Goal: Answer question/provide support: Share knowledge or assist other users

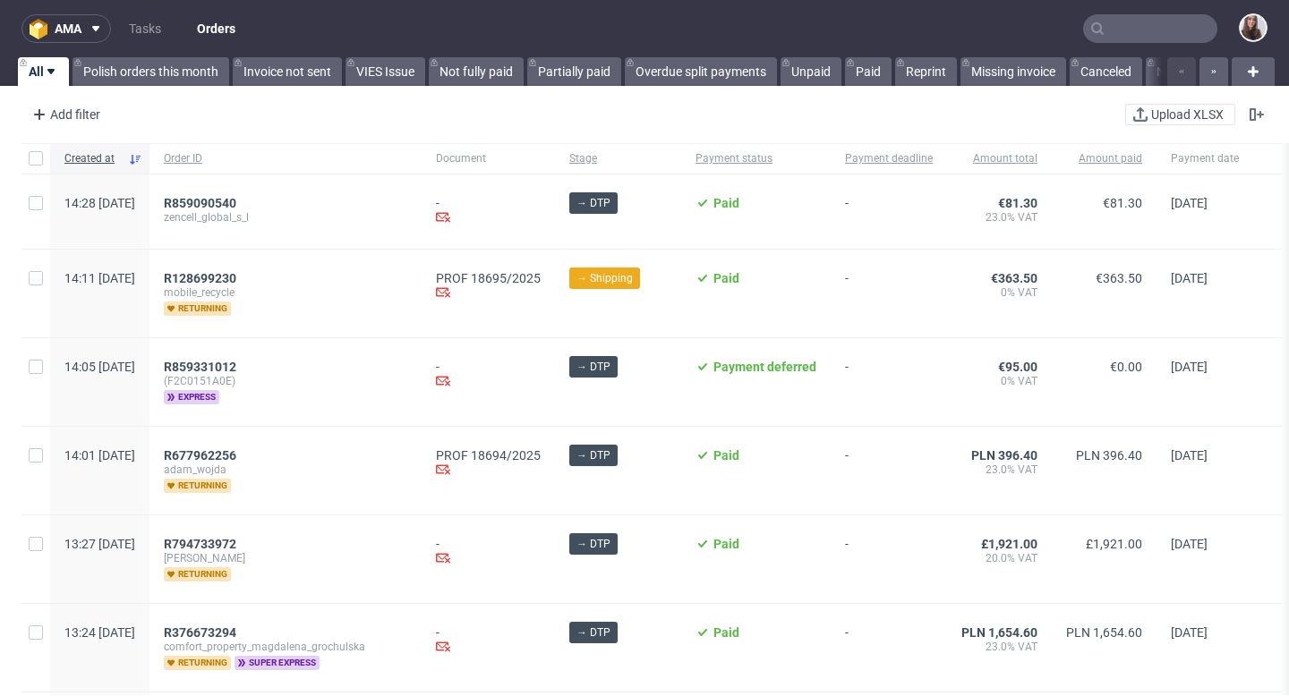
click at [1101, 34] on input "text" at bounding box center [1150, 28] width 134 height 29
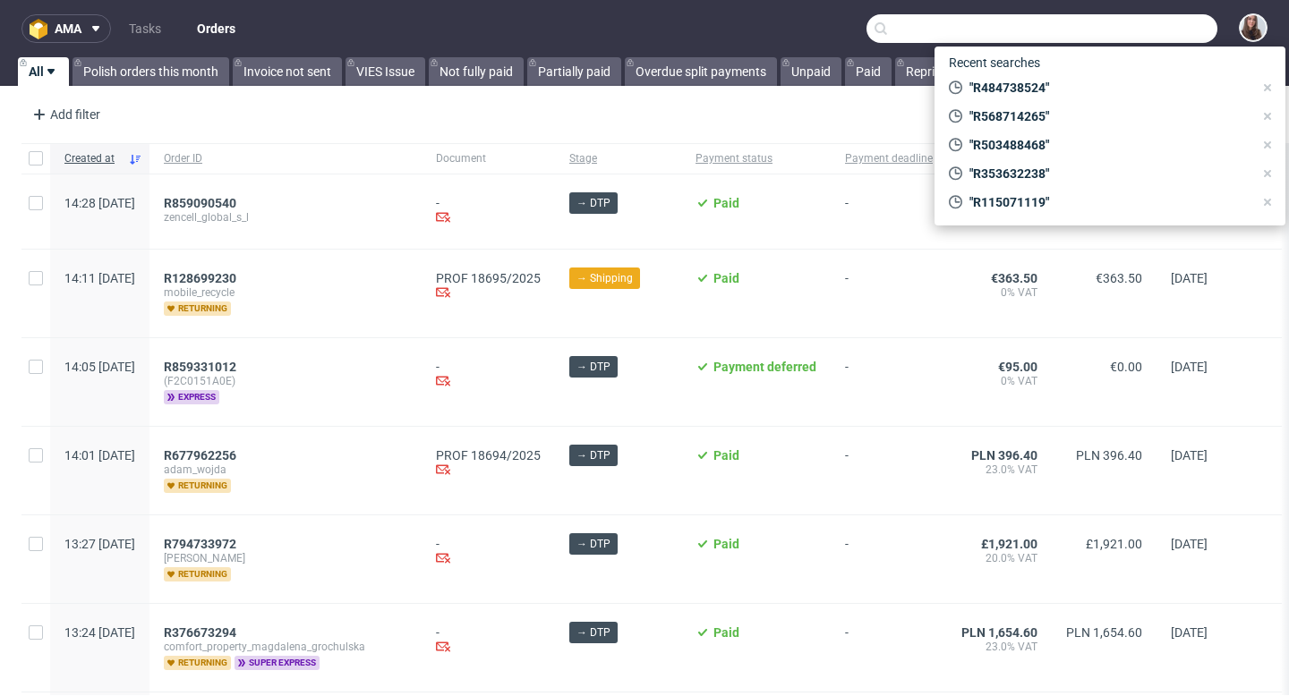
type input "R"
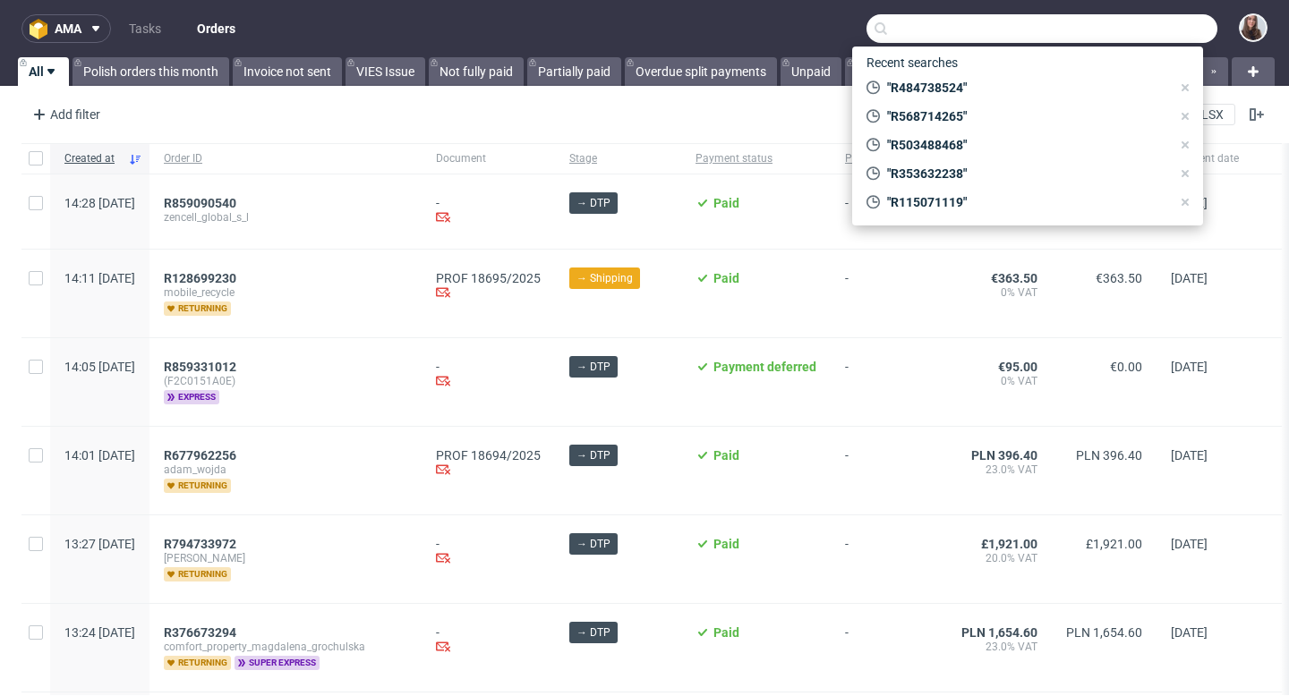
type input "R"
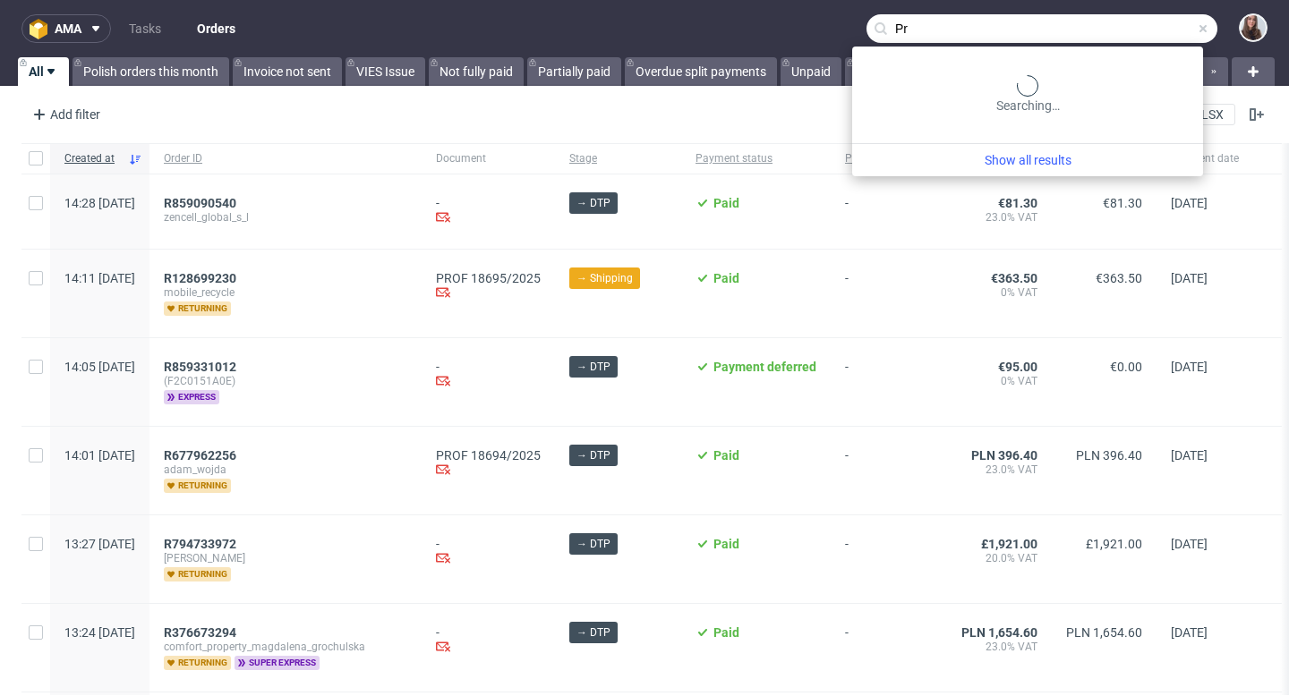
type input "P"
type input "R534753178"
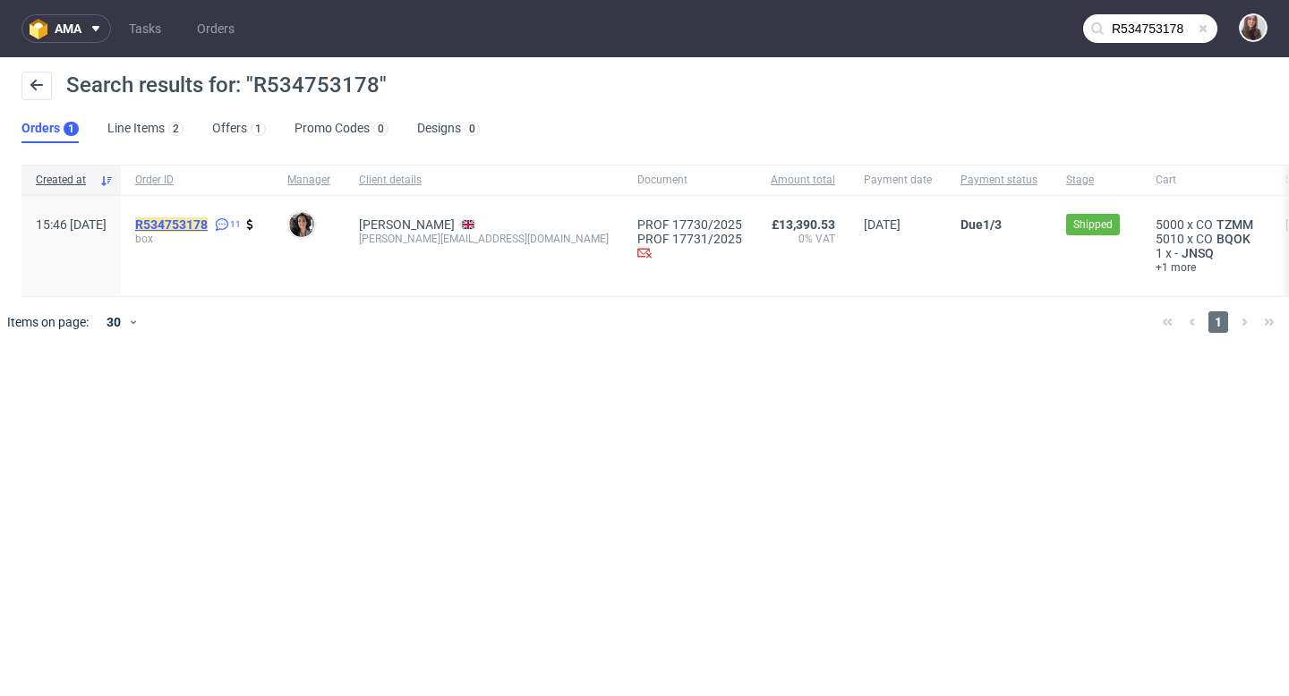
click at [208, 220] on mark "R534753178" at bounding box center [171, 224] width 72 height 14
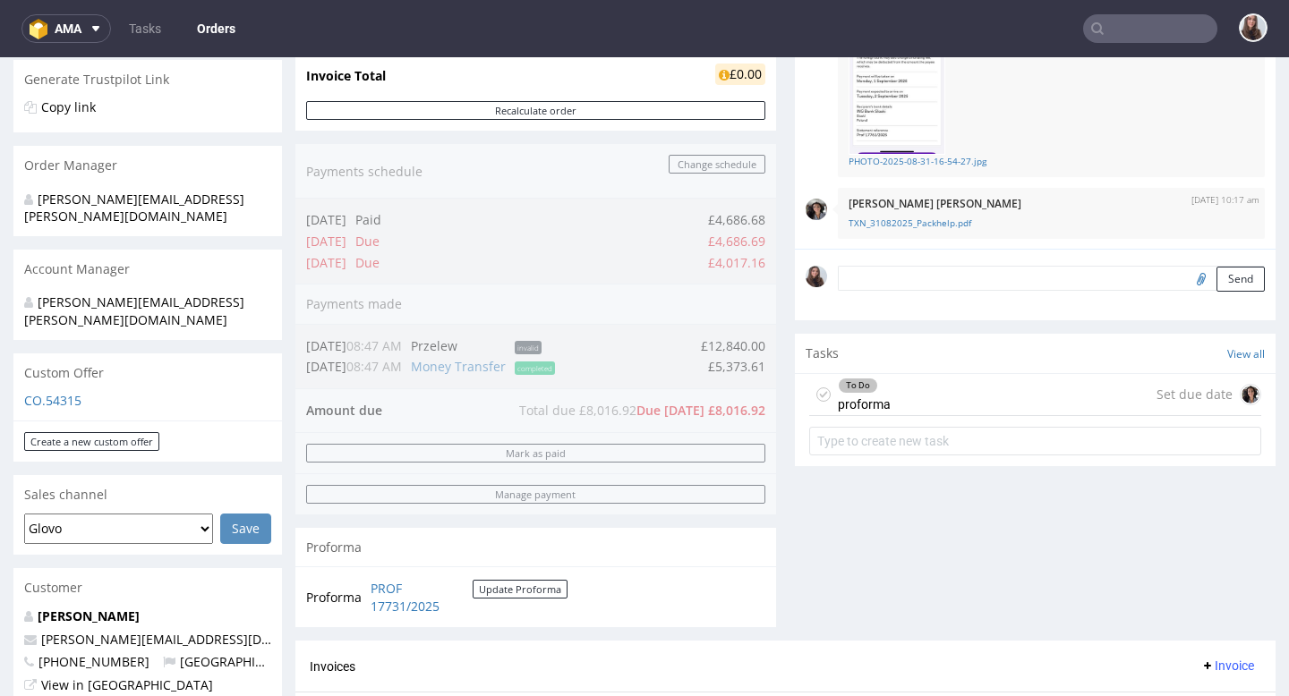
scroll to position [388, 0]
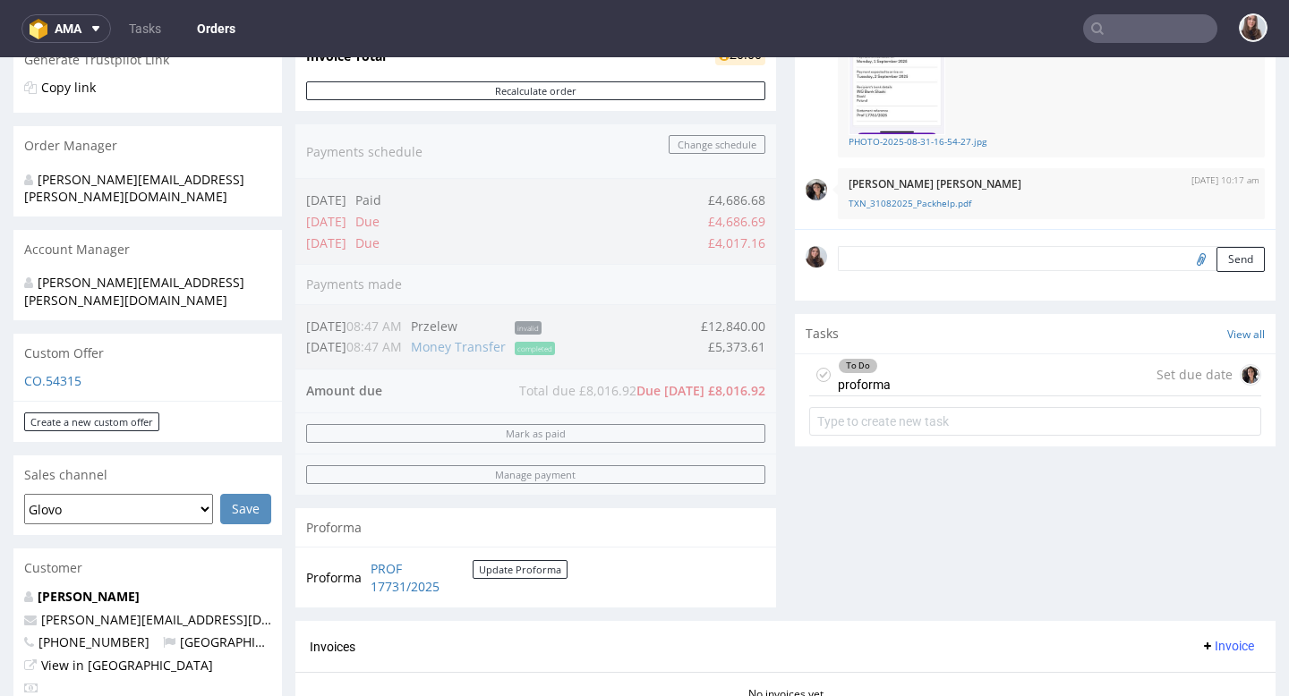
click at [858, 373] on div "To Do proforma" at bounding box center [864, 374] width 53 height 41
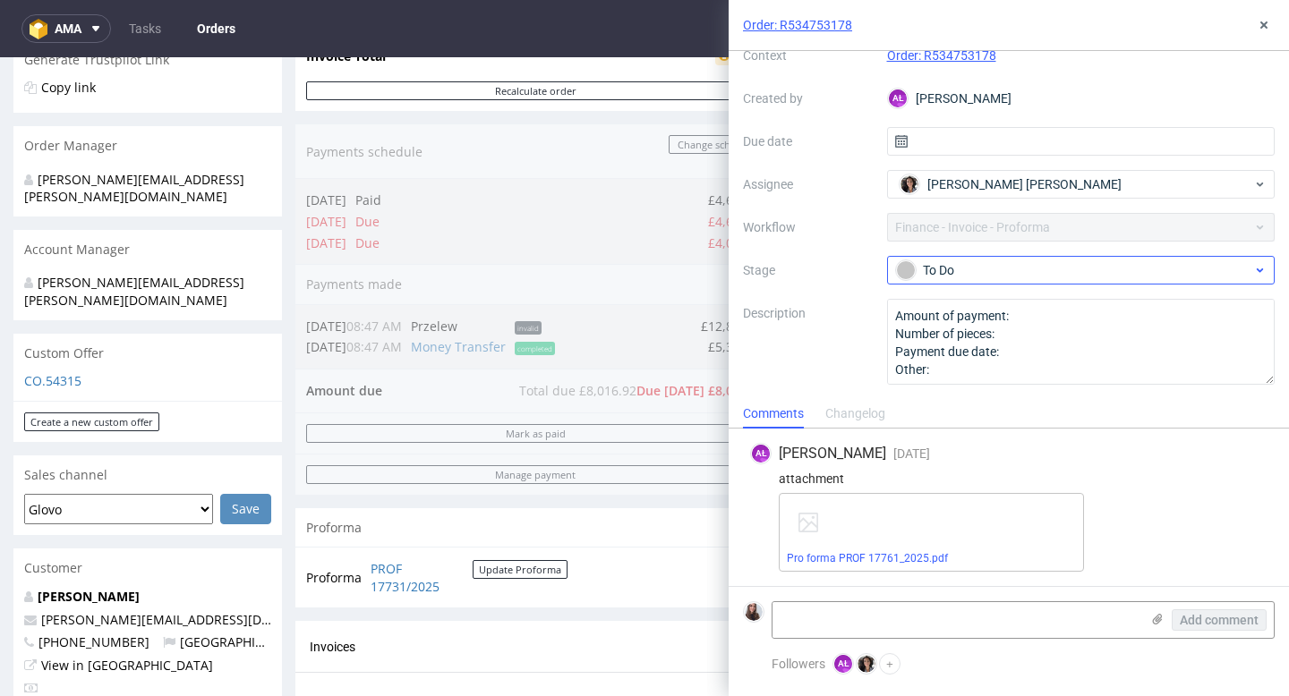
scroll to position [75, 0]
click at [1266, 22] on use at bounding box center [1263, 24] width 7 height 7
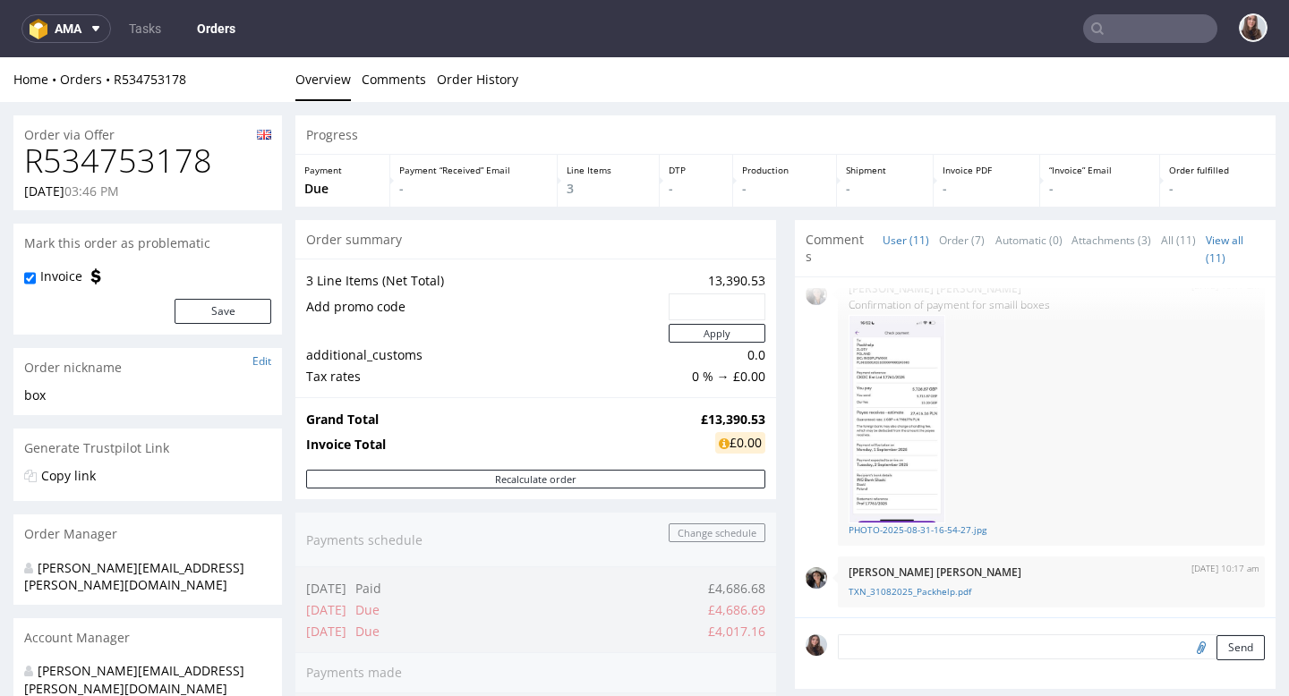
click at [498, 21] on nav "ama Tasks Orders" at bounding box center [644, 28] width 1289 height 57
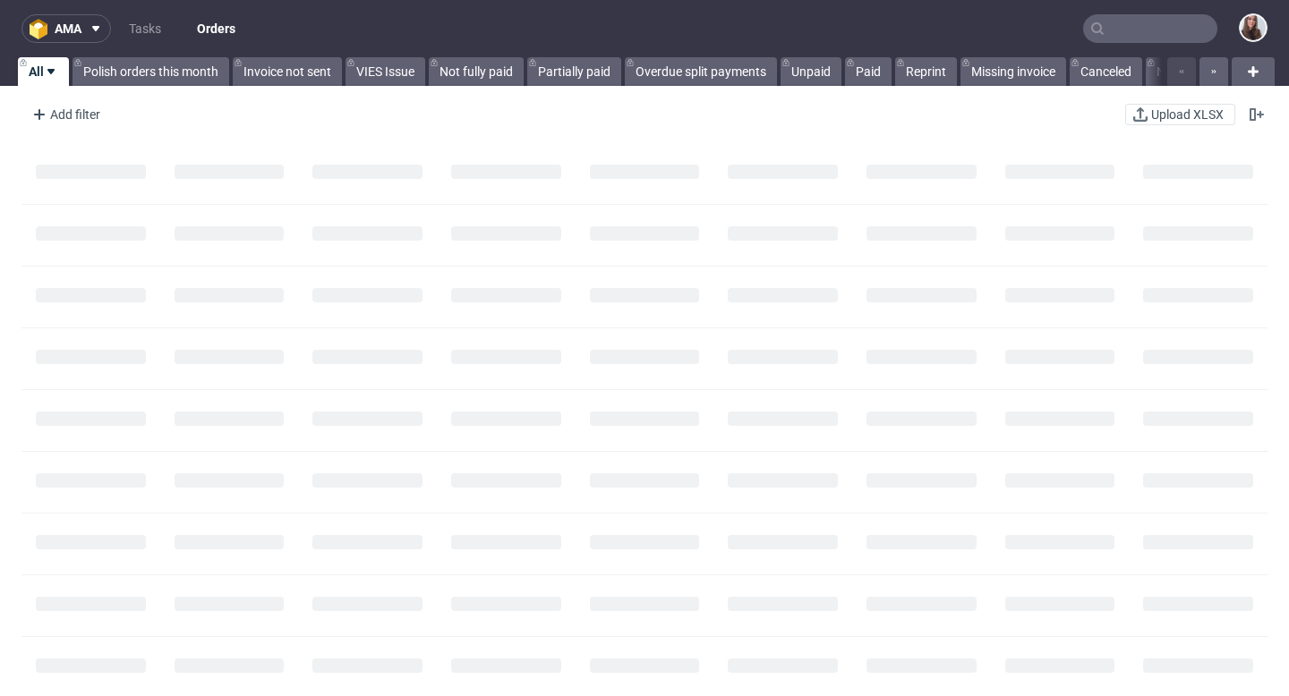
click at [1141, 33] on input "text" at bounding box center [1150, 28] width 134 height 29
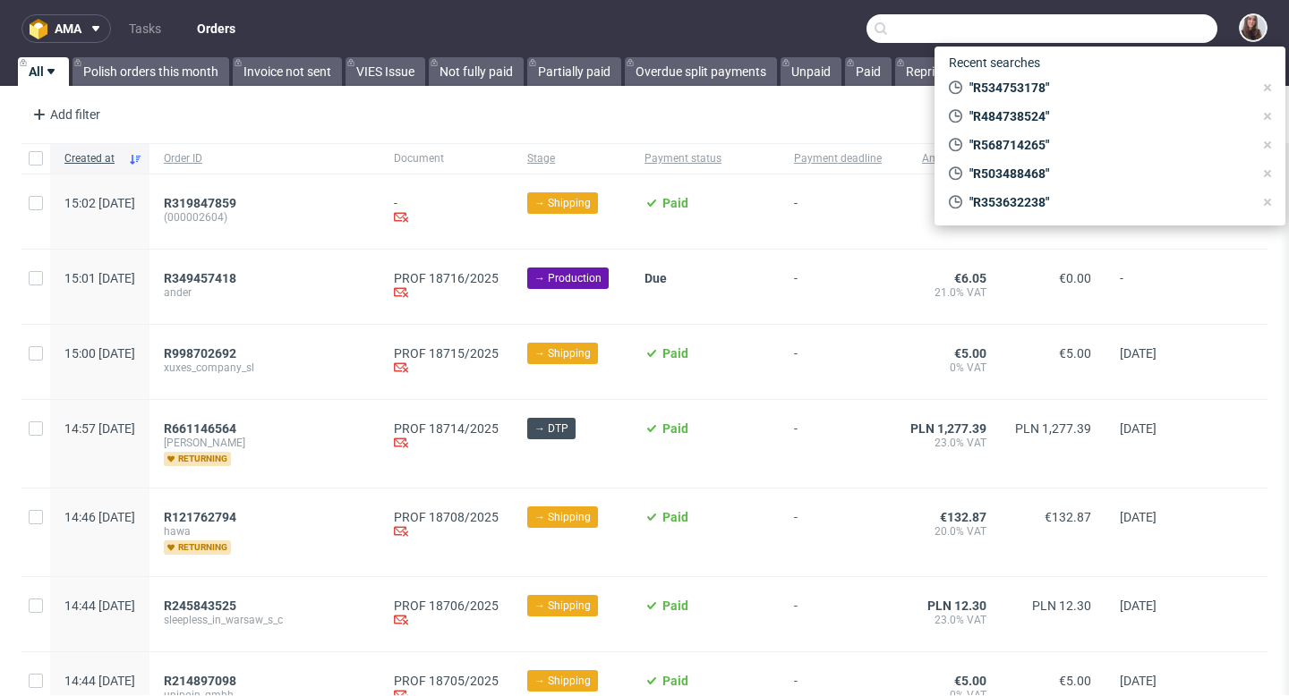
paste input "R449665069"
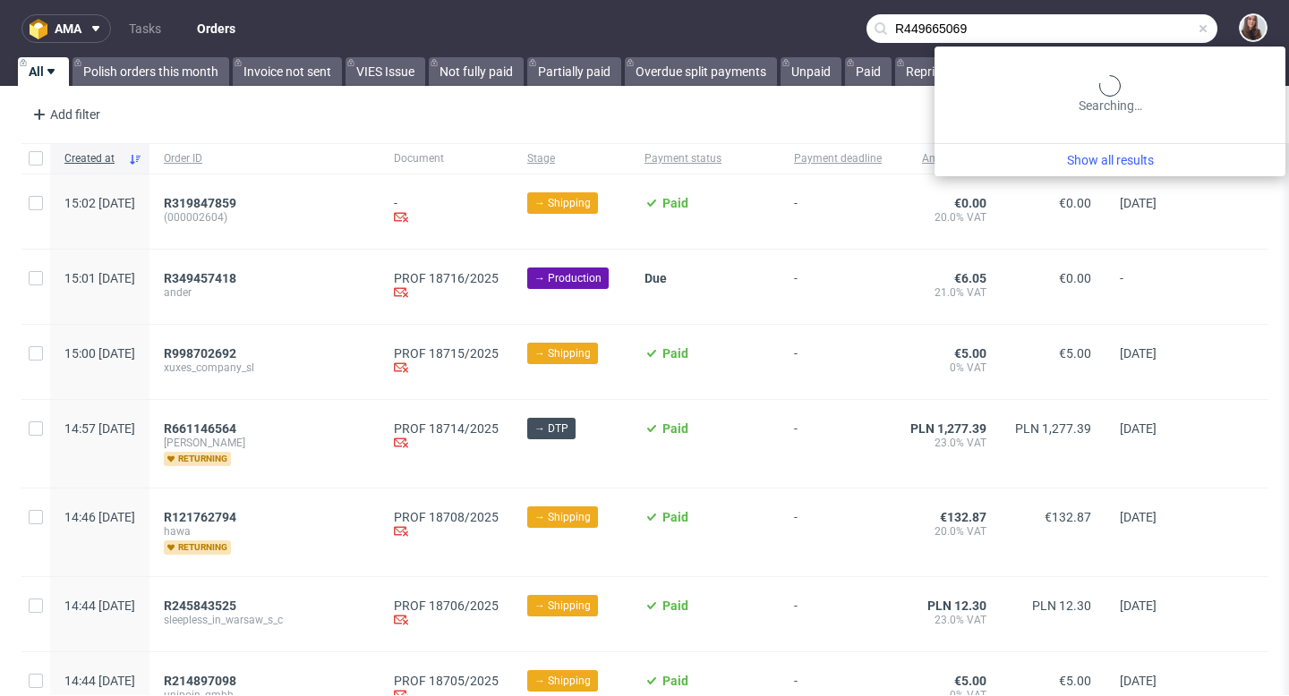
type input "R449665069"
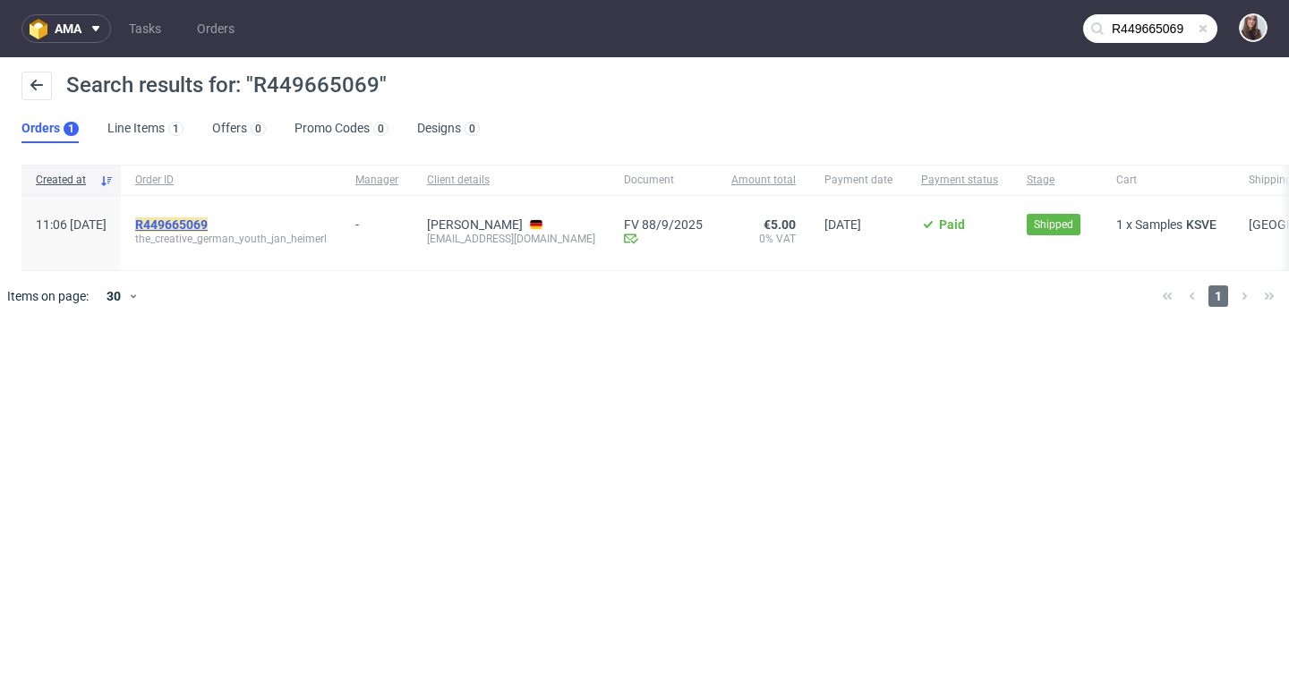
click at [208, 220] on mark "R449665069" at bounding box center [171, 224] width 72 height 14
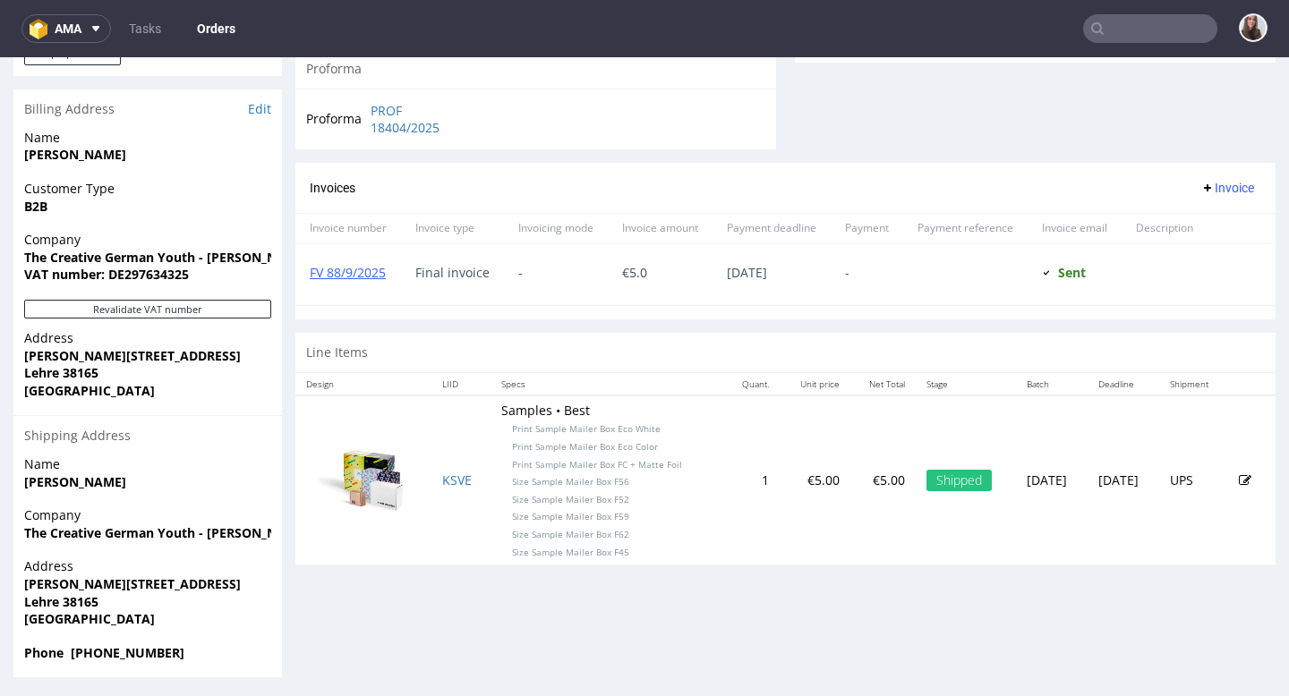
scroll to position [730, 0]
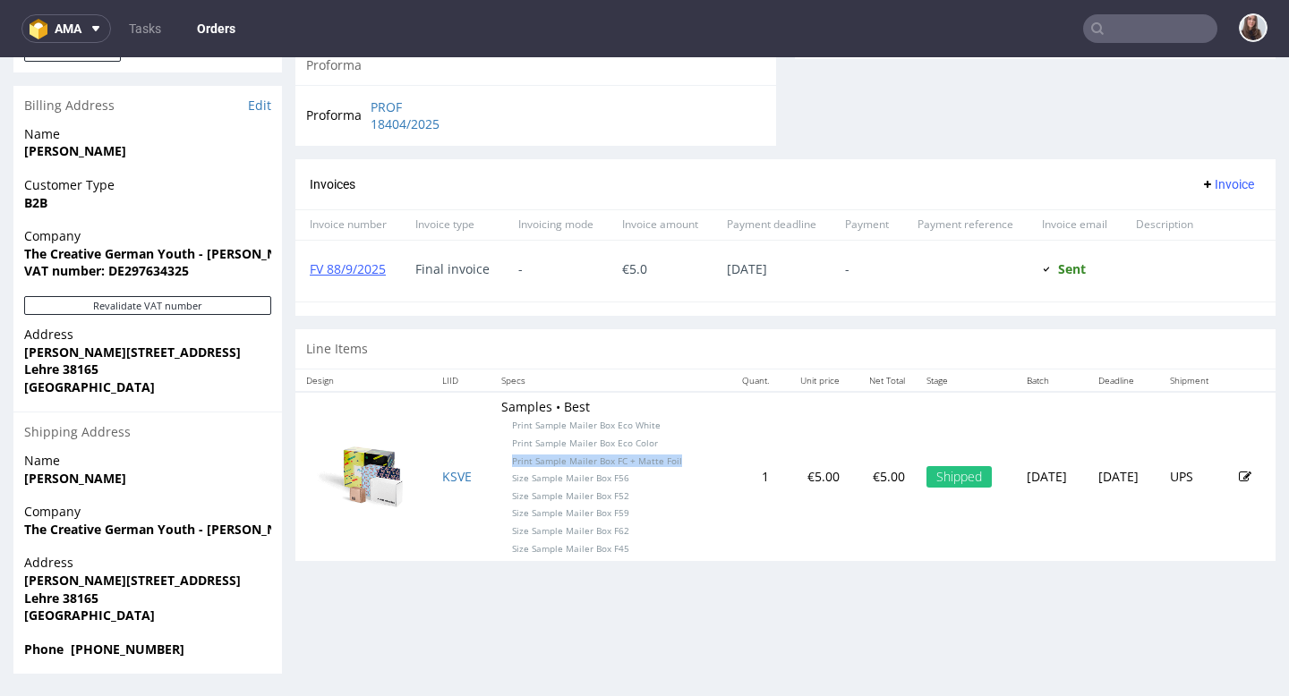
drag, startPoint x: 676, startPoint y: 457, endPoint x: 490, endPoint y: 465, distance: 185.4
click at [490, 465] on td "Samples • Best Print Sample Mailer Box Eco White Print Sample Mailer Box Eco Co…" at bounding box center [607, 476] width 234 height 169
drag, startPoint x: 674, startPoint y: 458, endPoint x: 494, endPoint y: 428, distance: 182.5
click at [494, 428] on td "Samples • Best Print Sample Mailer Box Eco White Print Sample Mailer Box Eco Co…" at bounding box center [607, 476] width 234 height 169
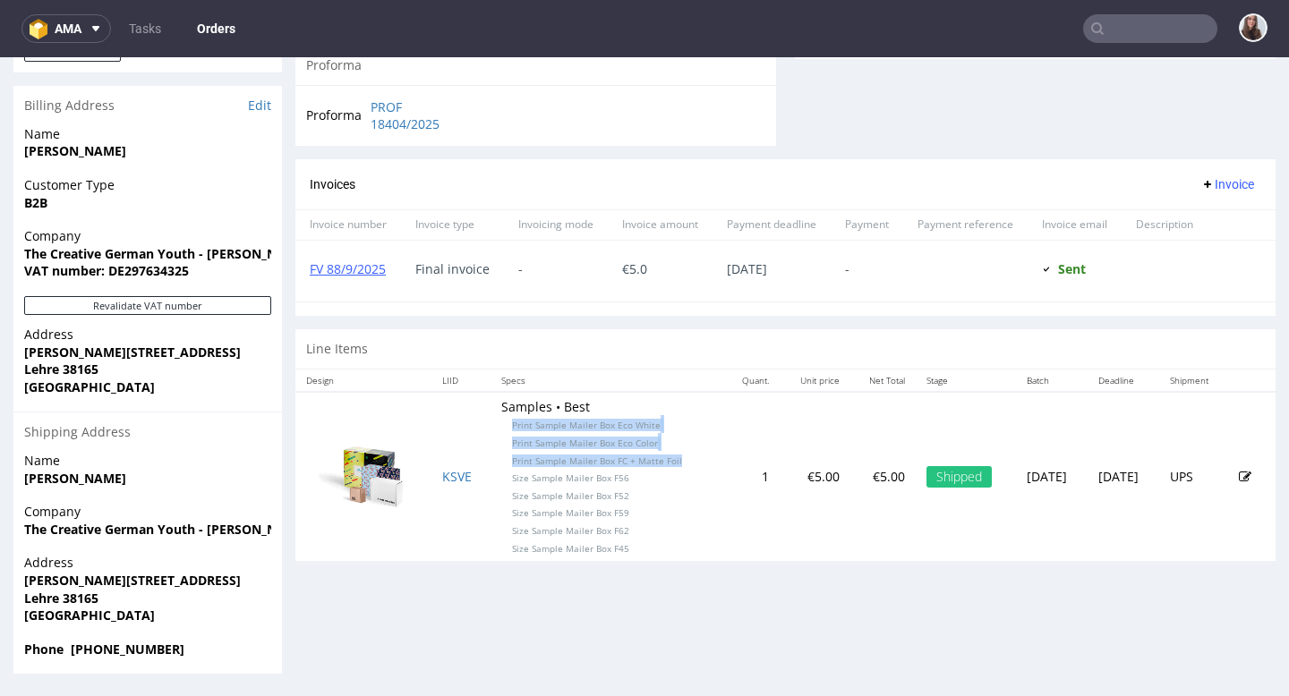
copy td "Print Sample Mailer Box Eco White Print Sample Mailer Box Eco Color Print Sampl…"
click at [672, 465] on td "Samples • Best Print Sample Mailer Box Eco White Print Sample Mailer Box Eco Co…" at bounding box center [607, 476] width 234 height 169
drag, startPoint x: 676, startPoint y: 463, endPoint x: 491, endPoint y: 426, distance: 188.0
click at [491, 426] on td "Samples • Best Print Sample Mailer Box Eco White Print Sample Mailer Box Eco Co…" at bounding box center [607, 476] width 234 height 169
copy td "Print Sample Mailer Box Eco White Print Sample Mailer Box Eco Color Print Sampl…"
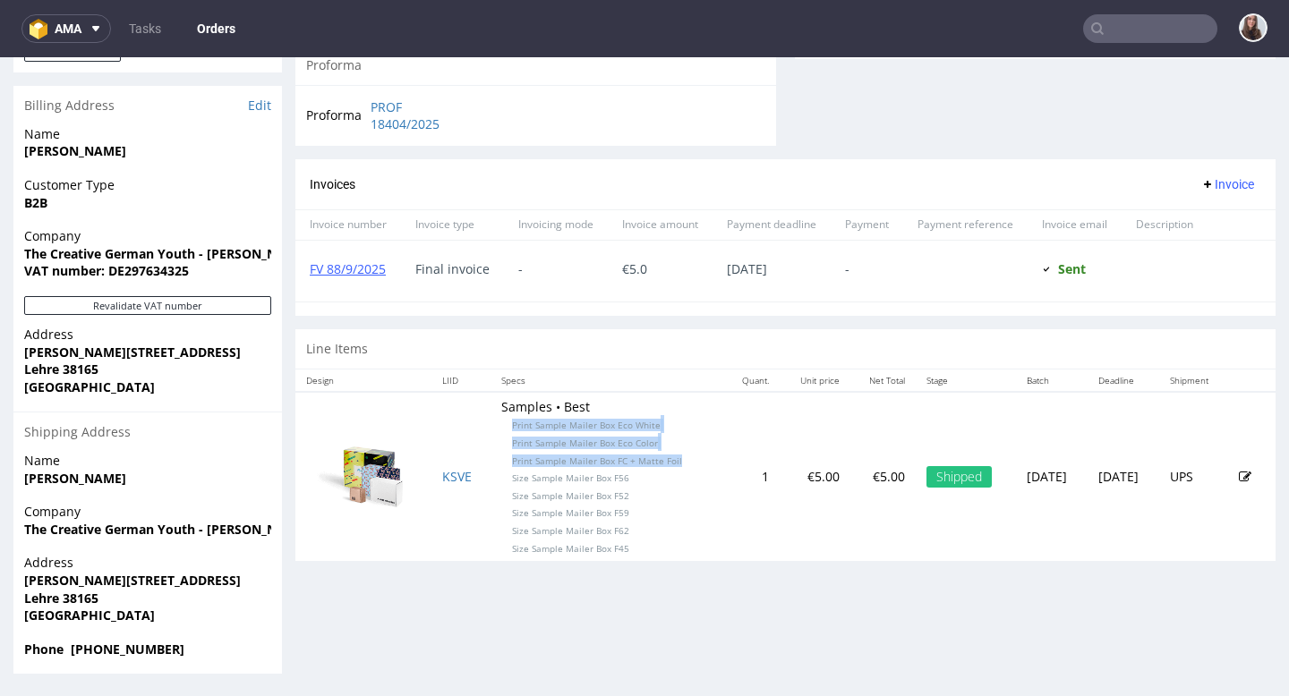
click at [657, 439] on td "Samples • Best Print Sample Mailer Box Eco White Print Sample Mailer Box Eco Co…" at bounding box center [607, 476] width 234 height 169
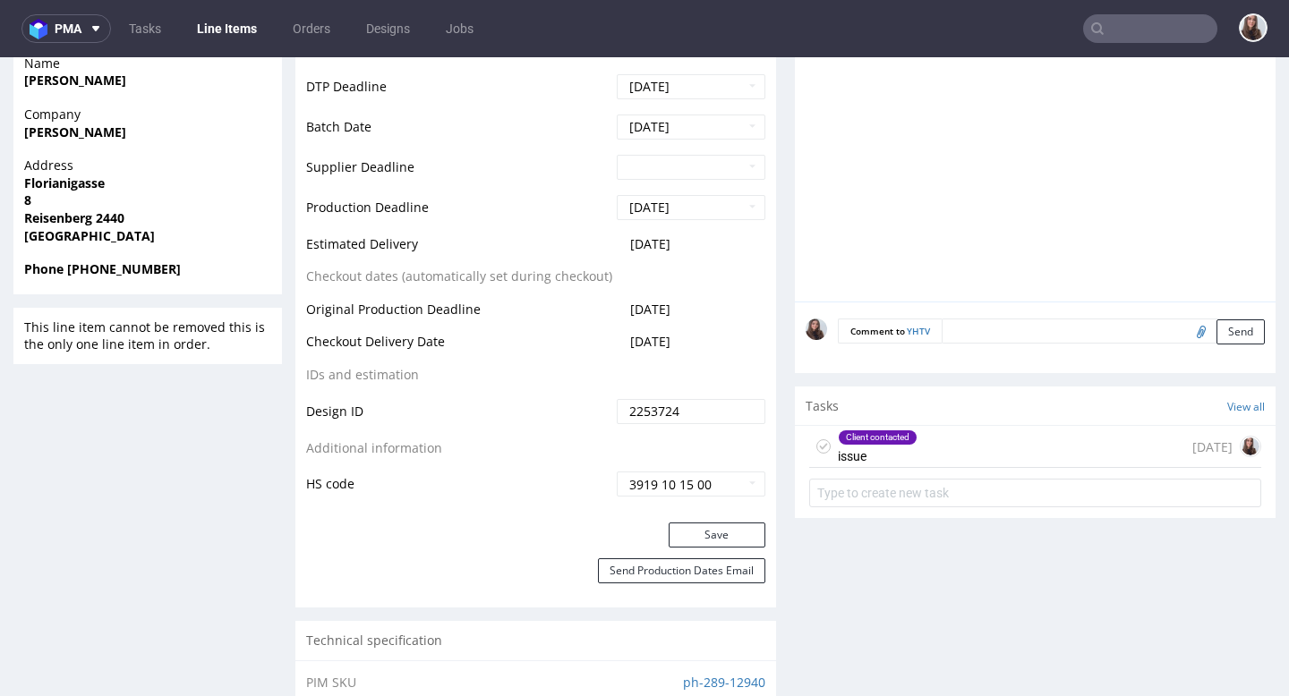
scroll to position [752, 0]
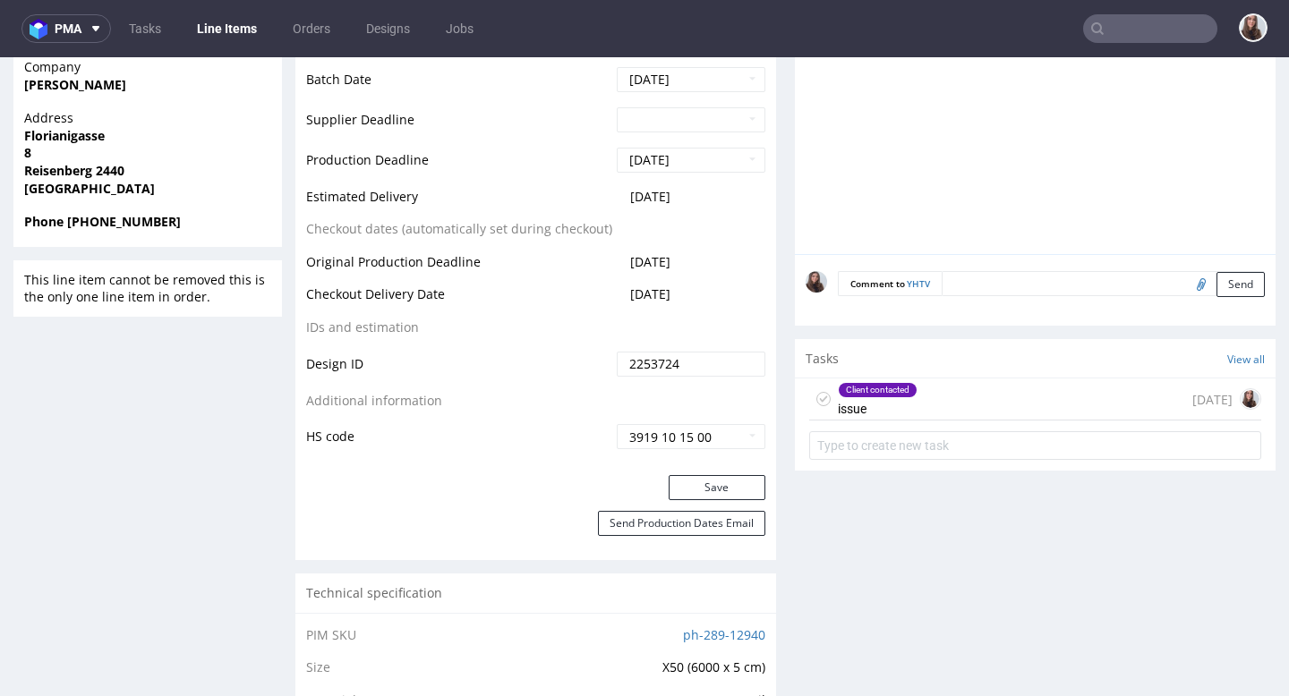
click at [904, 419] on div "Client contacted issue" at bounding box center [878, 399] width 80 height 41
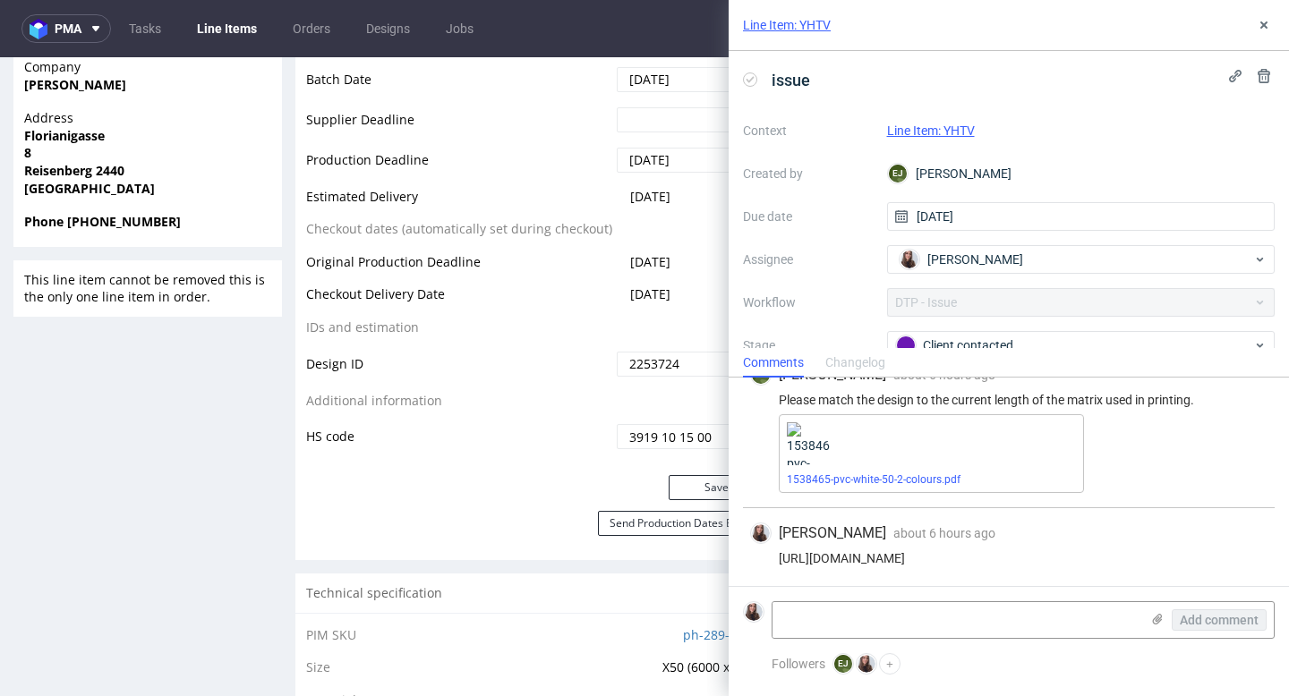
scroll to position [29, 0]
click at [1153, 614] on icon at bounding box center [1157, 619] width 14 height 14
click at [0, 0] on input "file" at bounding box center [0, 0] width 0 height 0
click at [1152, 626] on icon at bounding box center [1157, 619] width 14 height 14
click at [0, 0] on input "file" at bounding box center [0, 0] width 0 height 0
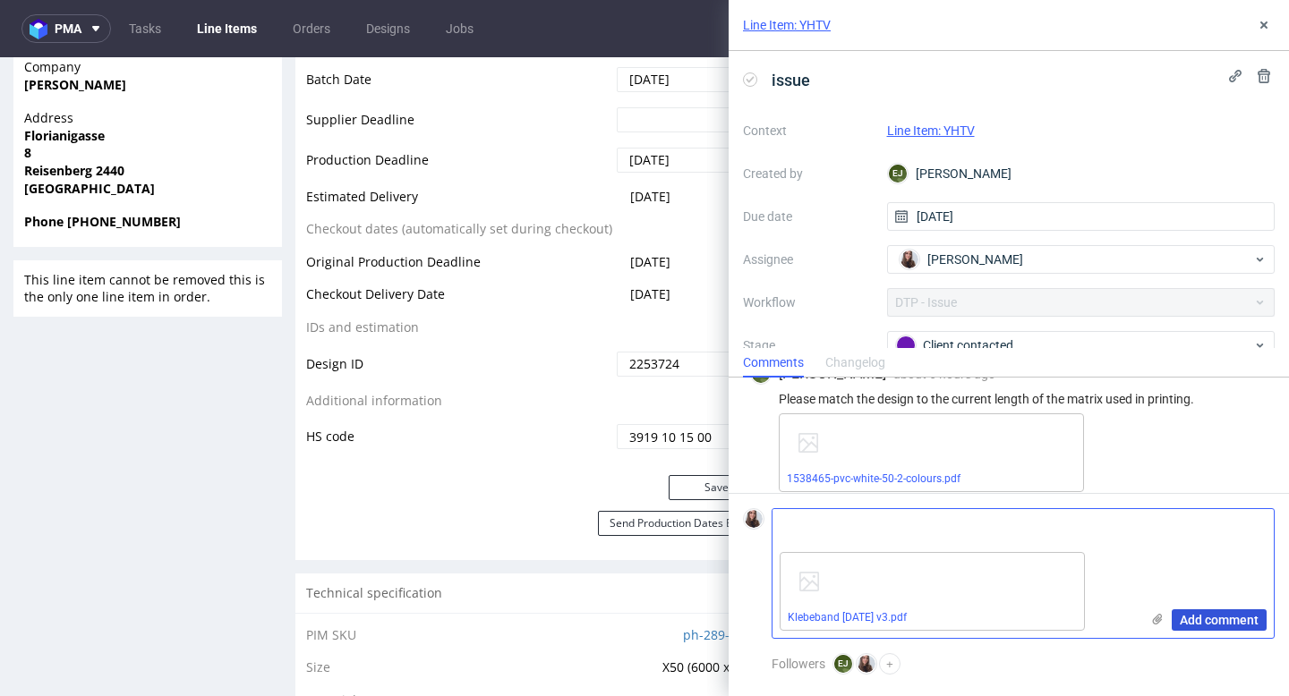
click at [1218, 611] on button "Add comment" at bounding box center [1219, 620] width 95 height 21
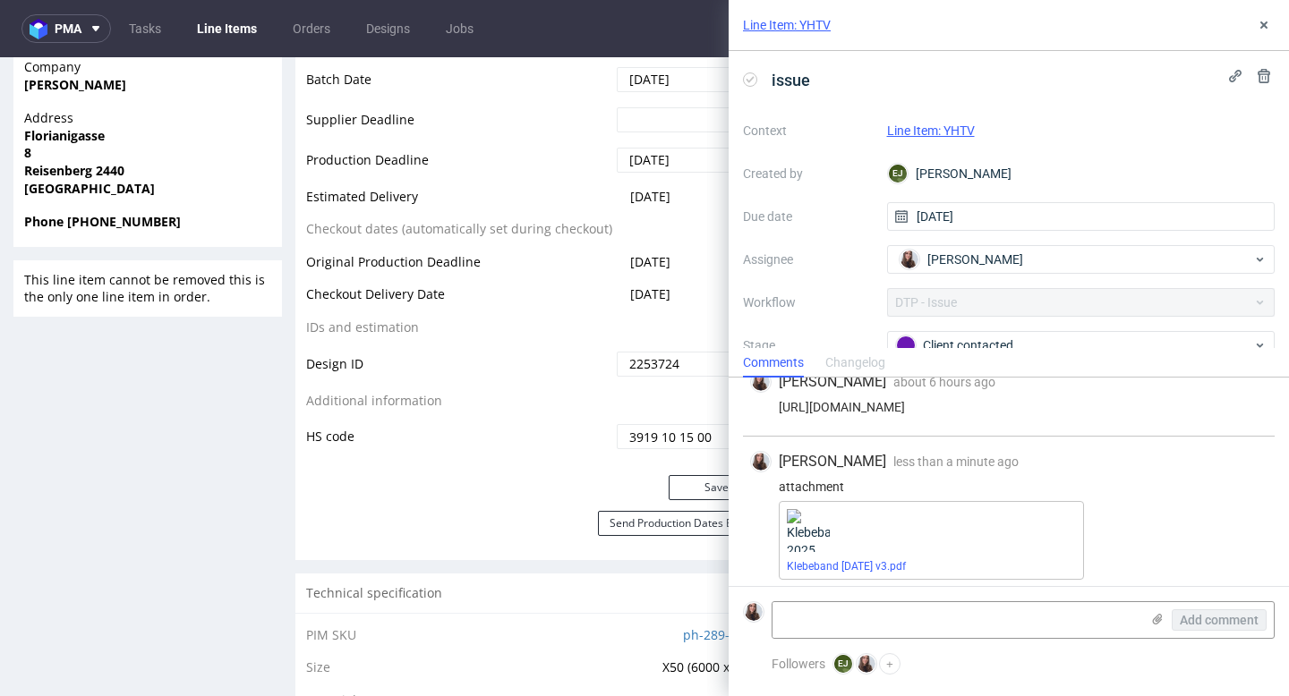
scroll to position [187, 0]
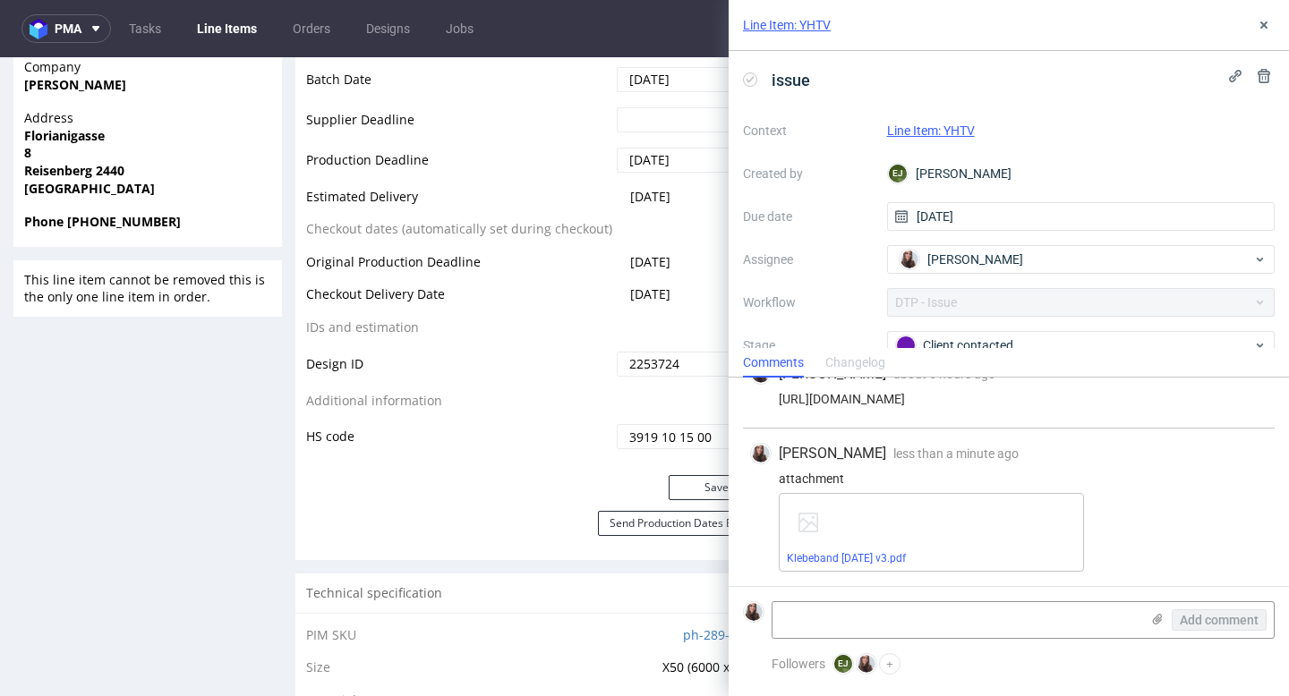
click at [933, 122] on div "Line Item: YHTV" at bounding box center [1081, 130] width 388 height 21
click at [937, 128] on link "Line Item: YHTV" at bounding box center [931, 131] width 88 height 14
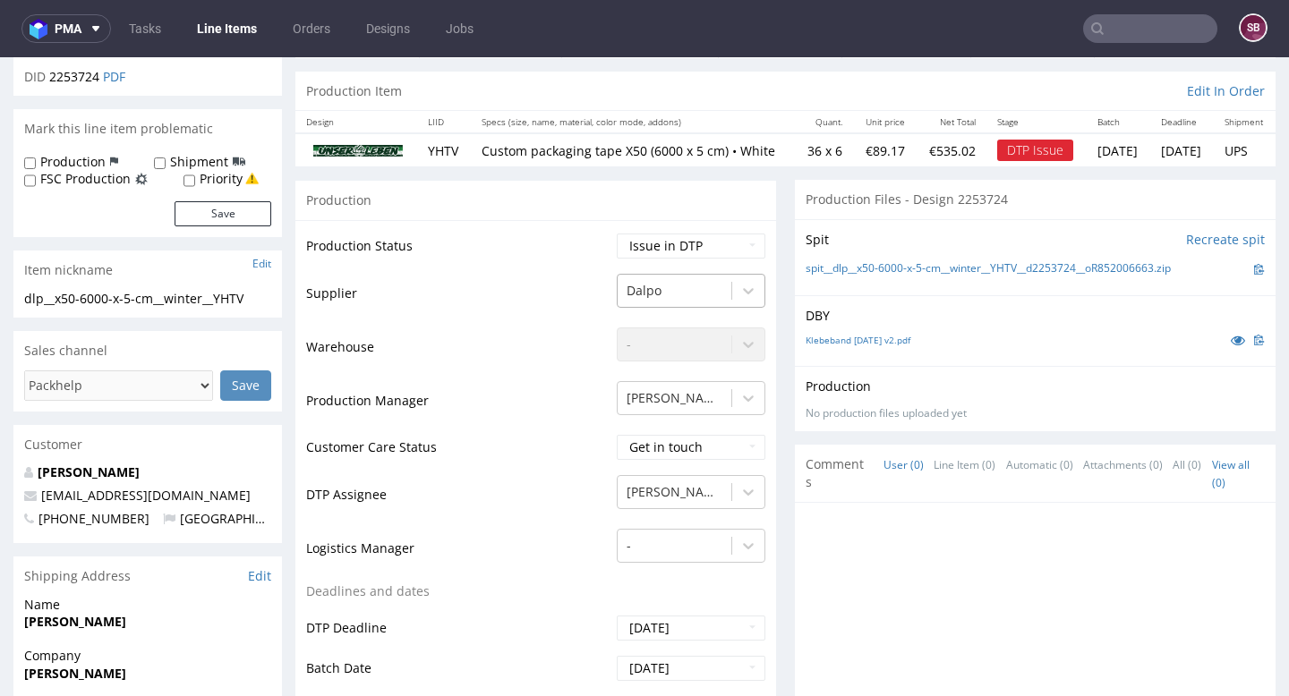
scroll to position [169, 0]
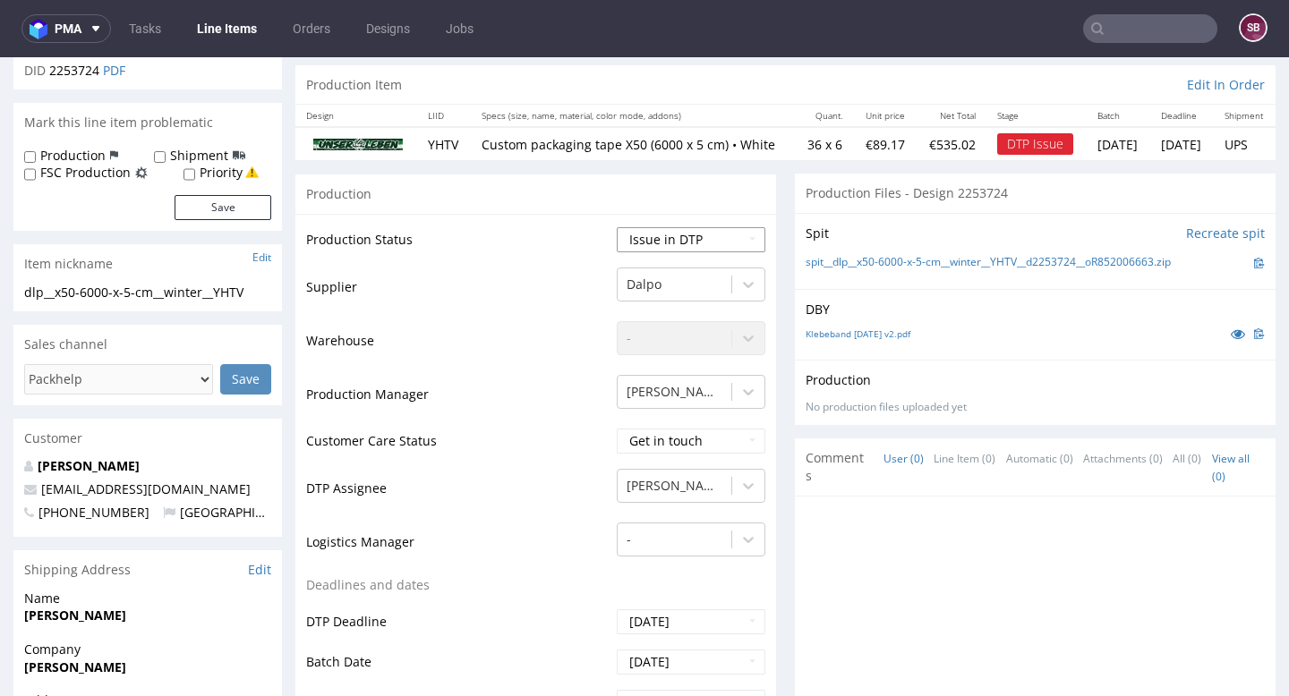
click at [687, 252] on select "Waiting for Artwork Waiting for Diecut Waiting for Mockup Waiting for DTP Waiti…" at bounding box center [691, 239] width 149 height 25
select select "back_for_dtp"
click at [617, 227] on select "Waiting for Artwork Waiting for Diecut Waiting for Mockup Waiting for DTP Waiti…" at bounding box center [691, 239] width 149 height 25
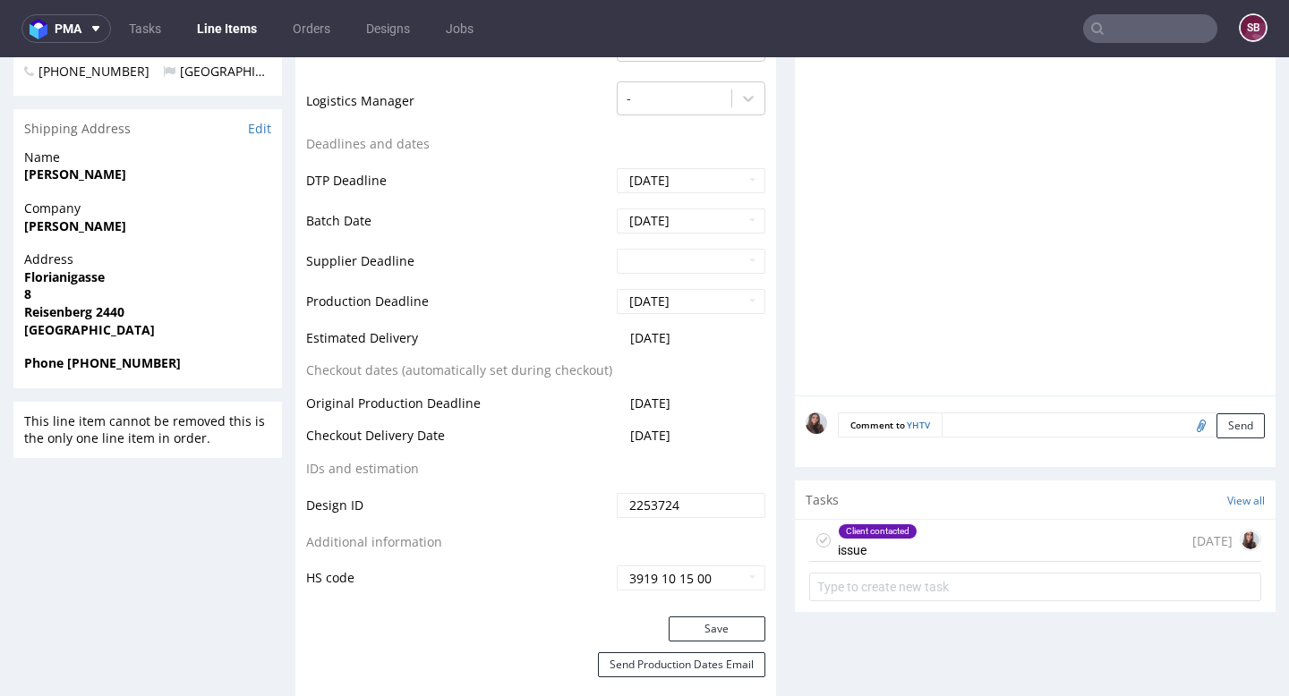
scroll to position [612, 0]
click at [710, 639] on button "Save" at bounding box center [717, 627] width 97 height 25
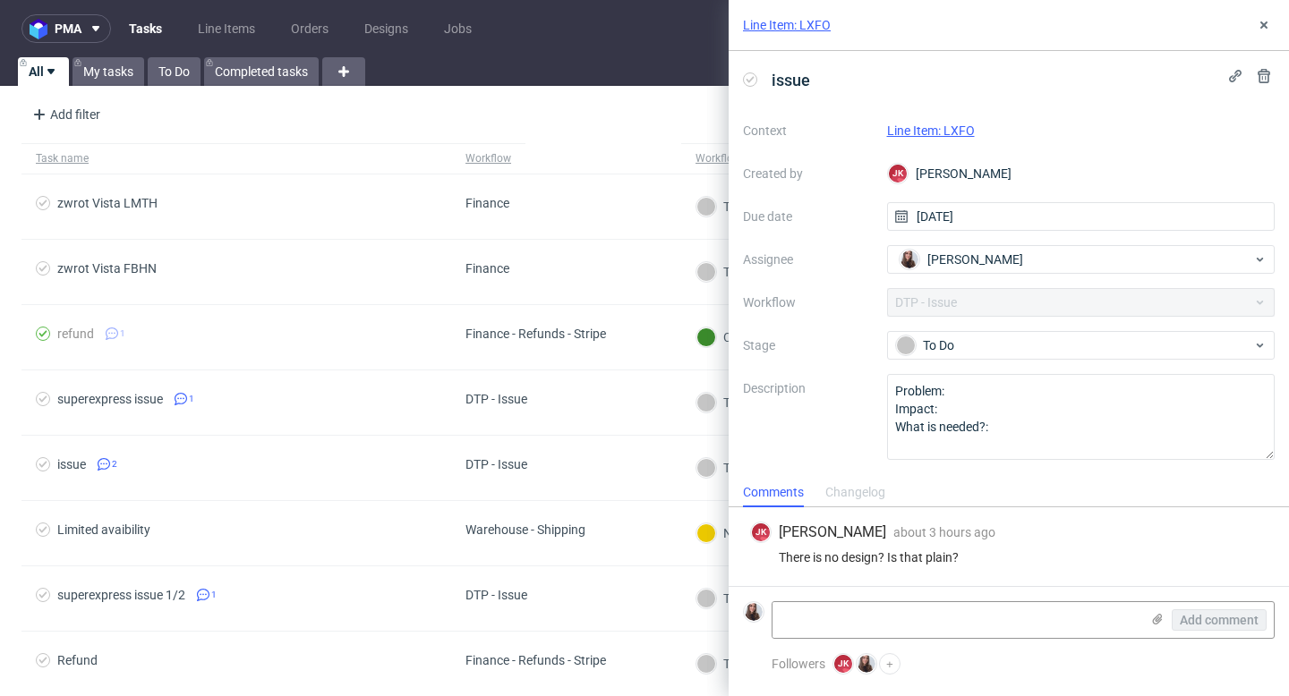
click at [916, 132] on link "Line Item: LXFO" at bounding box center [931, 131] width 88 height 14
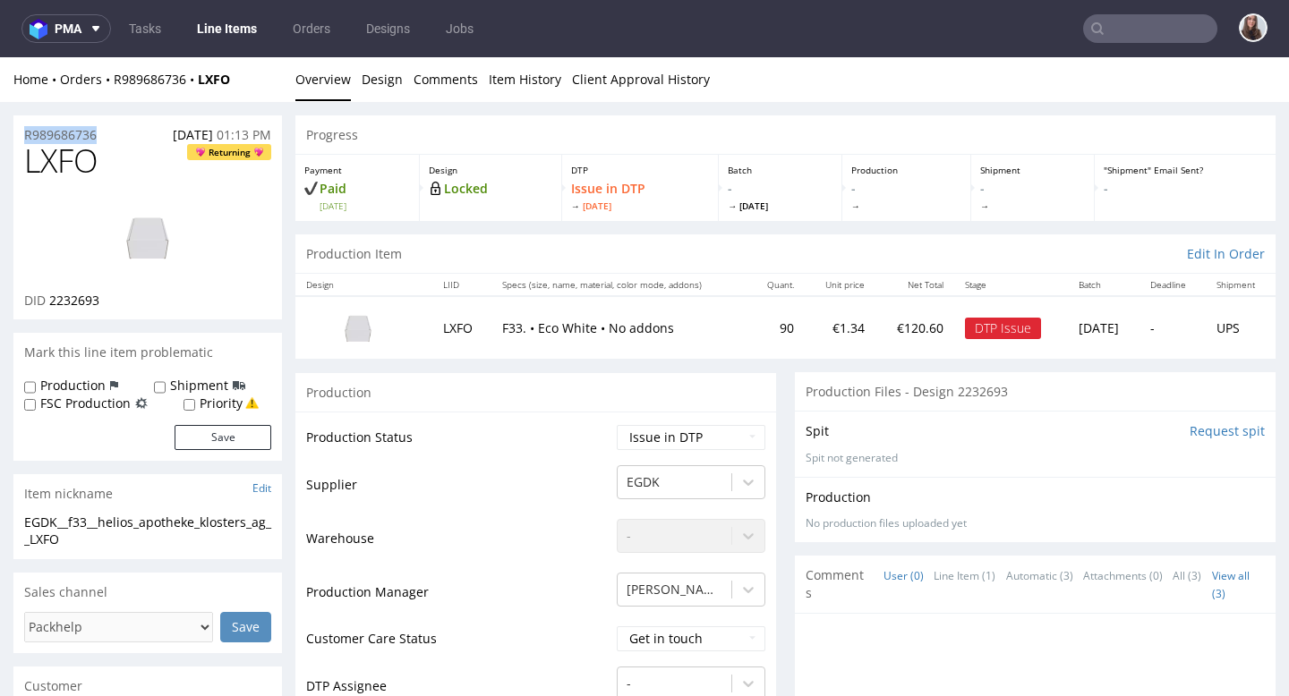
drag, startPoint x: 149, startPoint y: 134, endPoint x: 13, endPoint y: 132, distance: 135.2
click at [13, 132] on div "R989686736 30.08.2025 01:13 PM" at bounding box center [147, 129] width 269 height 29
copy p "R989686736"
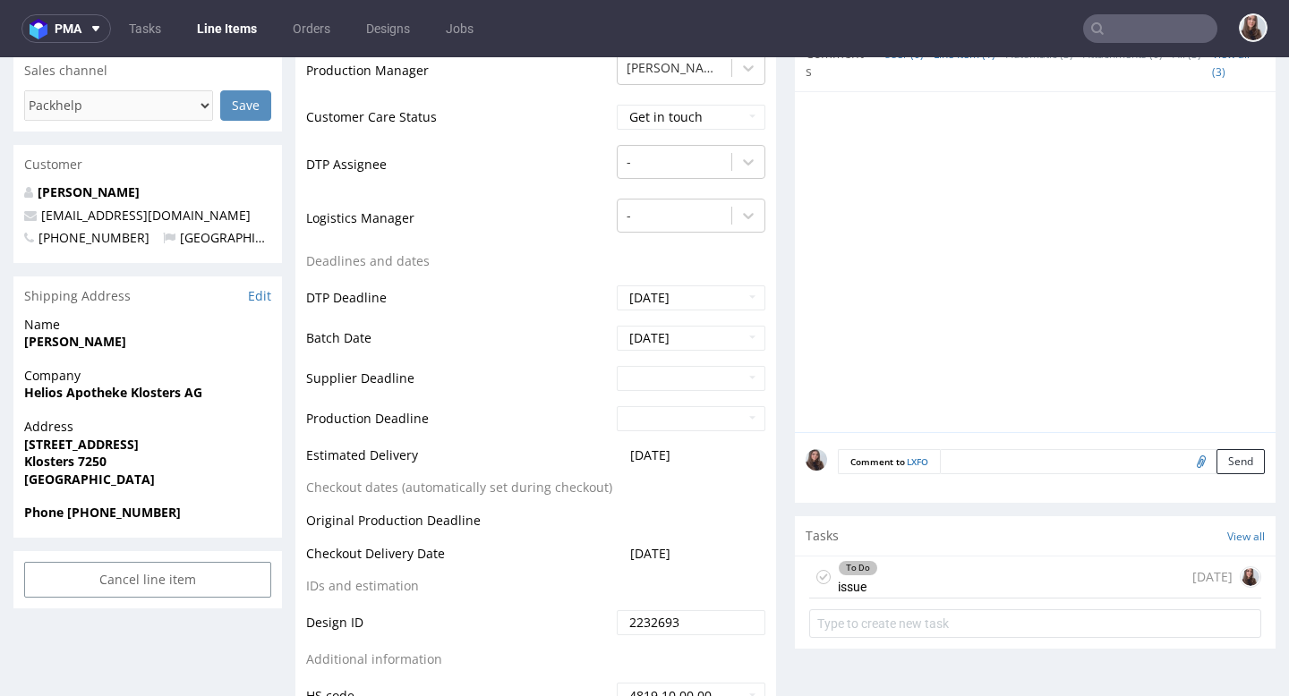
scroll to position [534, 0]
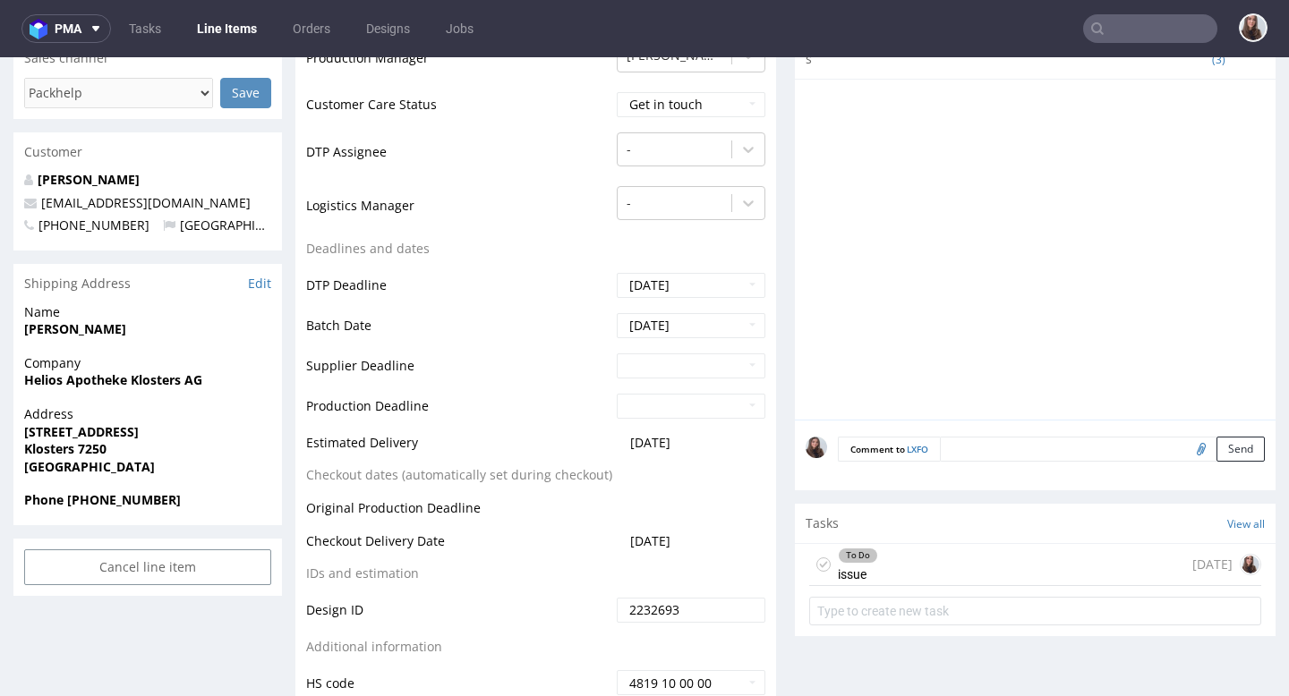
click at [915, 565] on div "To Do issue today" at bounding box center [1035, 565] width 452 height 42
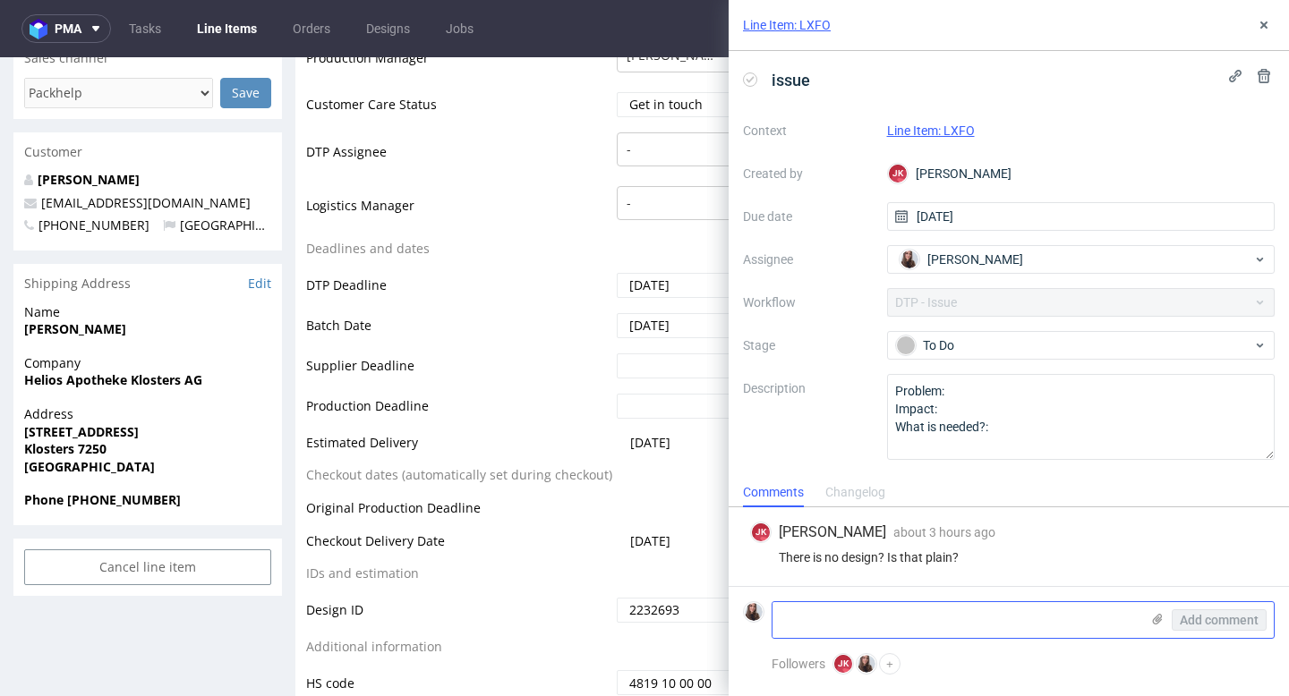
click at [874, 620] on textarea at bounding box center [955, 620] width 367 height 36
paste textarea "https://app-eu1.hubspot.com/contacts/25600958/record/0-5/220205728979/"
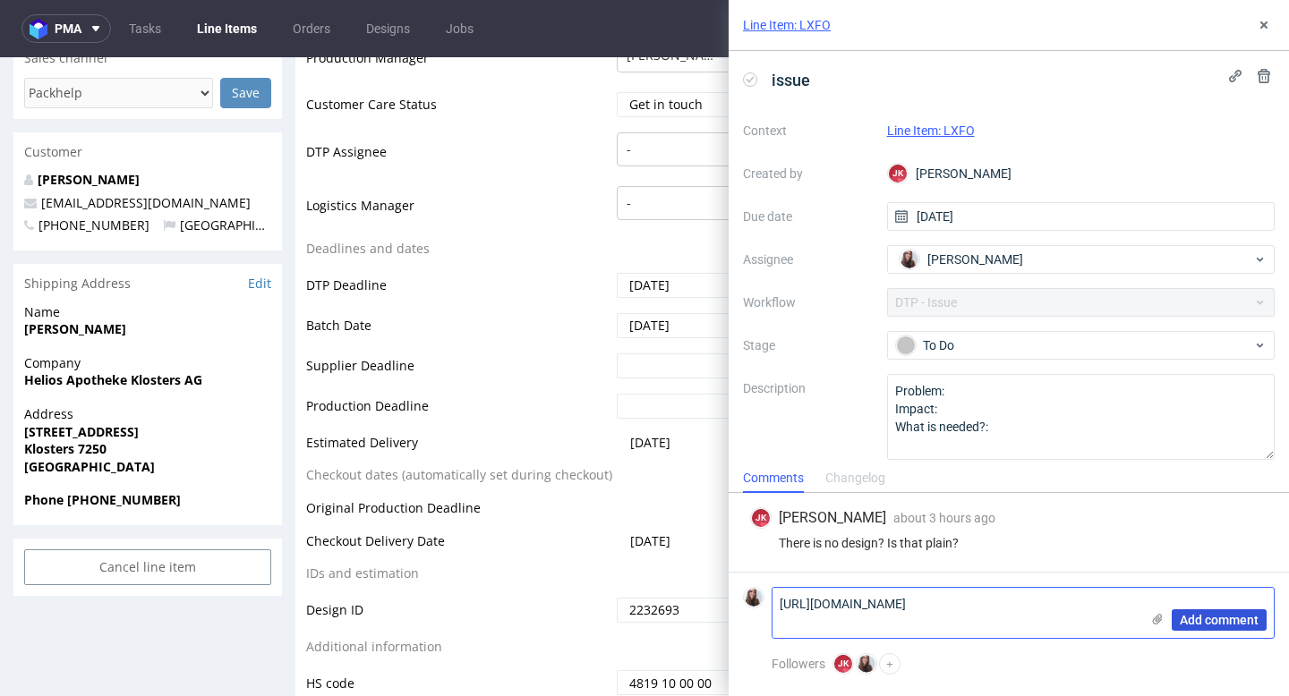
type textarea "https://app-eu1.hubspot.com/contacts/25600958/record/0-5/220205728979/"
click at [1198, 617] on span "Add comment" at bounding box center [1219, 620] width 79 height 13
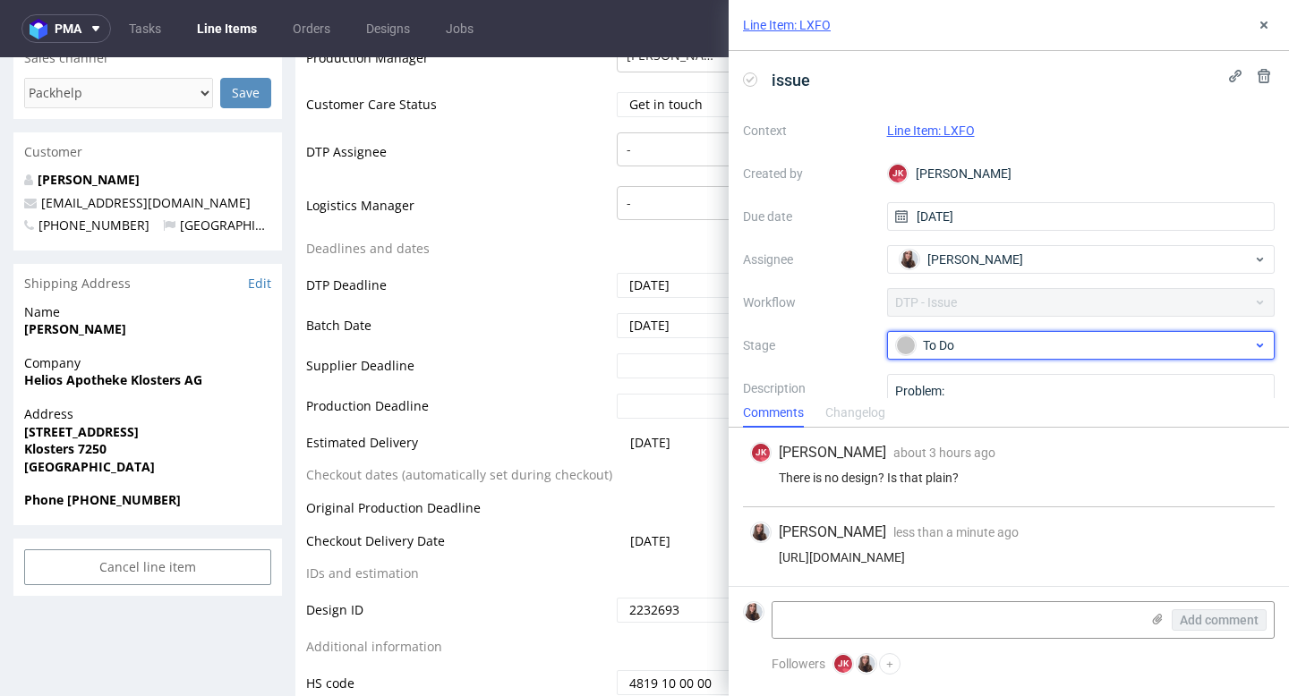
click at [958, 350] on div "To Do" at bounding box center [1074, 346] width 356 height 20
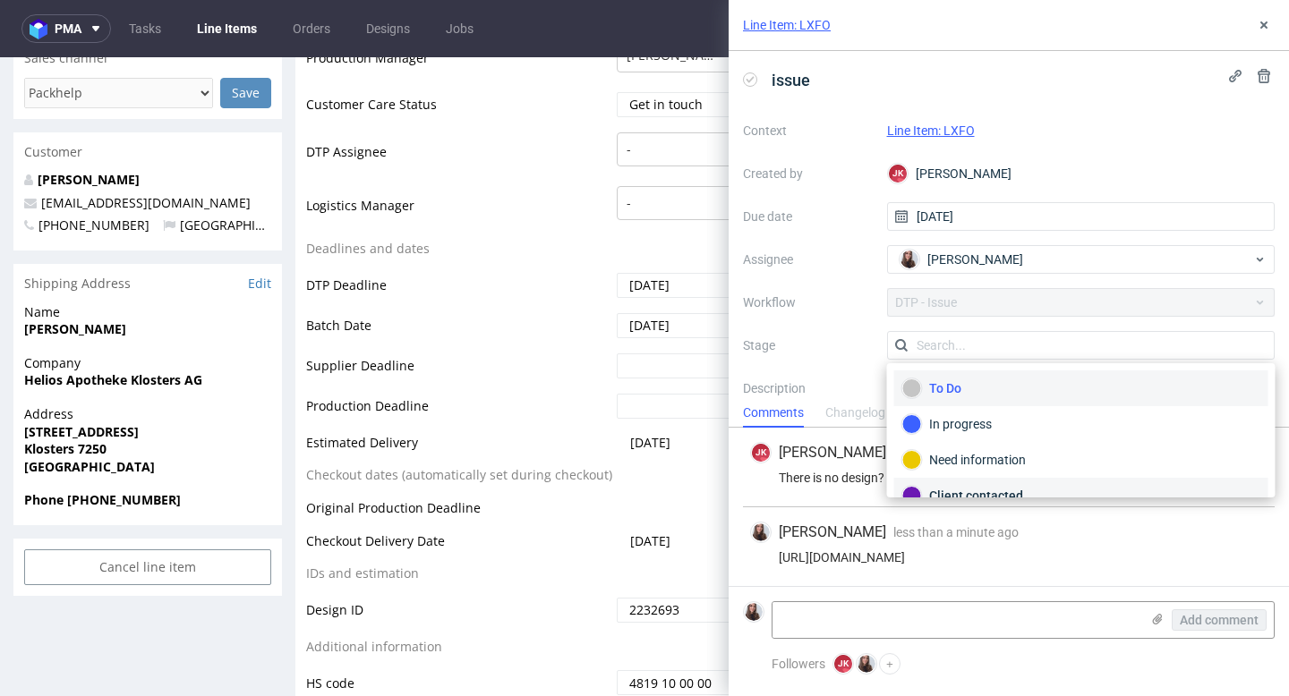
click at [976, 490] on div "Client contacted" at bounding box center [1081, 496] width 358 height 20
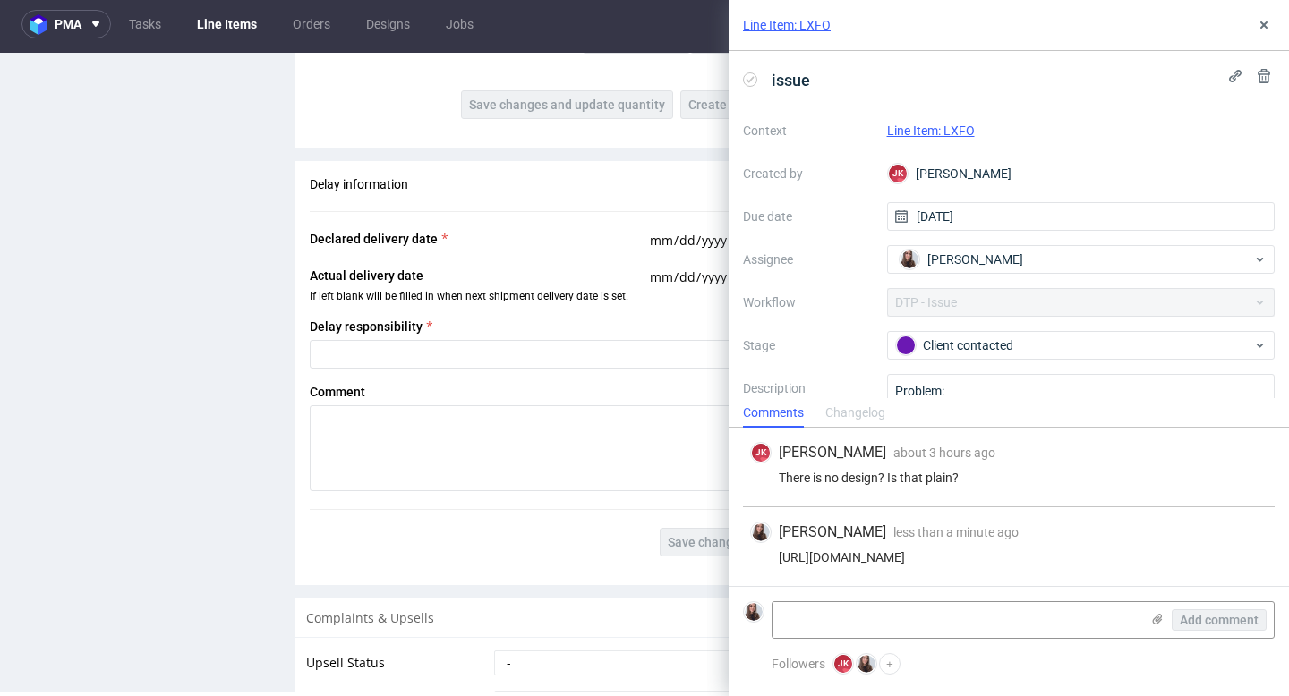
scroll to position [2638, 0]
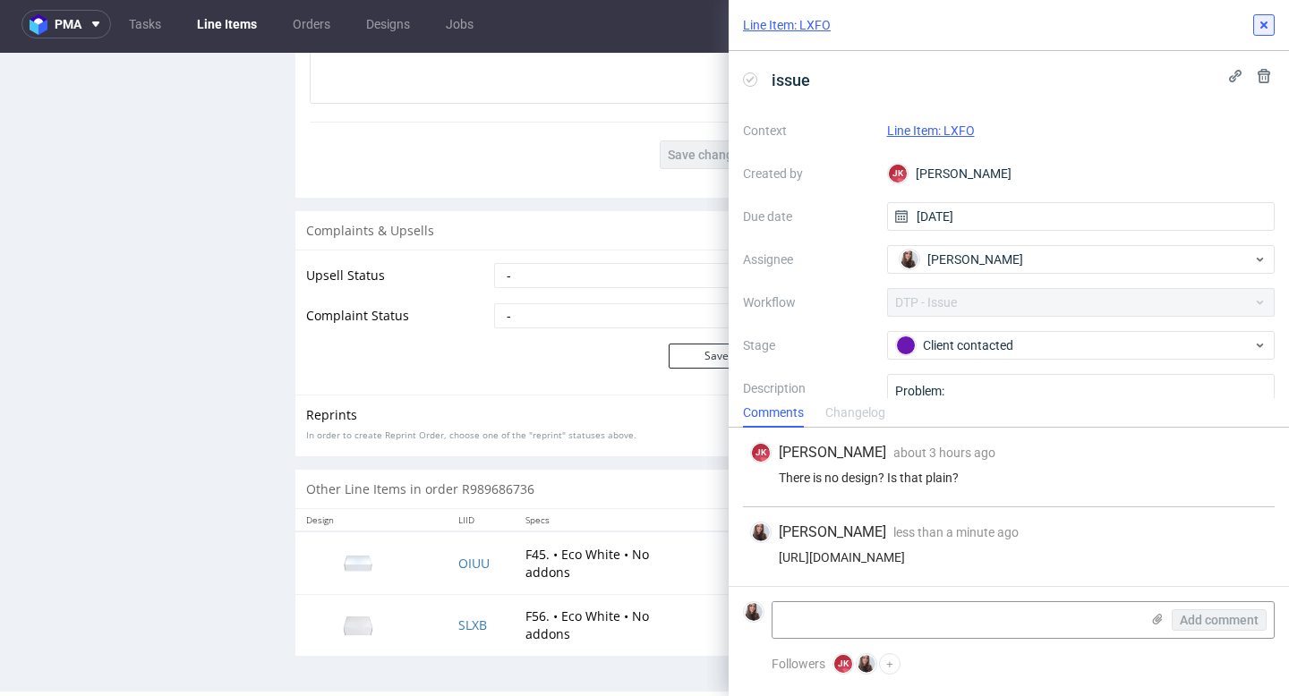
click at [1258, 27] on icon at bounding box center [1264, 25] width 14 height 14
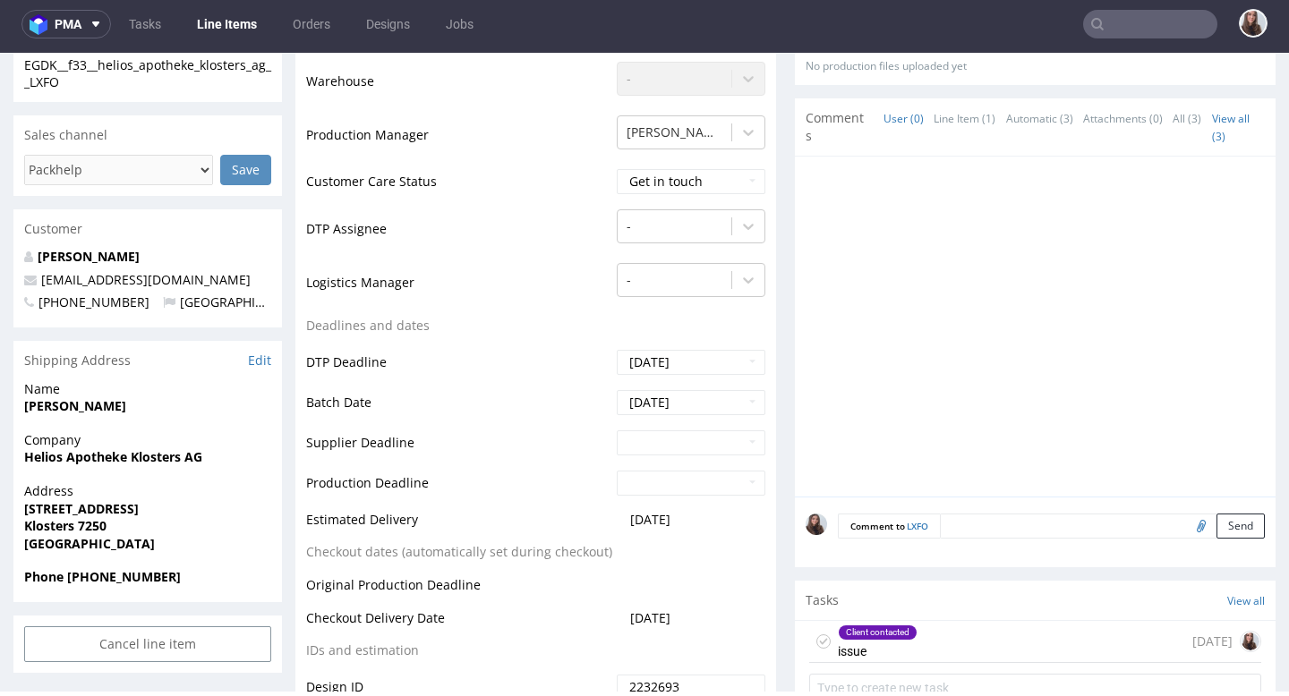
scroll to position [86, 0]
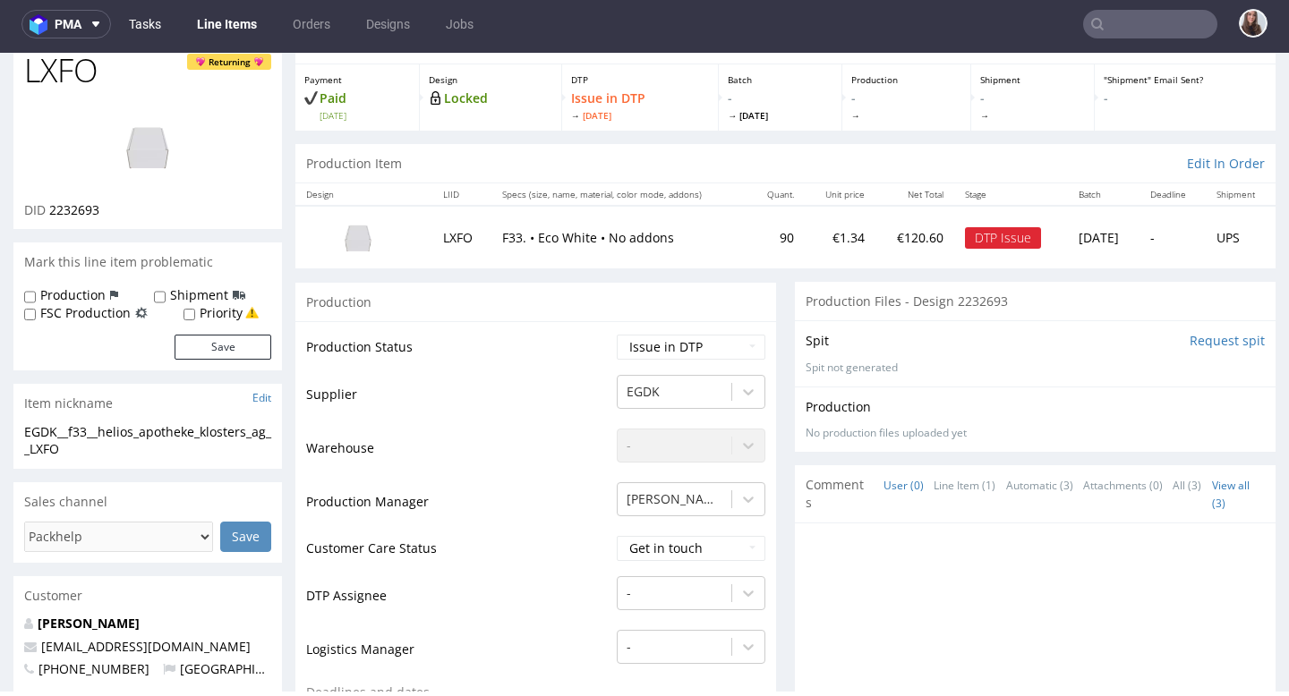
click at [151, 22] on link "Tasks" at bounding box center [145, 24] width 54 height 29
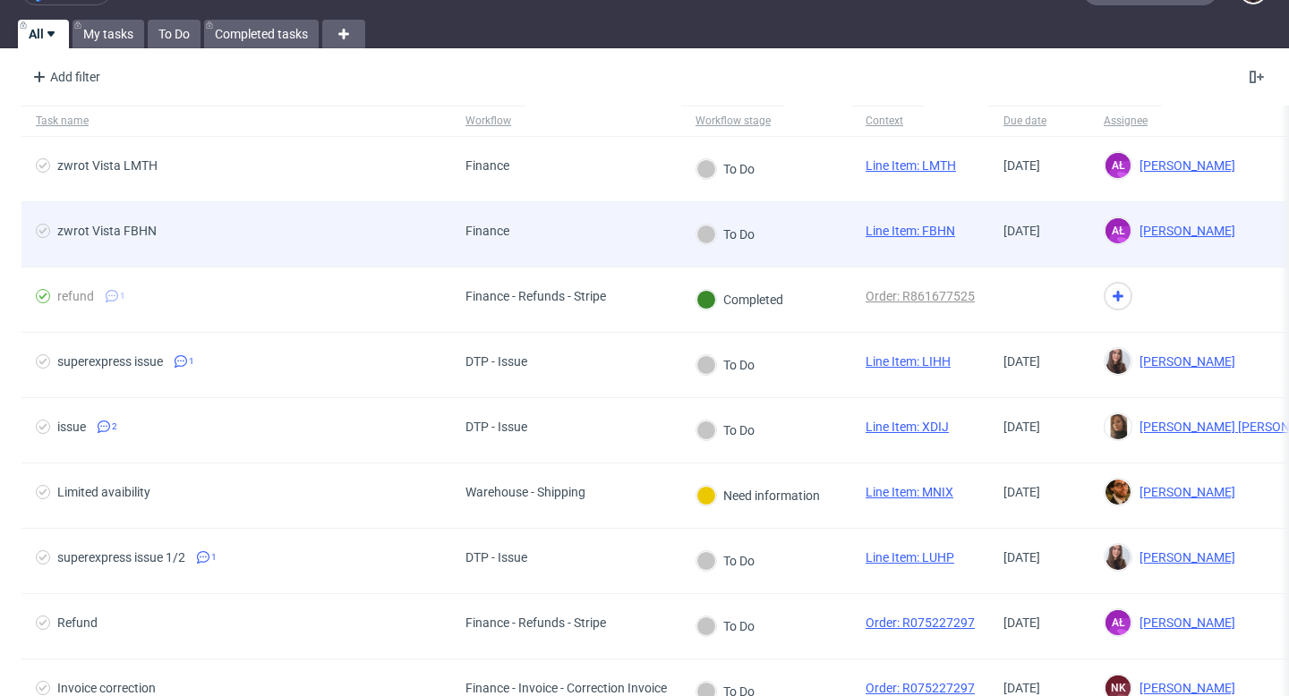
scroll to position [41, 0]
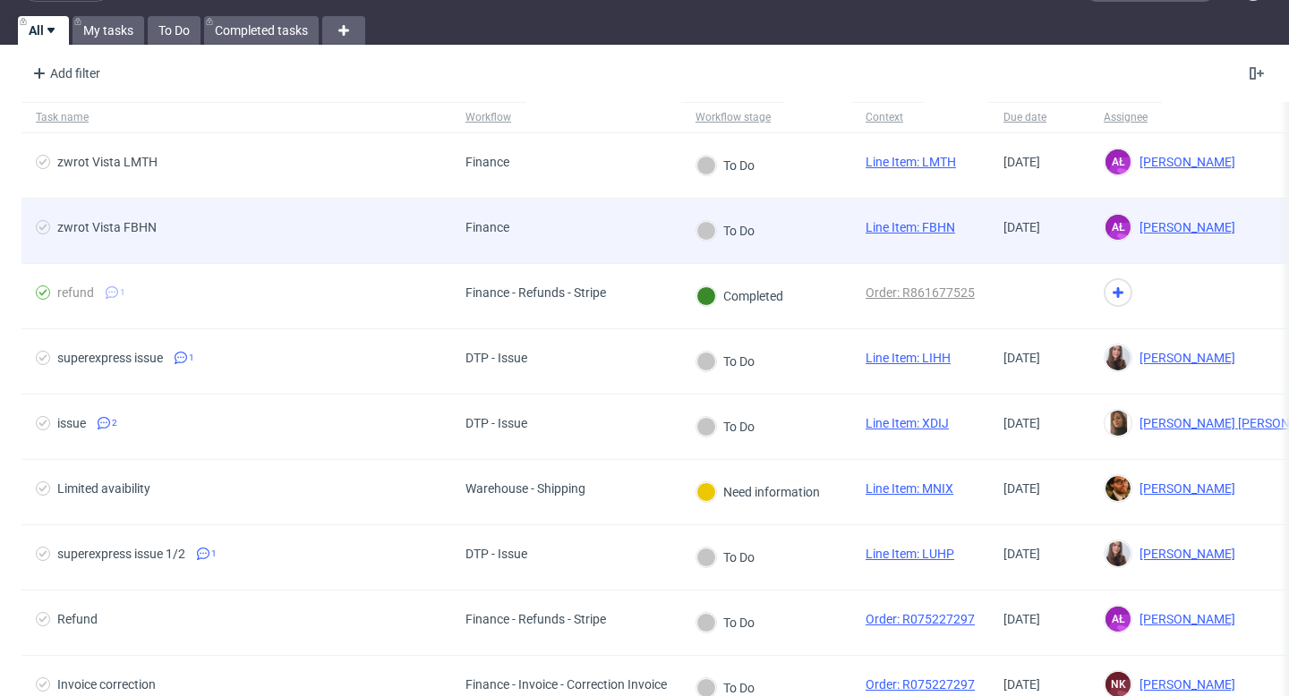
click at [590, 241] on div "Finance" at bounding box center [566, 231] width 230 height 65
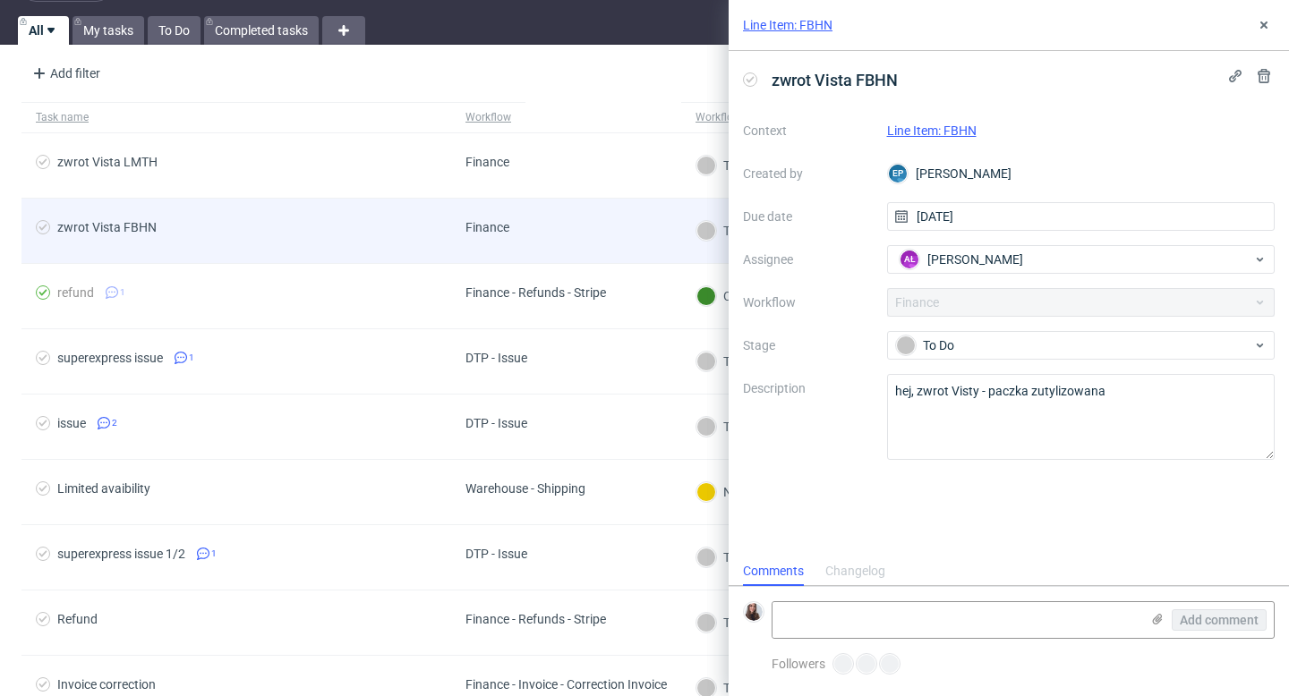
scroll to position [14, 0]
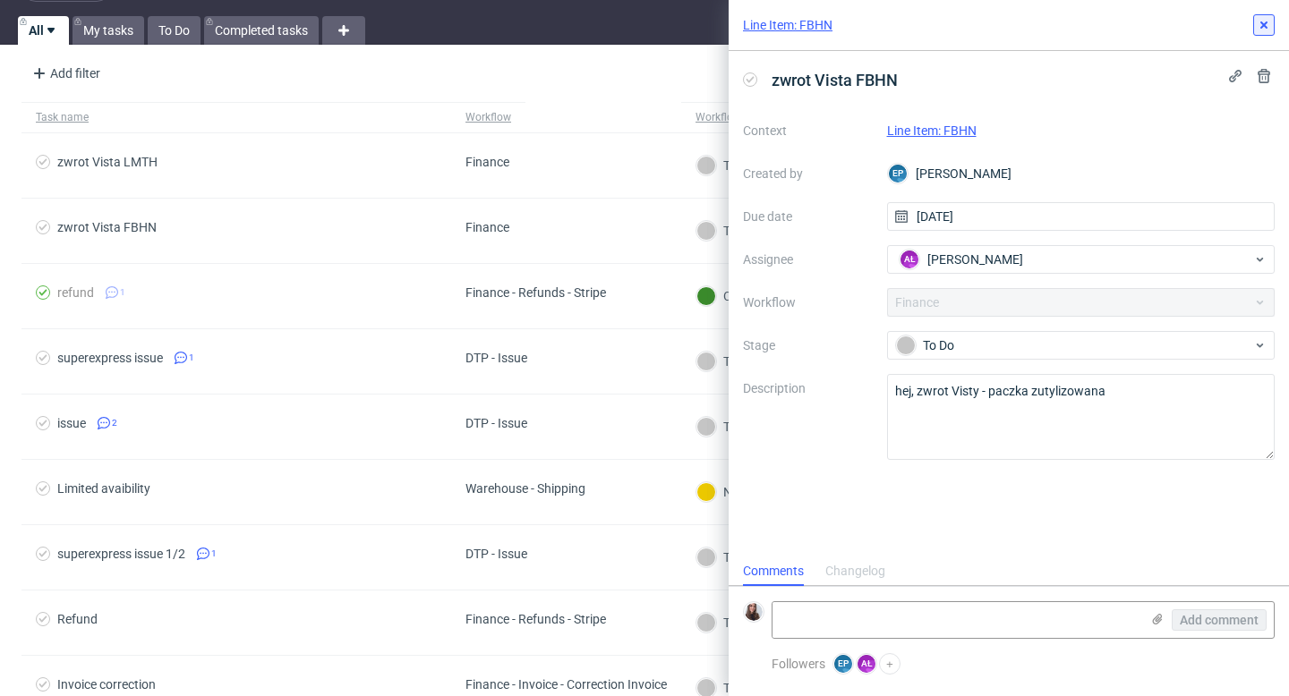
click at [1257, 28] on icon at bounding box center [1264, 25] width 14 height 14
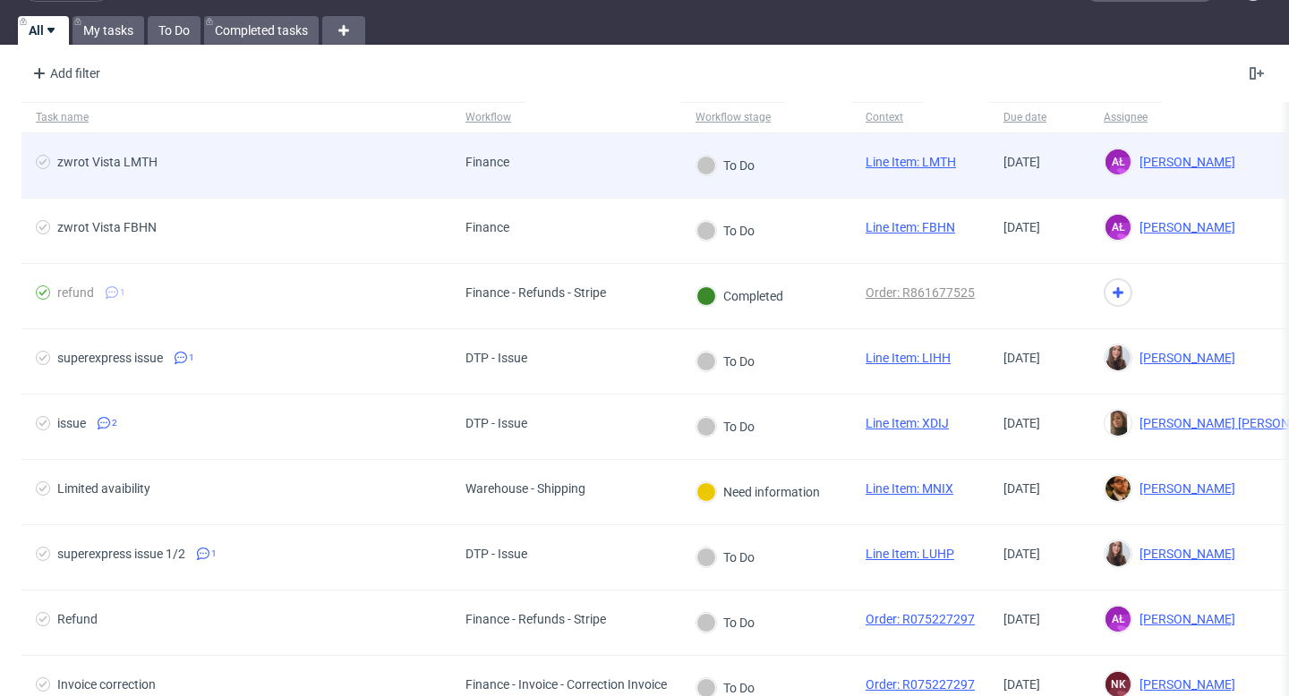
click at [648, 173] on div "Finance" at bounding box center [566, 165] width 230 height 65
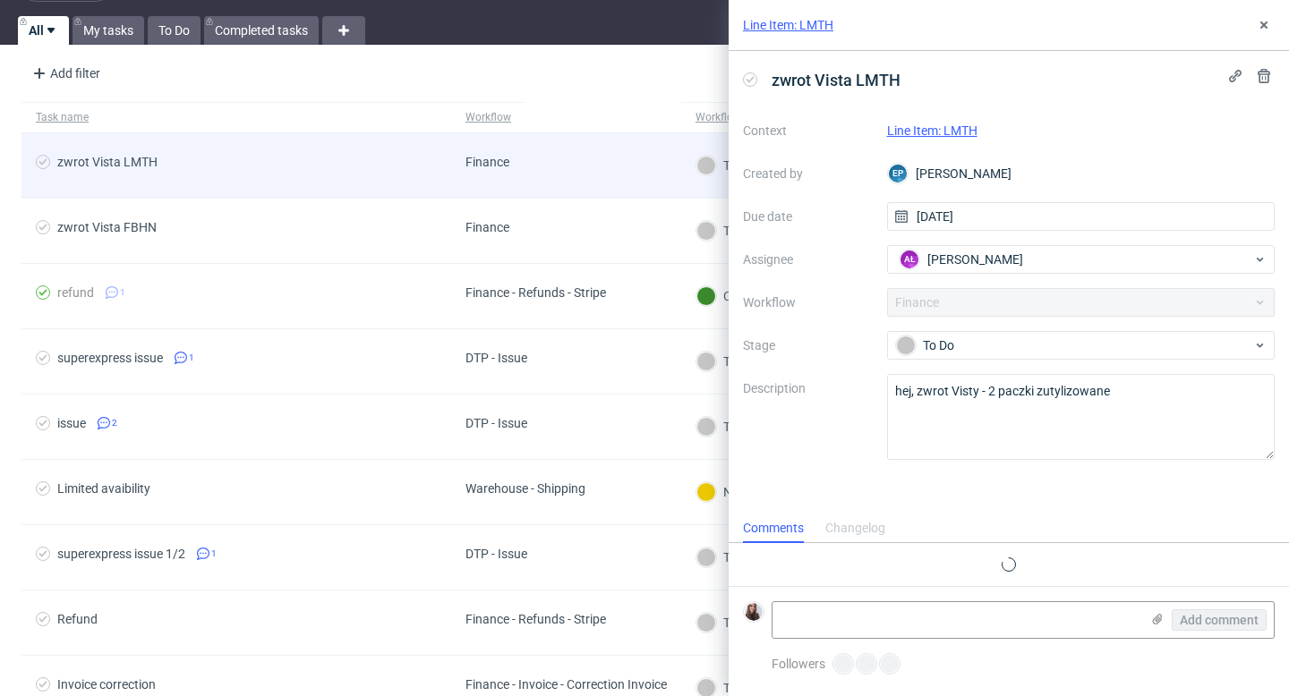
scroll to position [14, 0]
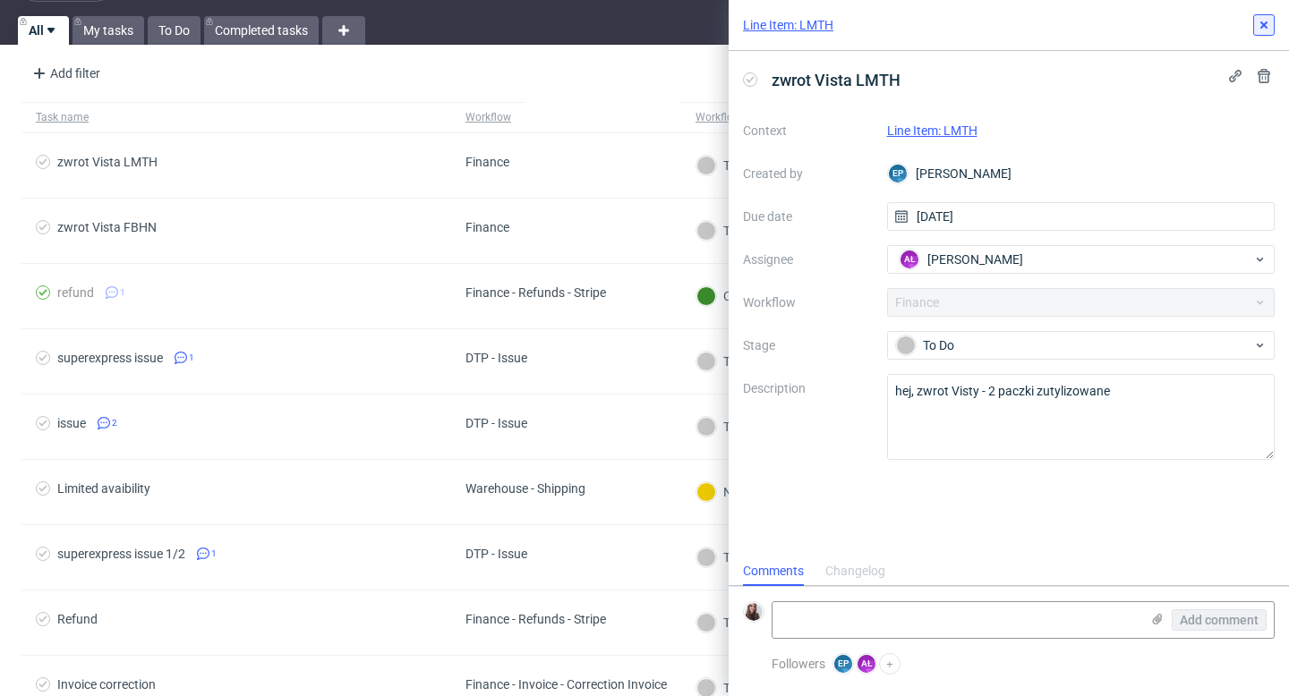
click at [1256, 27] on button at bounding box center [1263, 24] width 21 height 21
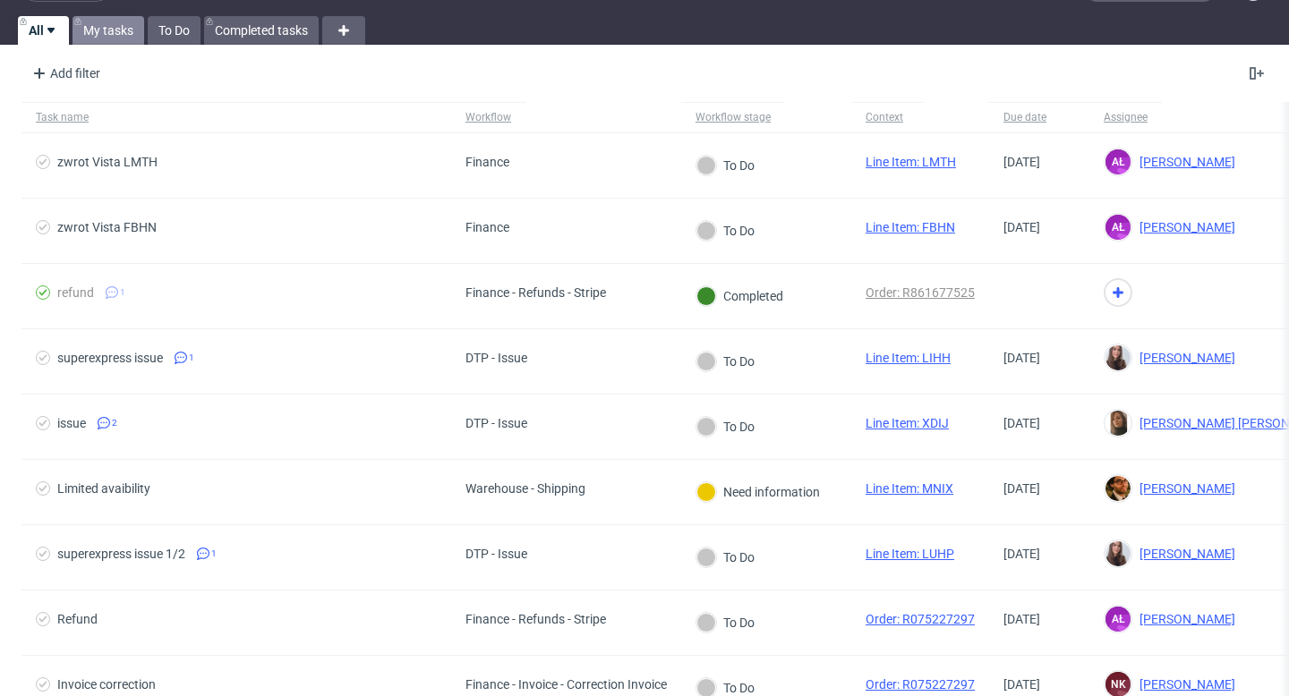
click at [101, 24] on link "My tasks" at bounding box center [108, 30] width 72 height 29
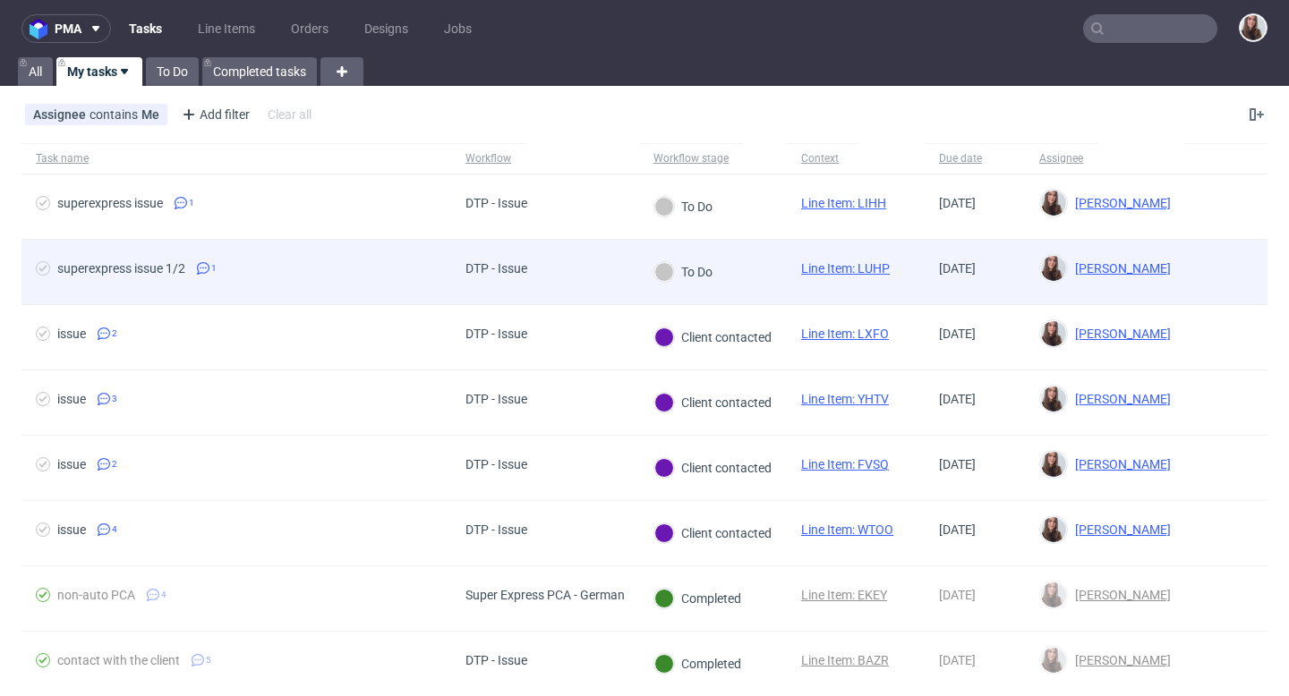
click at [509, 284] on div "DTP - Issue" at bounding box center [496, 272] width 90 height 64
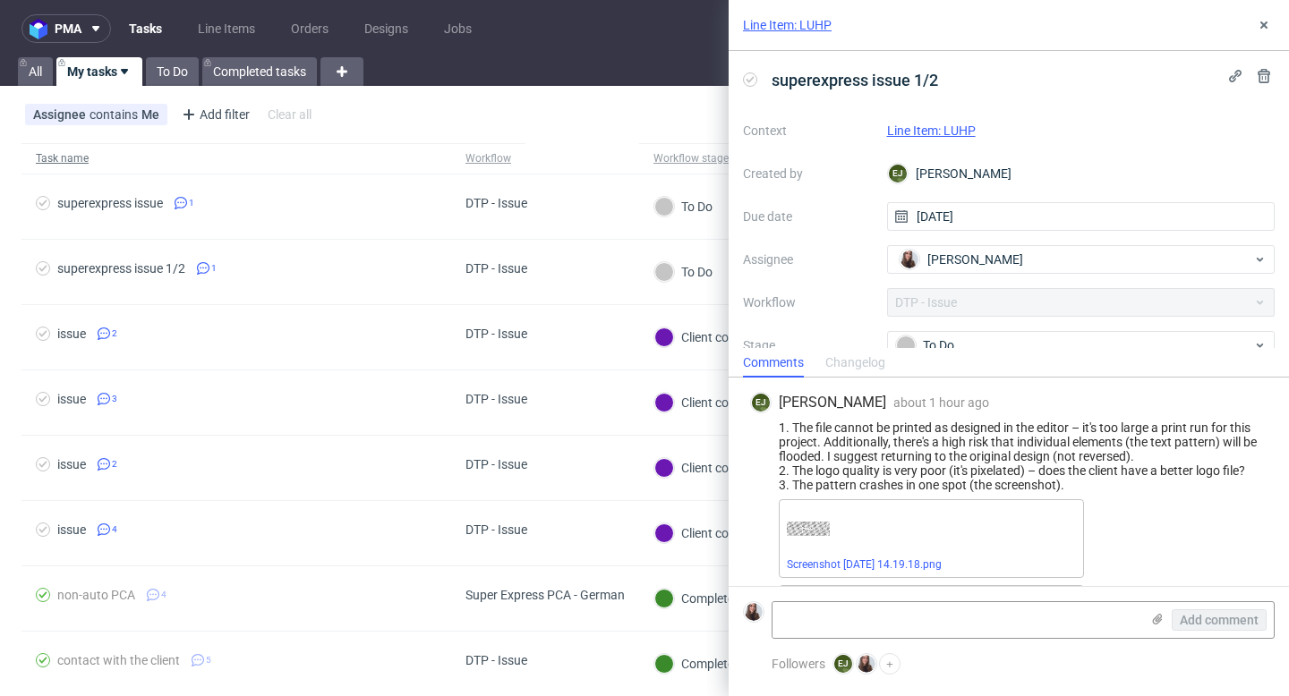
click at [408, 164] on span "Task name" at bounding box center [236, 158] width 401 height 15
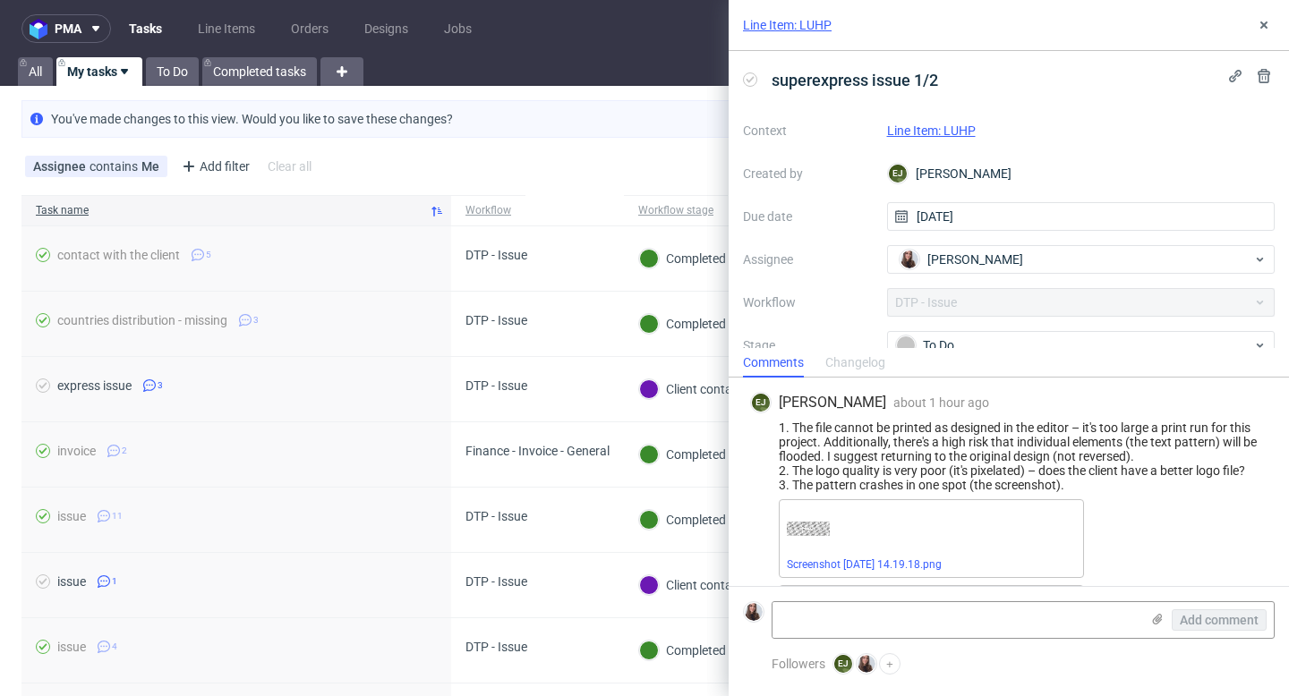
click at [107, 75] on link "My tasks" at bounding box center [99, 71] width 86 height 29
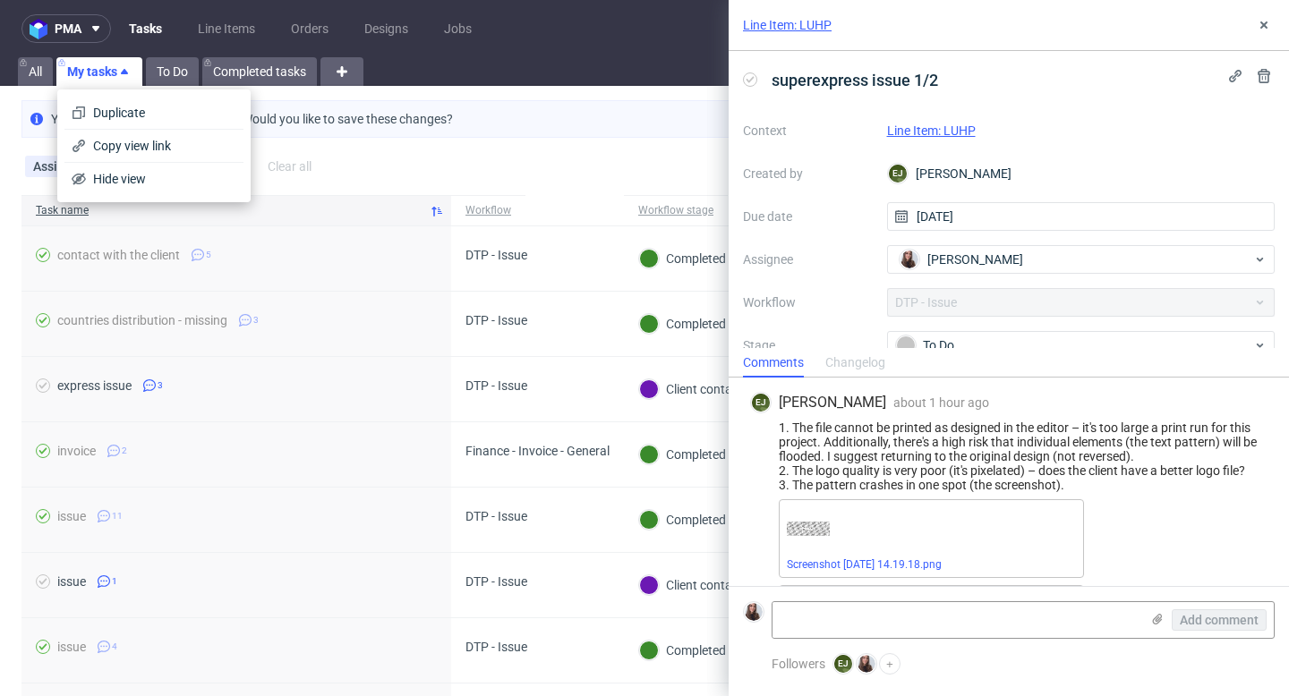
click at [335, 146] on div "Assignee contains Me Add filter Hide filters Clear all" at bounding box center [644, 166] width 1289 height 43
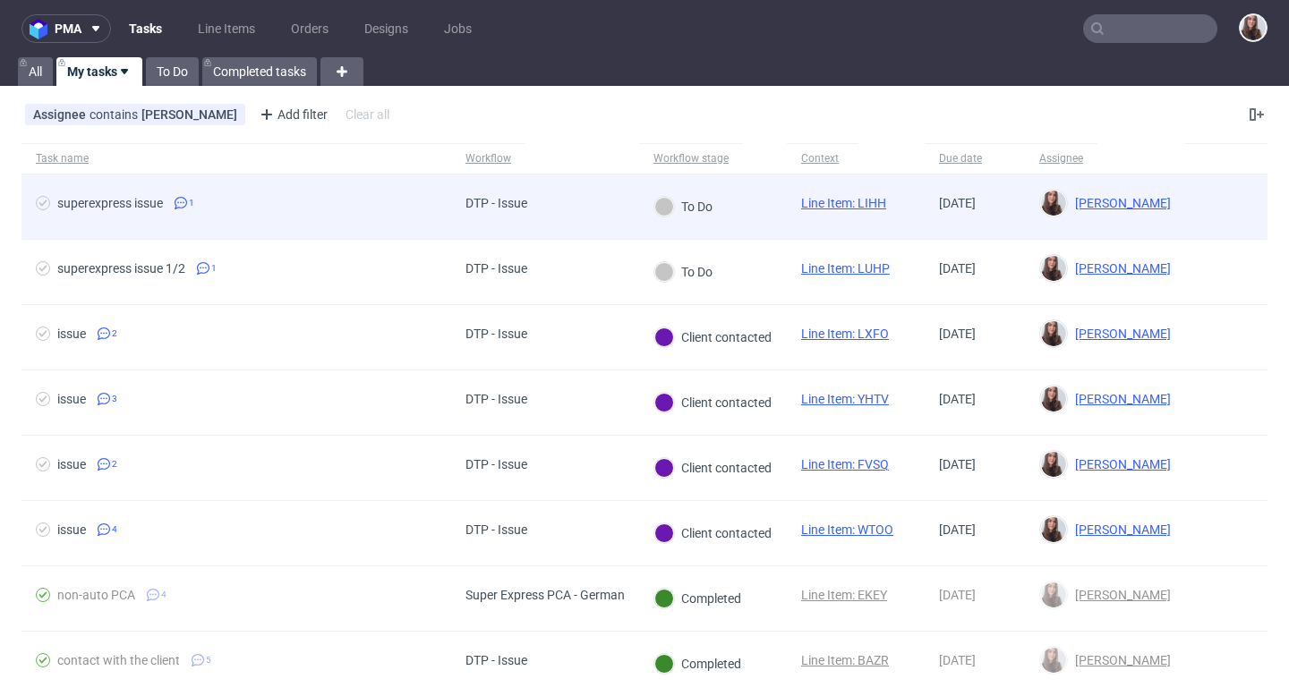
click at [402, 202] on span "superexpress issue 1" at bounding box center [236, 206] width 401 height 21
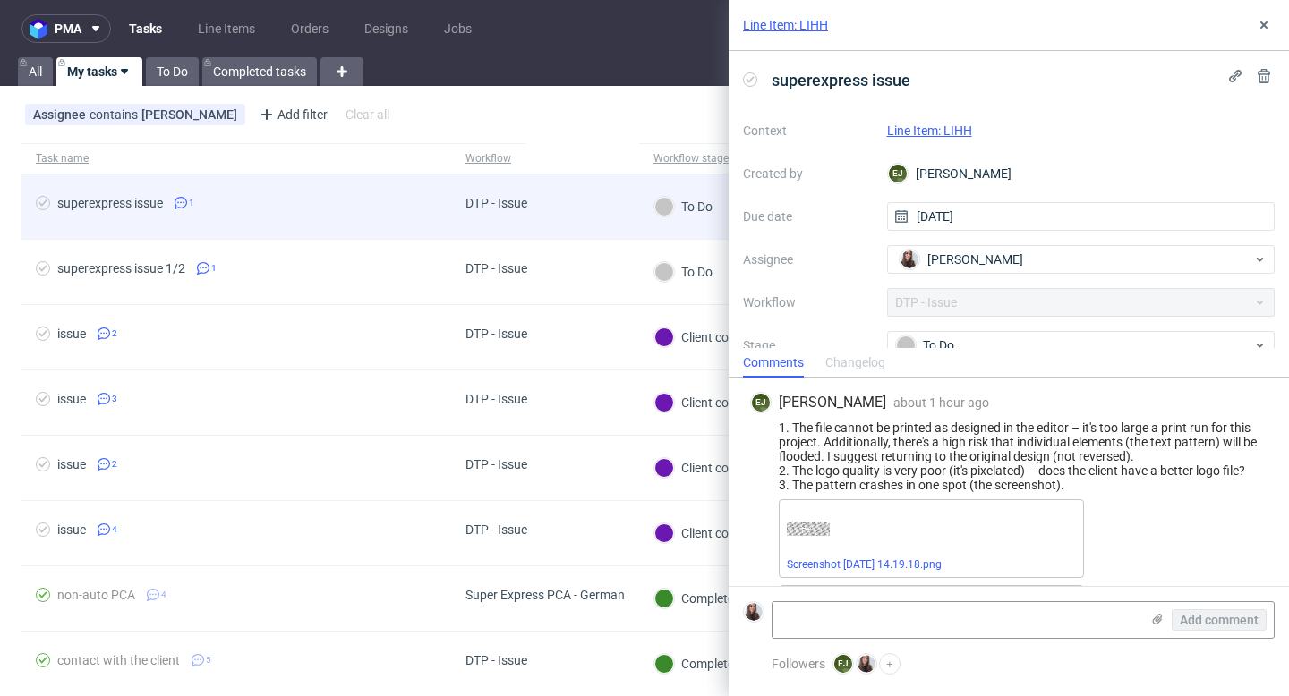
scroll to position [92, 0]
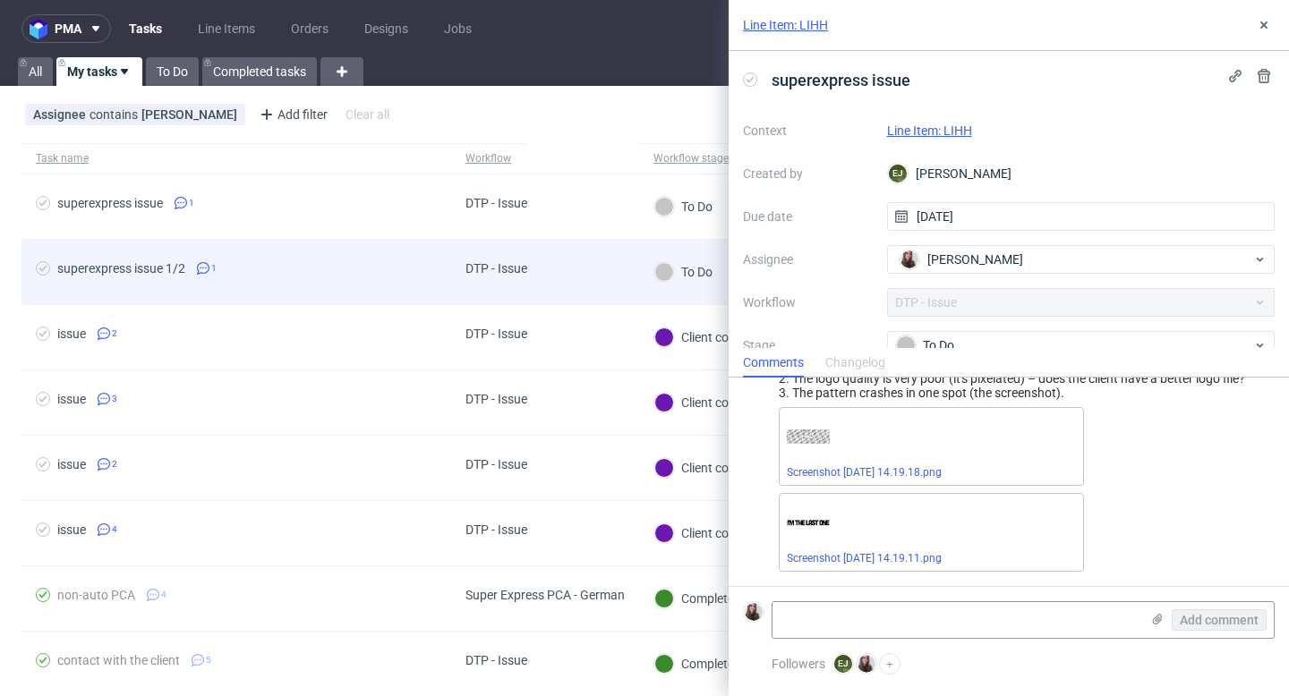
click at [390, 251] on div "superexpress issue 1/2 1" at bounding box center [236, 272] width 430 height 64
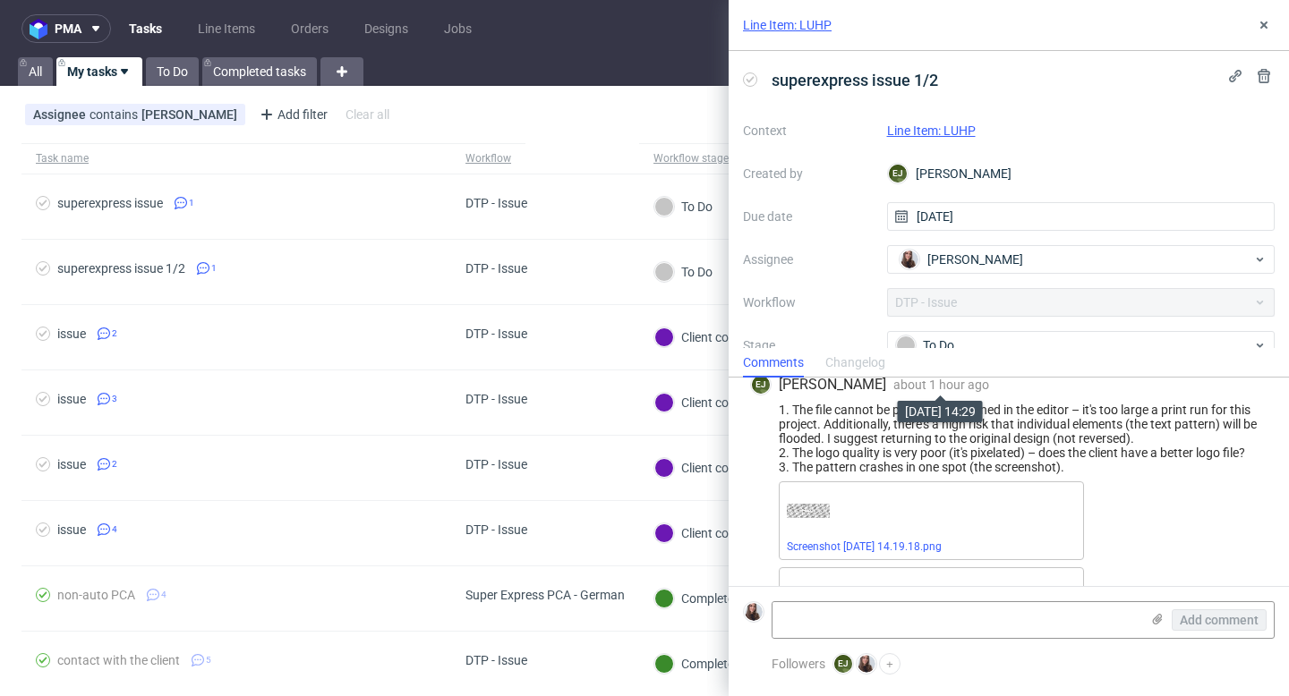
scroll to position [20, 0]
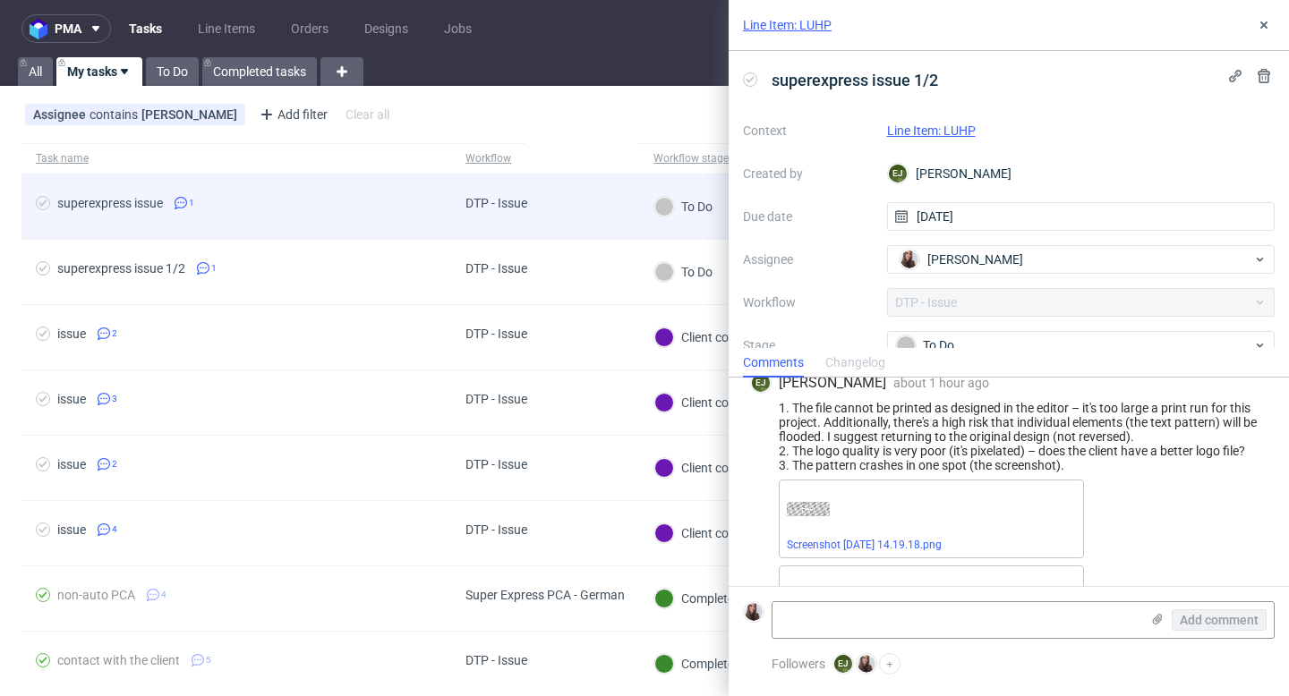
click at [448, 211] on div "superexpress issue 1" at bounding box center [236, 207] width 430 height 64
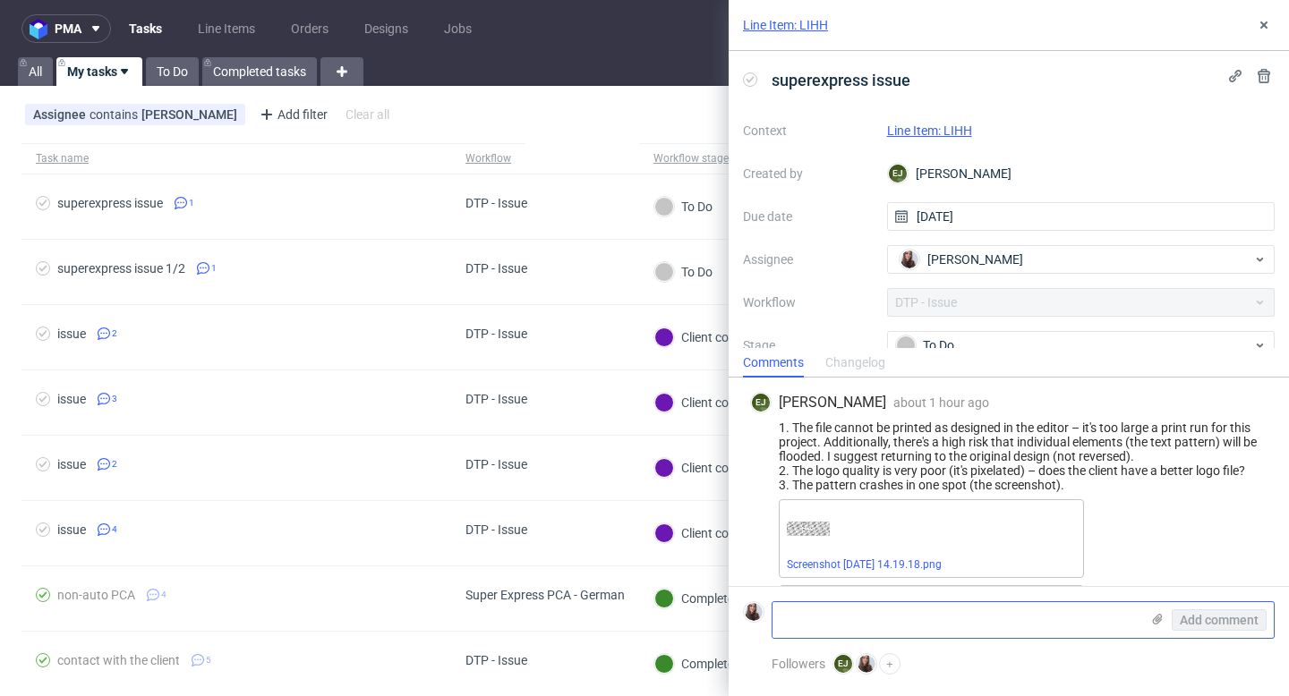
click at [843, 614] on textarea at bounding box center [955, 620] width 367 height 36
paste textarea "[URL][DOMAIN_NAME]"
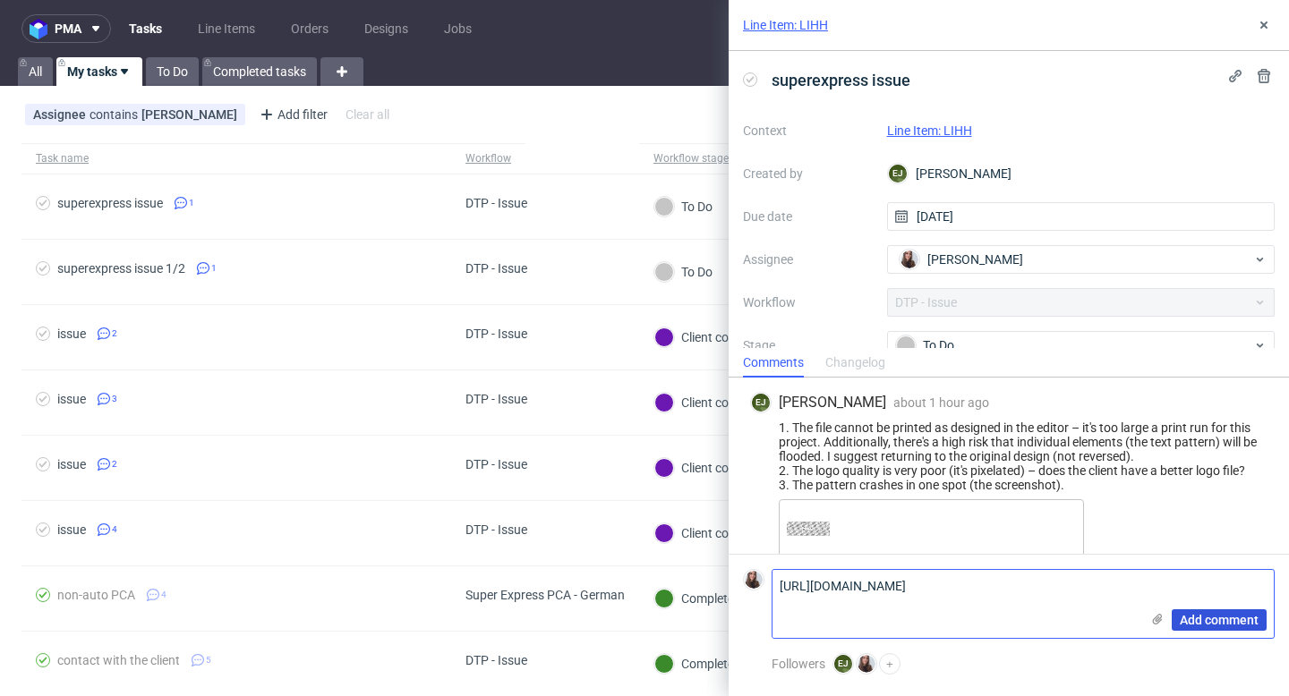
type textarea "[URL][DOMAIN_NAME]"
click at [1221, 618] on span "Add comment" at bounding box center [1219, 620] width 79 height 13
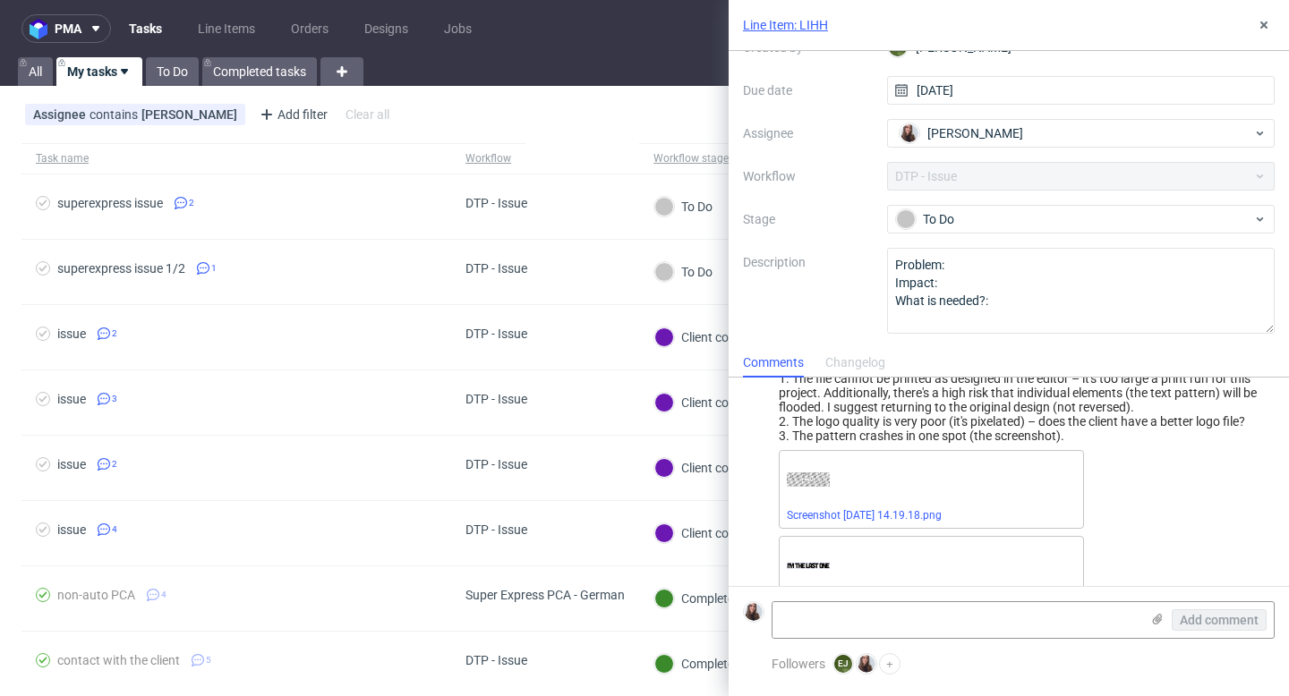
scroll to position [63, 0]
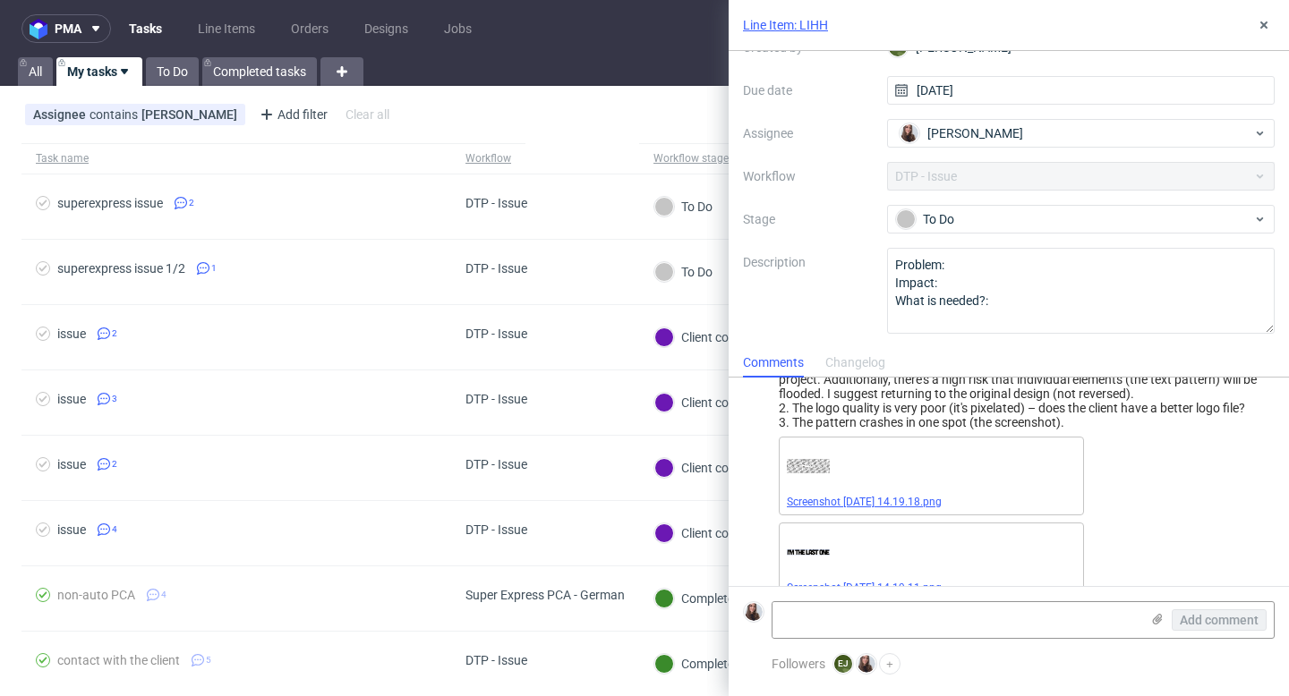
click at [897, 497] on link "Screenshot [DATE] 14.19.18.png" at bounding box center [864, 502] width 155 height 13
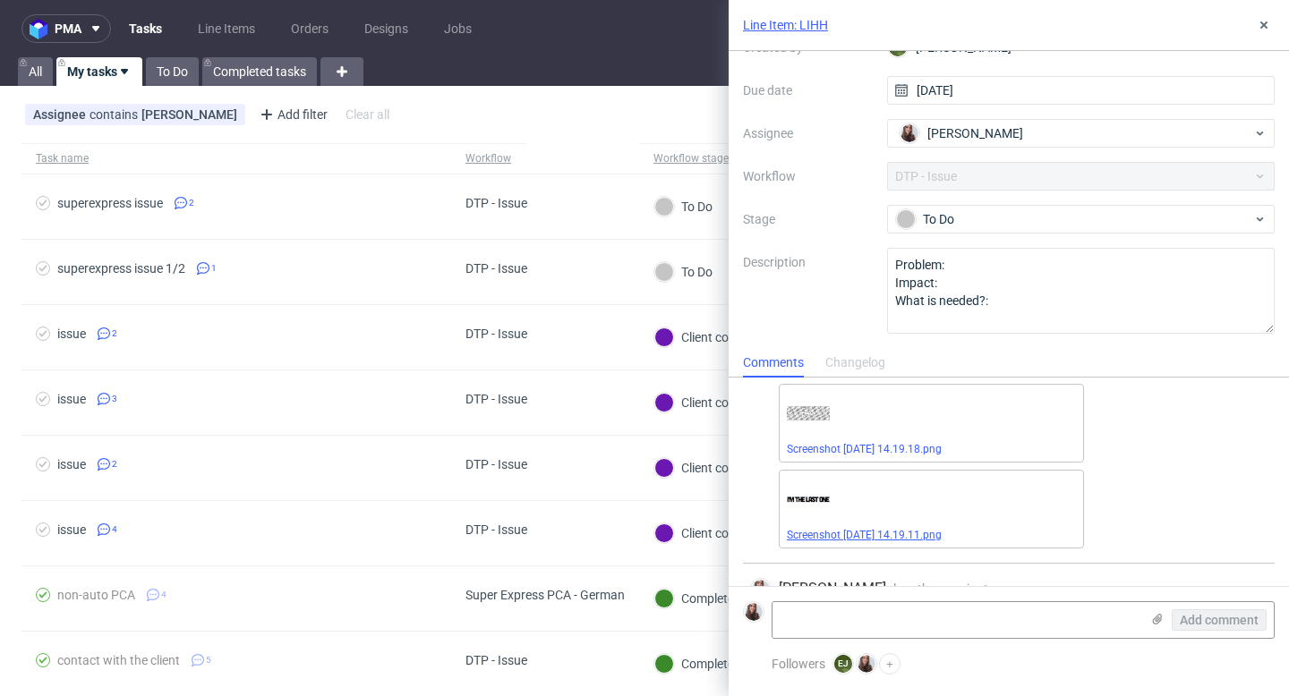
click at [873, 534] on link "Screenshot [DATE] 14.19.11.png" at bounding box center [864, 535] width 155 height 13
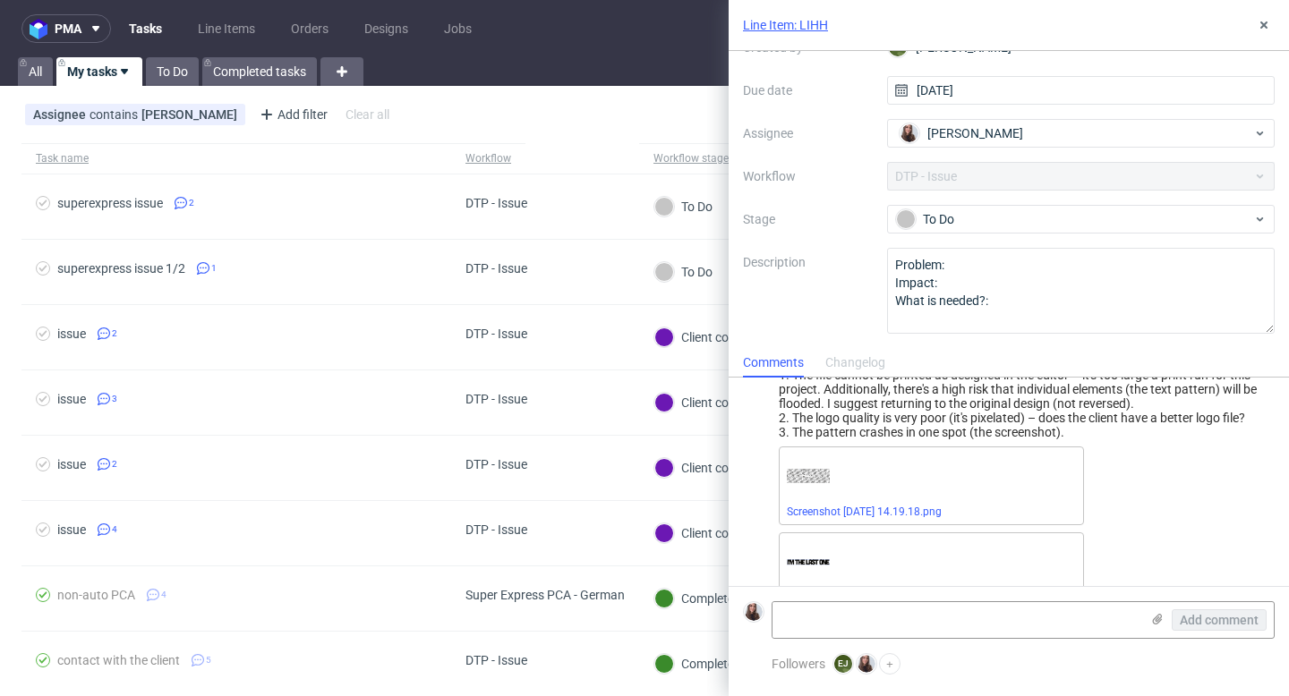
scroll to position [0, 0]
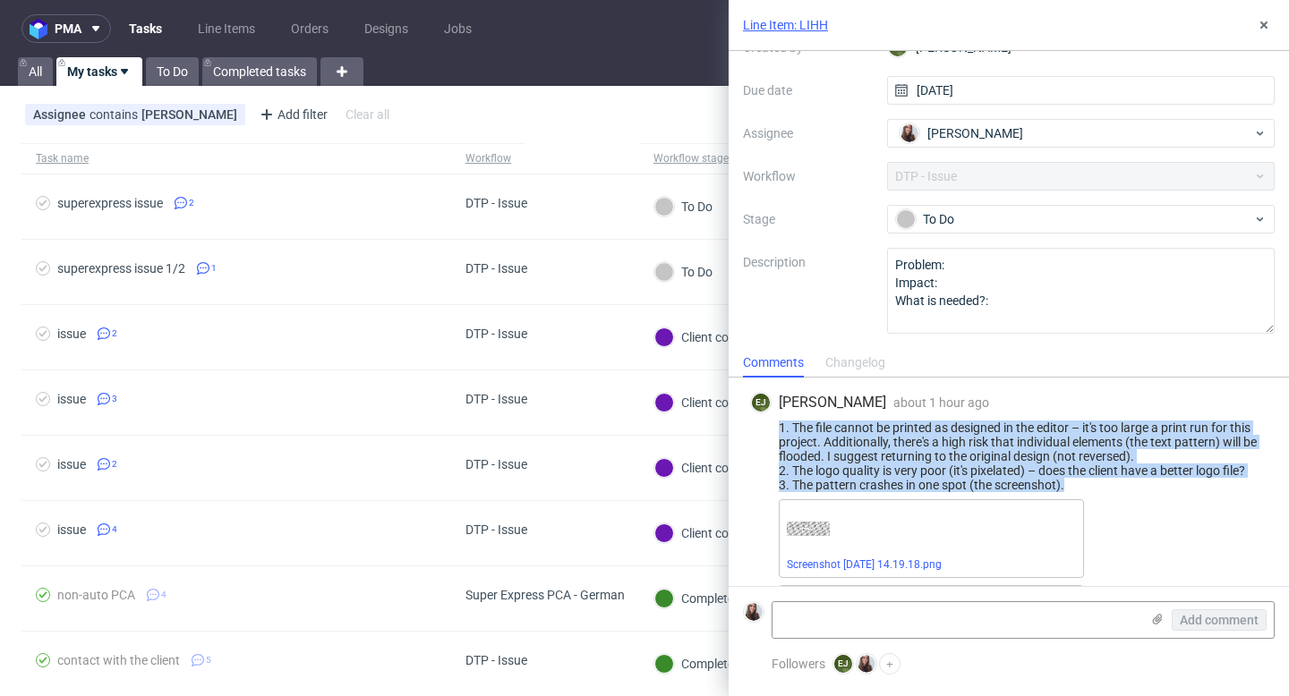
drag, startPoint x: 1096, startPoint y: 488, endPoint x: 780, endPoint y: 424, distance: 323.1
click at [780, 424] on div "1. The file cannot be printed as designed in the editor – it's too large a prin…" at bounding box center [1008, 457] width 517 height 72
copy div "1. The file cannot be printed as designed in the editor – it's too large a prin…"
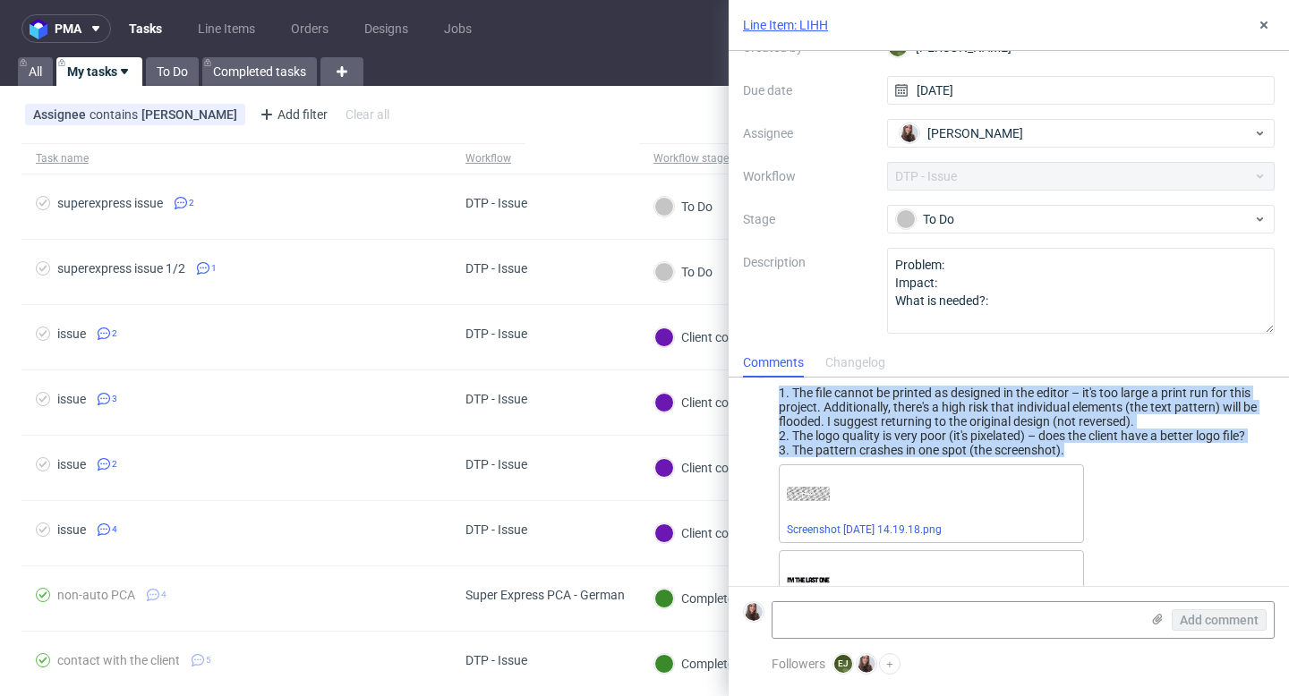
scroll to position [22, 0]
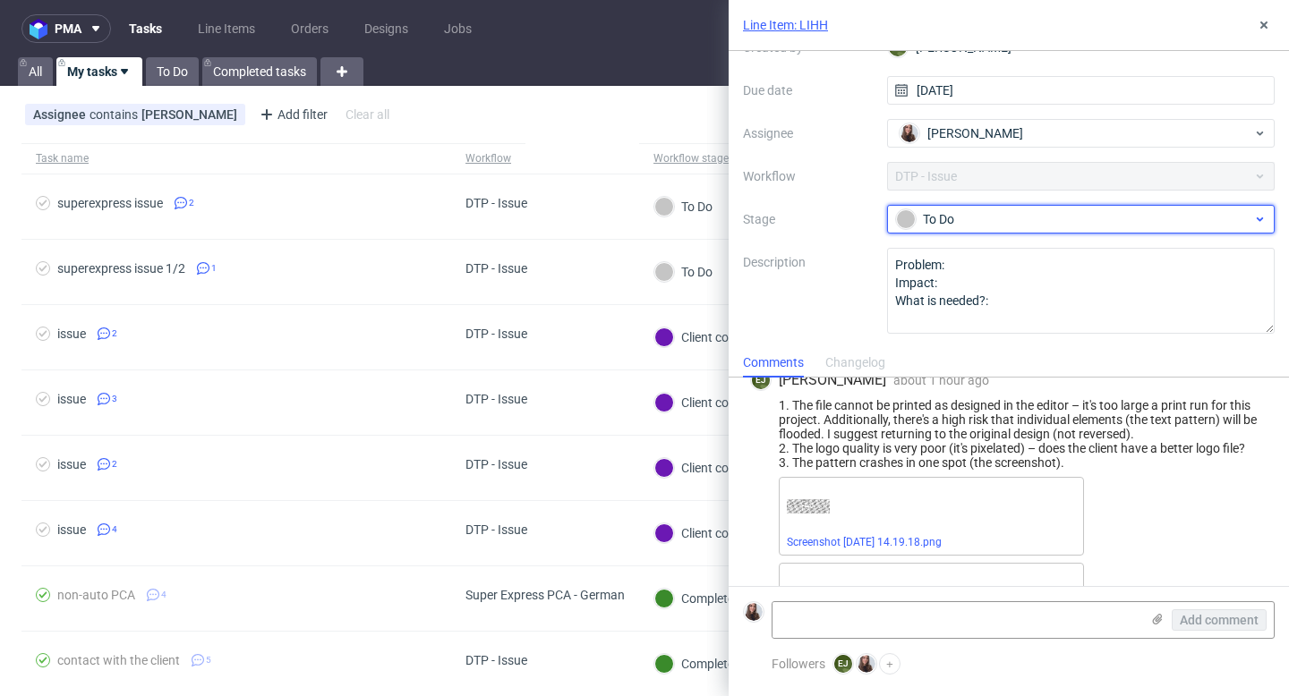
click at [948, 227] on div "To Do" at bounding box center [1074, 219] width 356 height 20
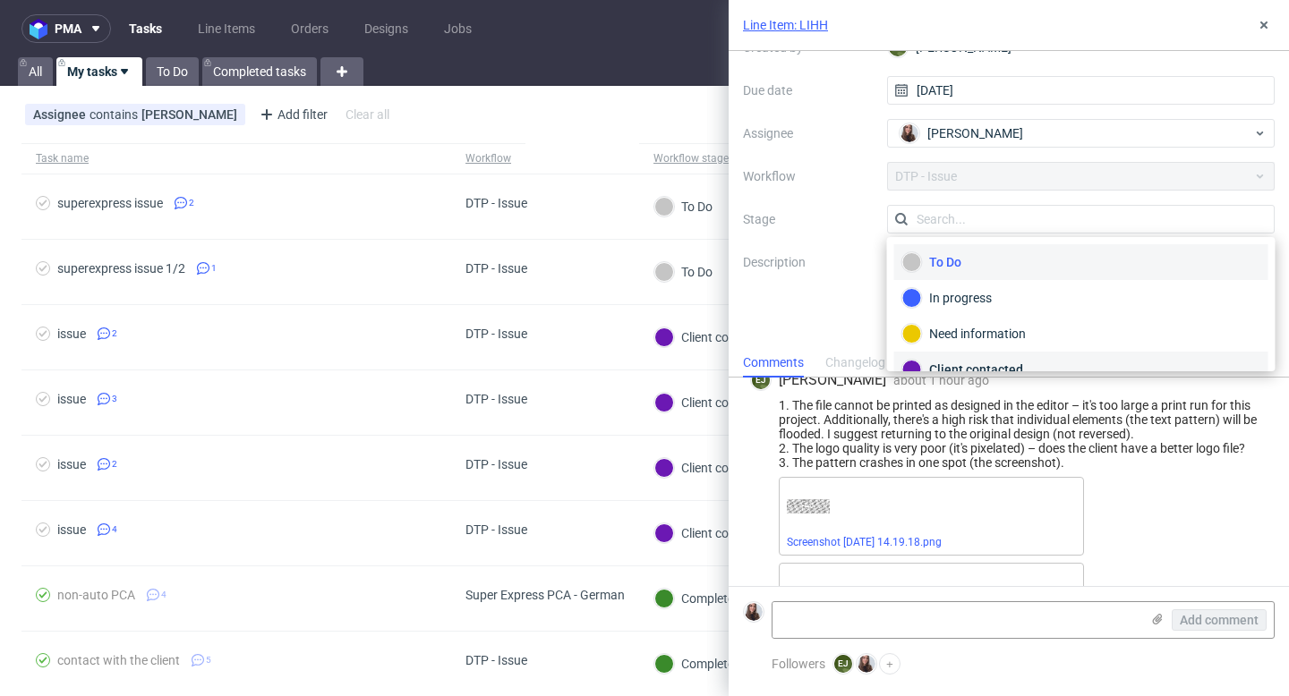
click at [965, 360] on div "Client contacted" at bounding box center [1081, 370] width 358 height 20
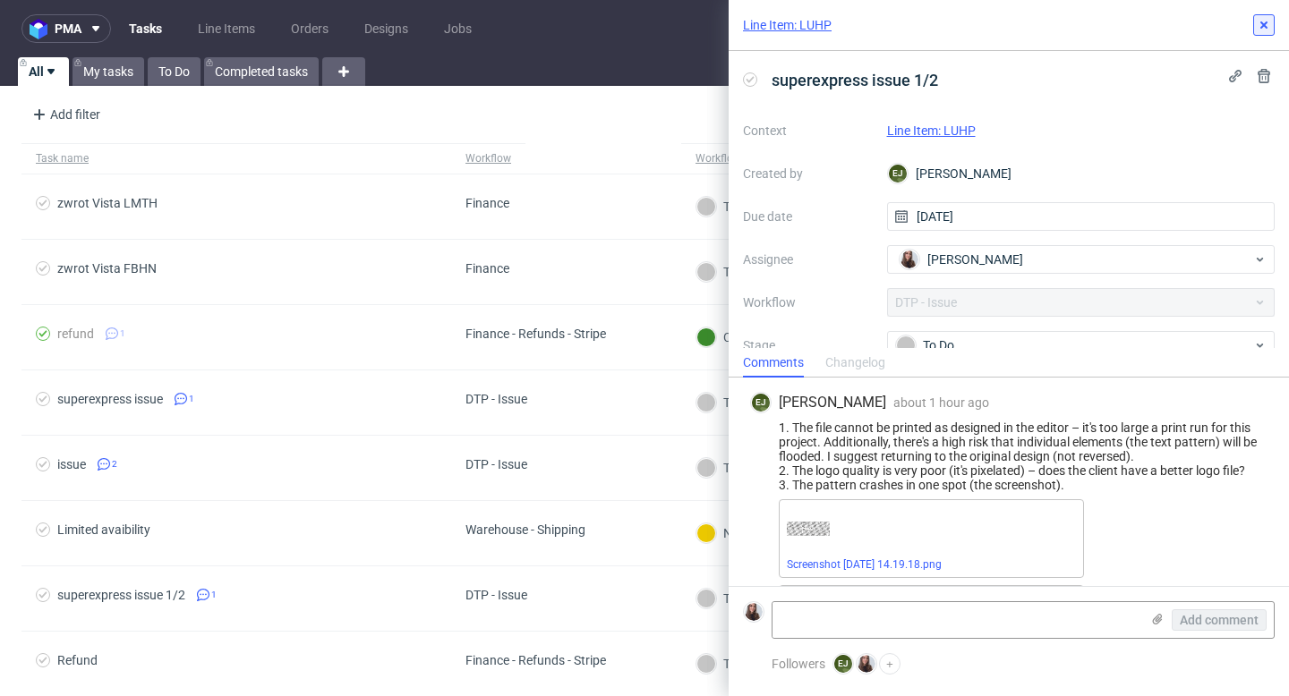
click at [1258, 29] on icon at bounding box center [1264, 25] width 14 height 14
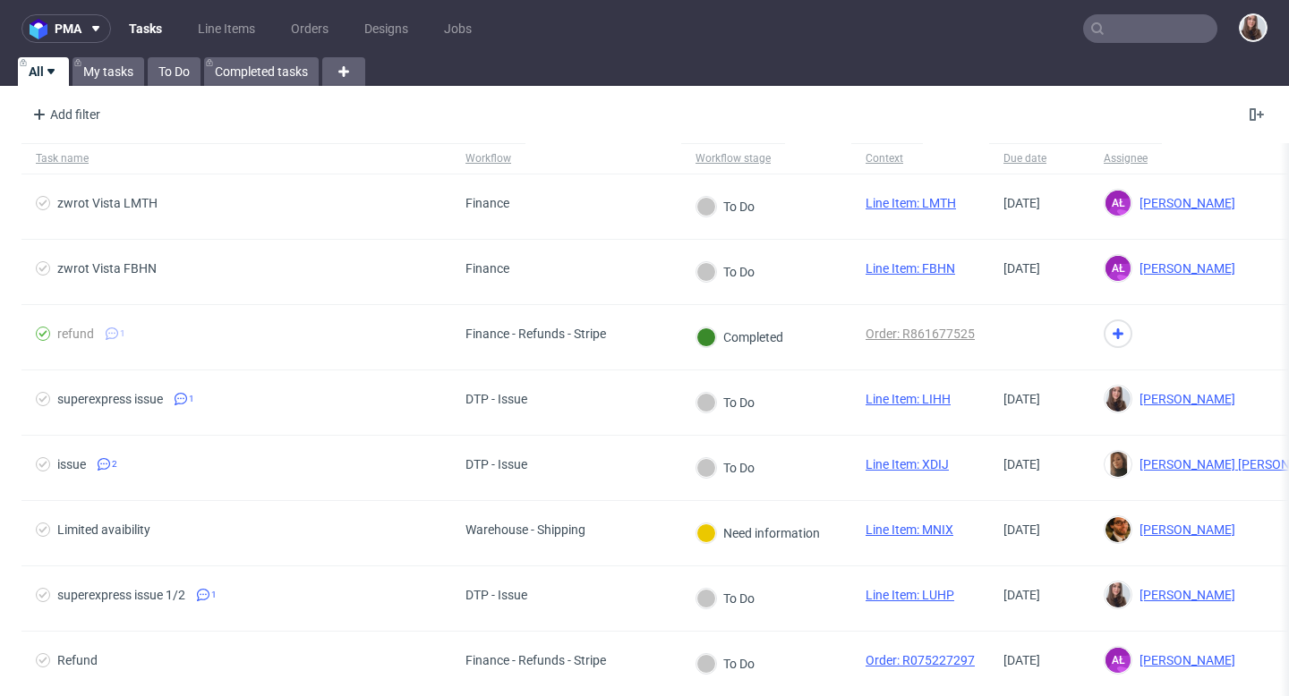
click at [166, 22] on link "Tasks" at bounding box center [145, 28] width 55 height 29
click at [111, 74] on link "My tasks" at bounding box center [108, 71] width 72 height 29
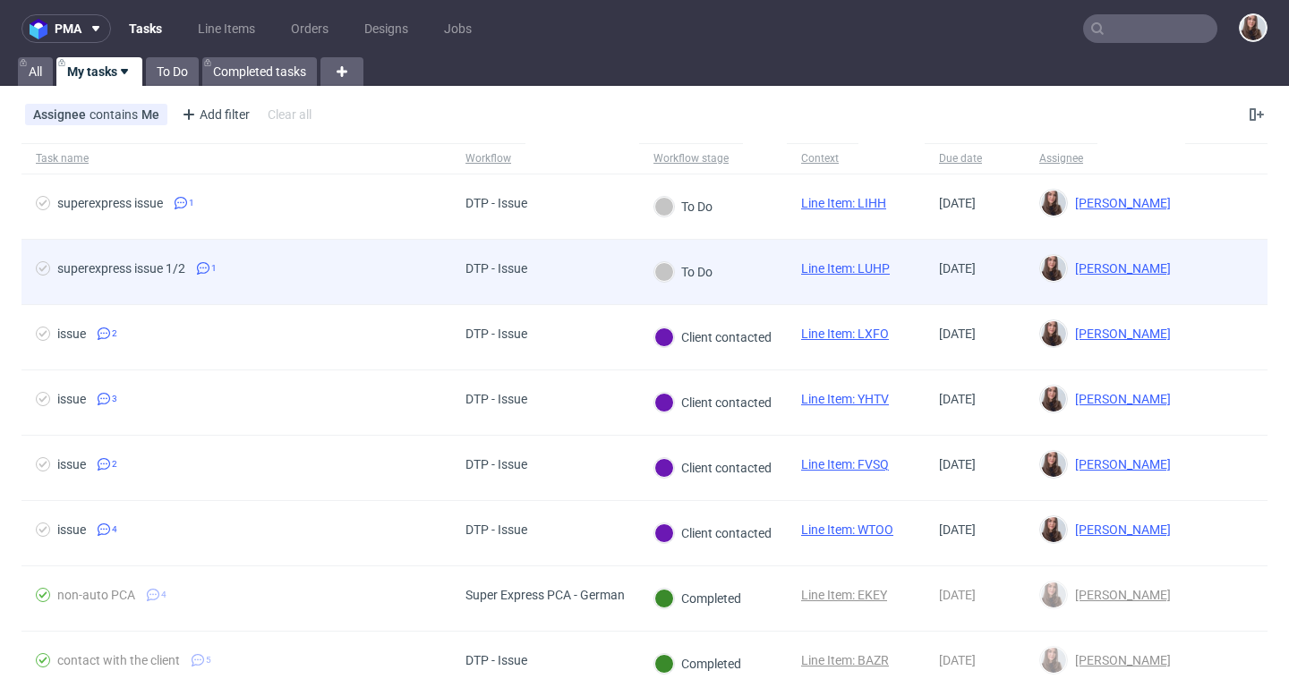
click at [610, 277] on div "DTP - Issue" at bounding box center [545, 272] width 188 height 65
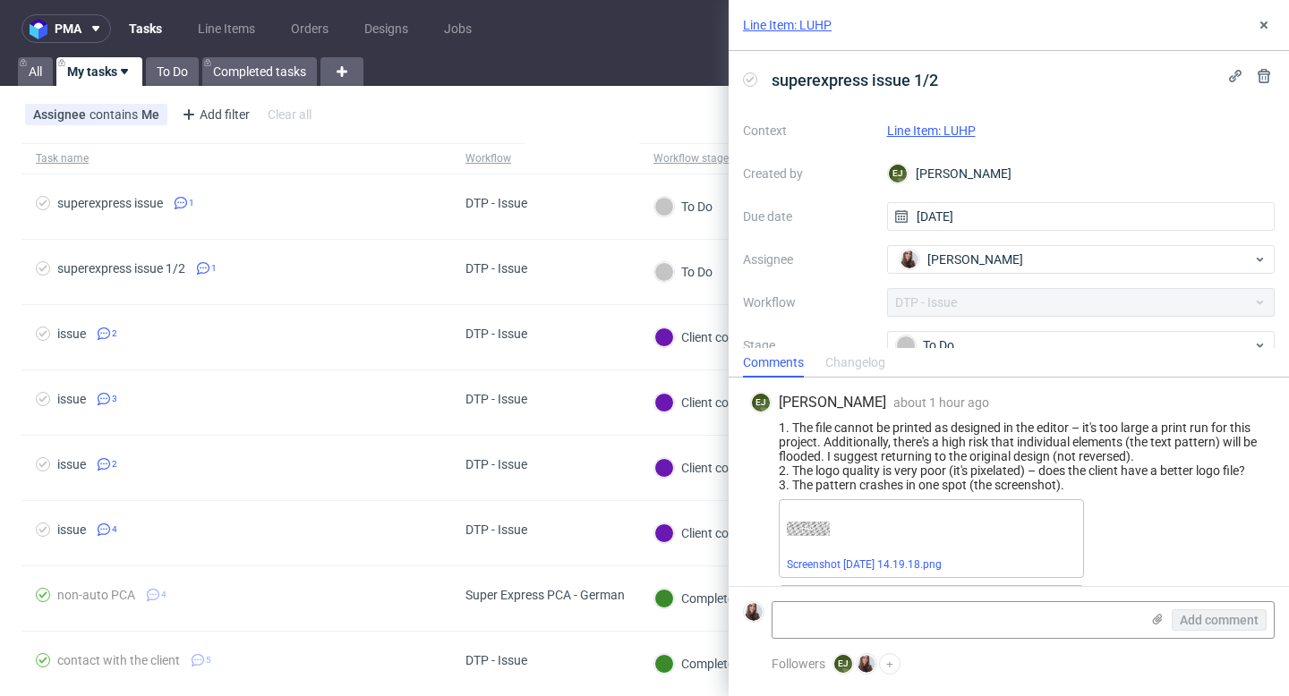
click at [941, 128] on link "Line Item: LUHP" at bounding box center [931, 131] width 89 height 14
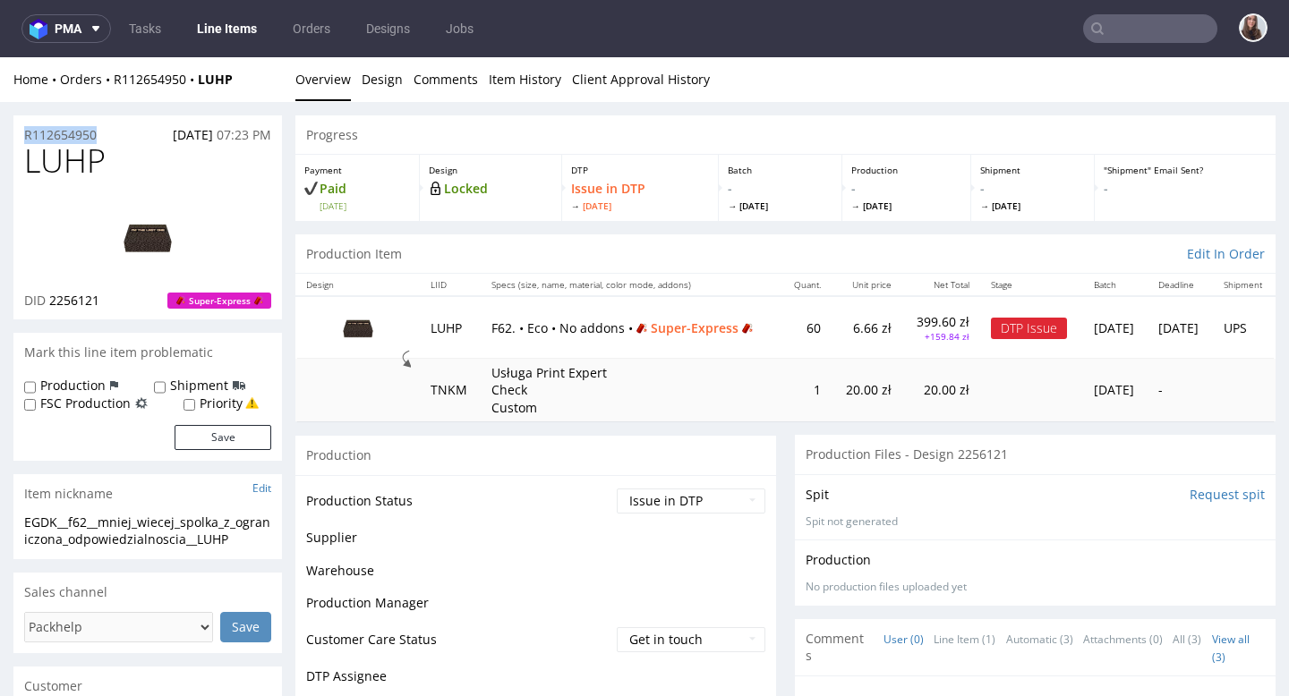
drag, startPoint x: 108, startPoint y: 132, endPoint x: 13, endPoint y: 132, distance: 94.9
click at [13, 132] on div "R112654950 [DATE] 07:23 PM" at bounding box center [147, 129] width 269 height 29
copy p "R112654950"
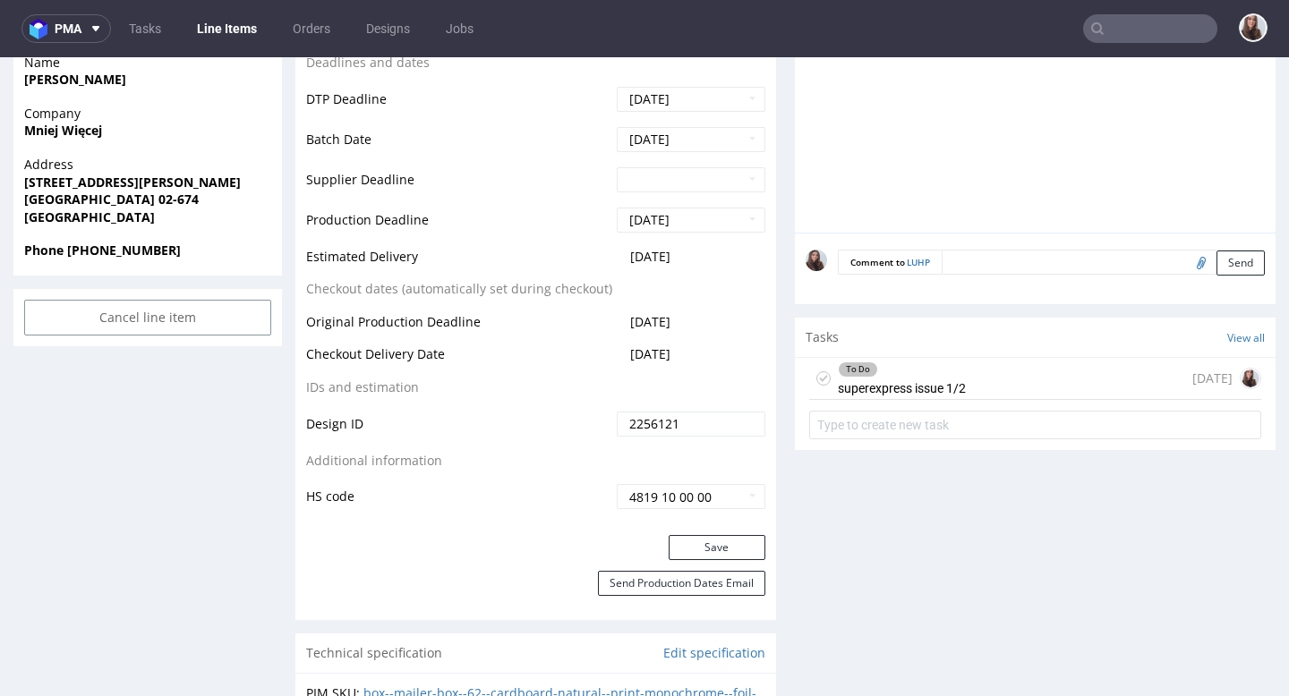
scroll to position [772, 0]
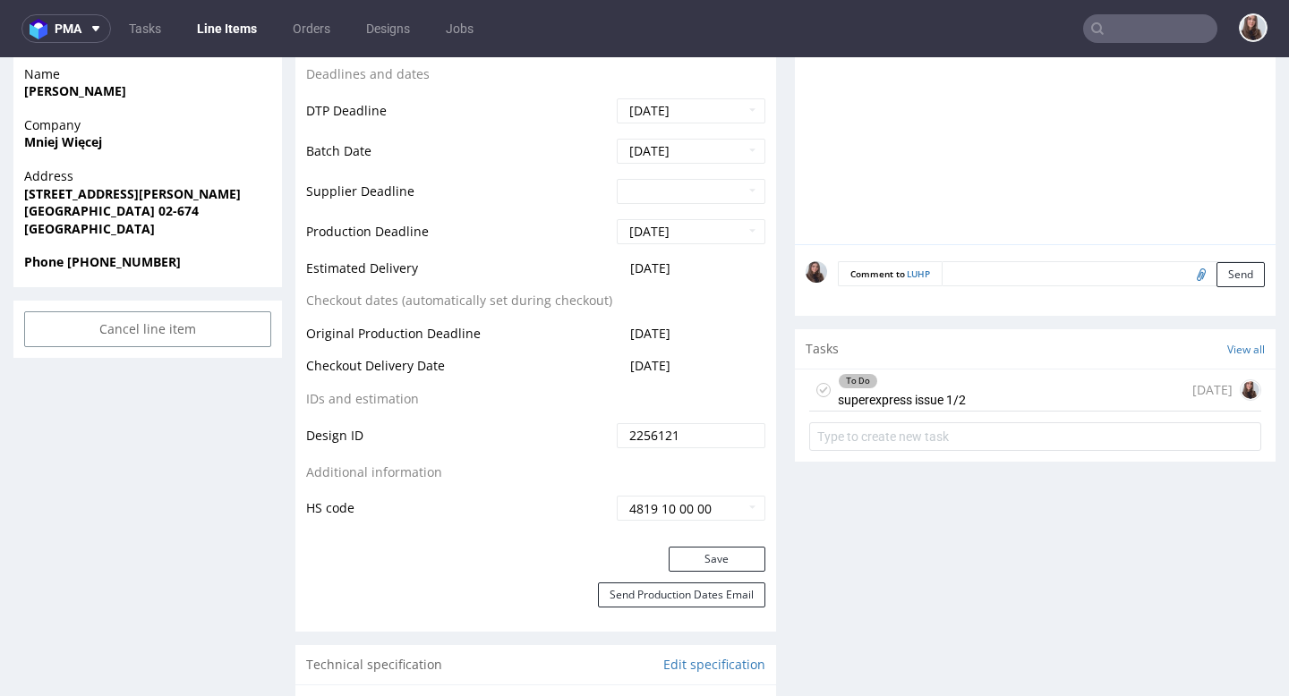
click at [951, 396] on div "To Do superexpress issue 1/2" at bounding box center [902, 390] width 128 height 41
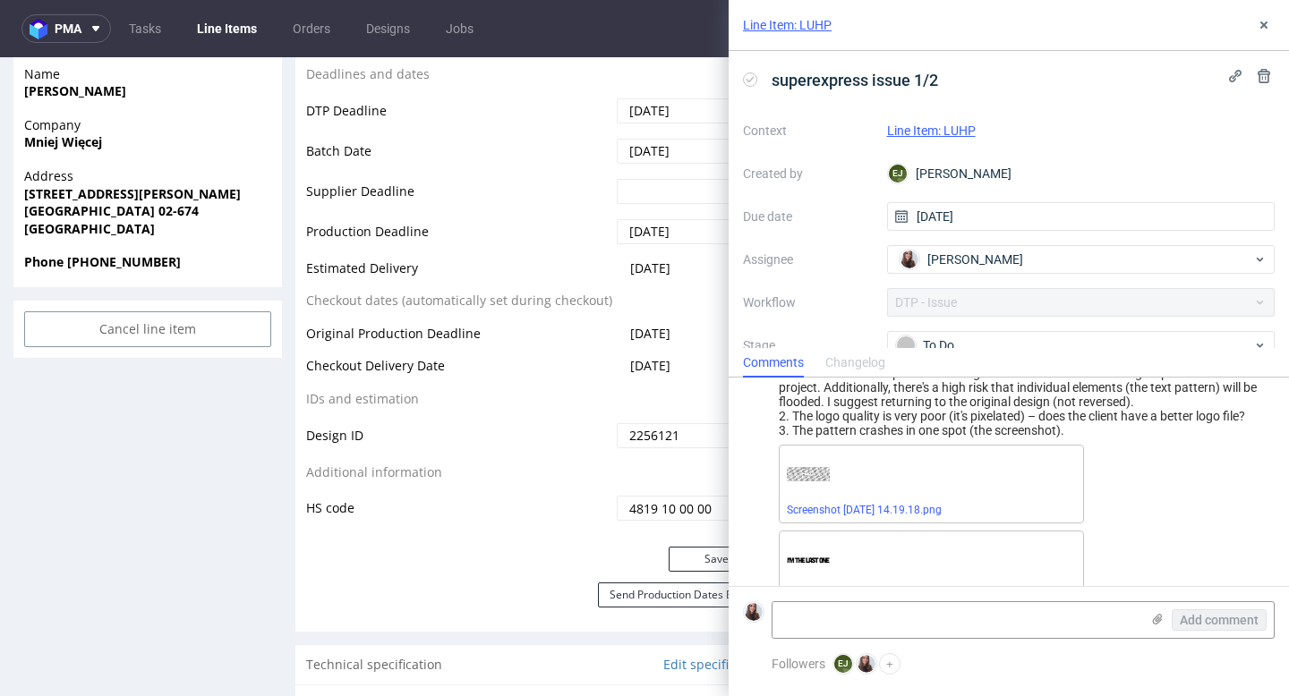
scroll to position [92, 0]
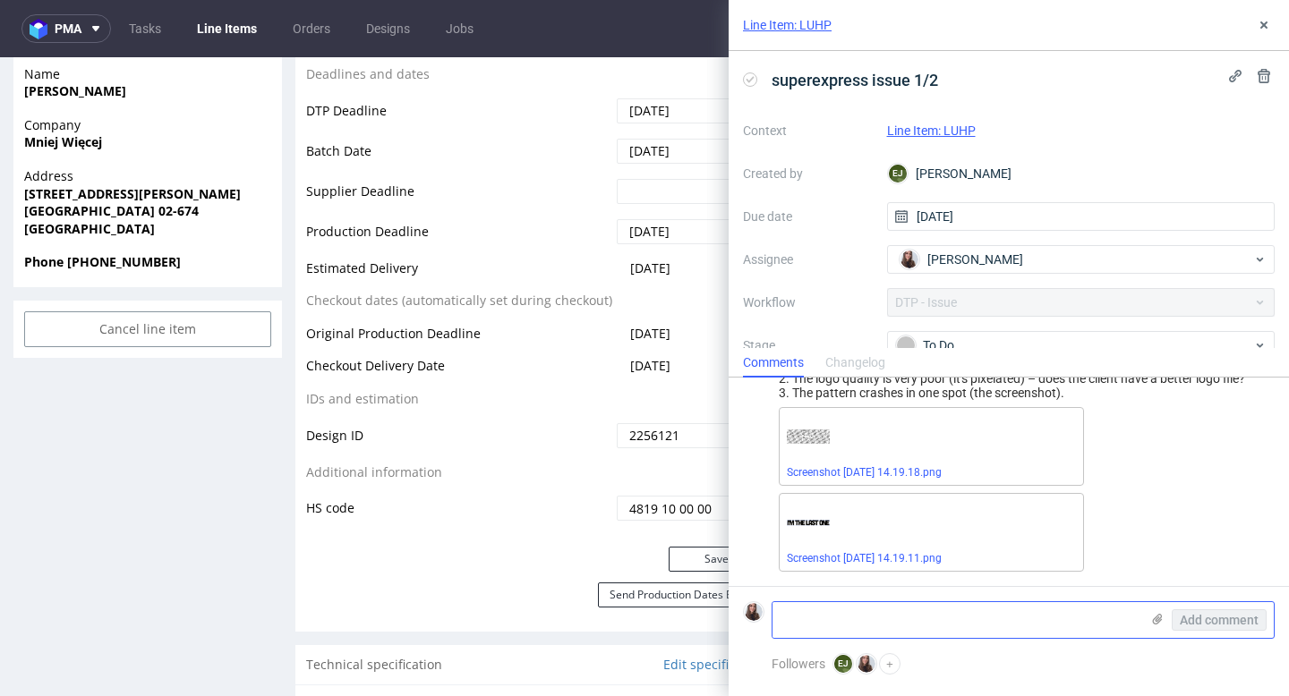
click at [883, 609] on textarea at bounding box center [955, 620] width 367 height 36
paste textarea "[URL][DOMAIN_NAME]"
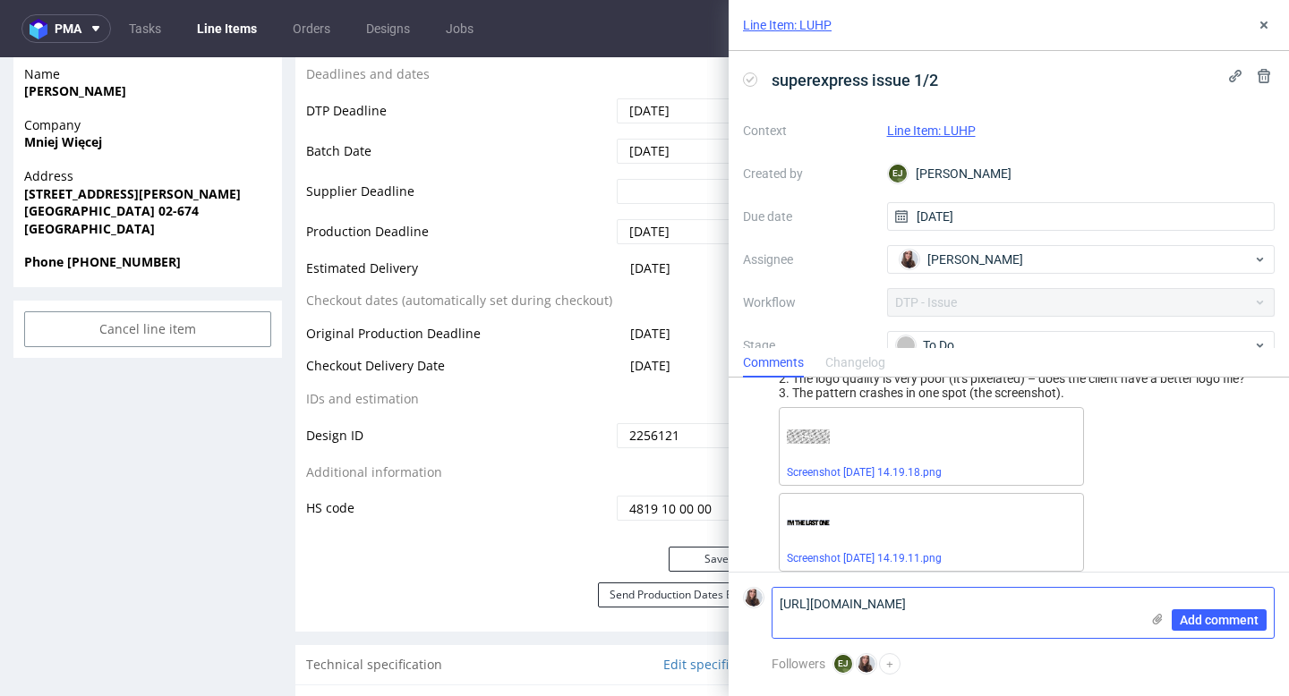
scroll to position [0, 0]
type textarea "[URL][DOMAIN_NAME]"
click at [1191, 627] on button "Add comment" at bounding box center [1219, 620] width 95 height 21
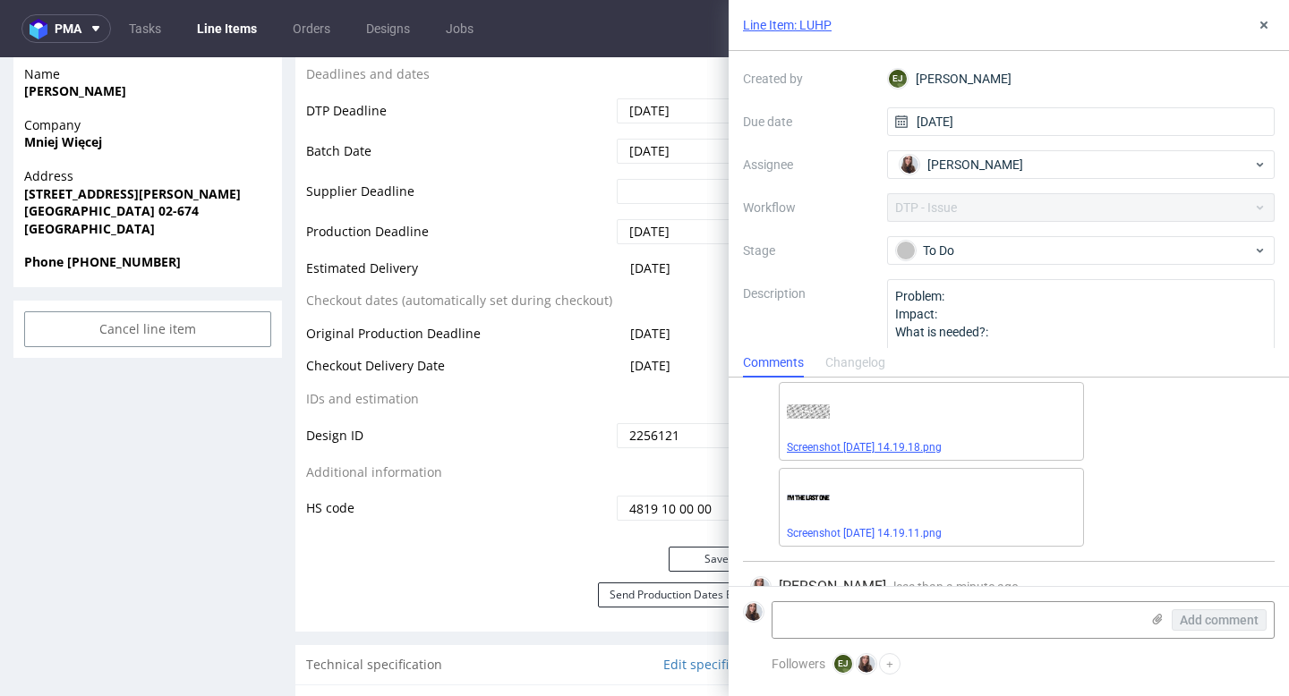
scroll to position [115, 0]
click at [935, 447] on link "Screenshot [DATE] 14.19.18.png" at bounding box center [864, 449] width 155 height 13
click at [909, 533] on link "Screenshot [DATE] 14.19.11.png" at bounding box center [864, 535] width 155 height 13
click at [962, 271] on div "Context Line Item: LUHP Created by [PERSON_NAME] Due date [DATE] Assignee [PERS…" at bounding box center [1009, 193] width 532 height 344
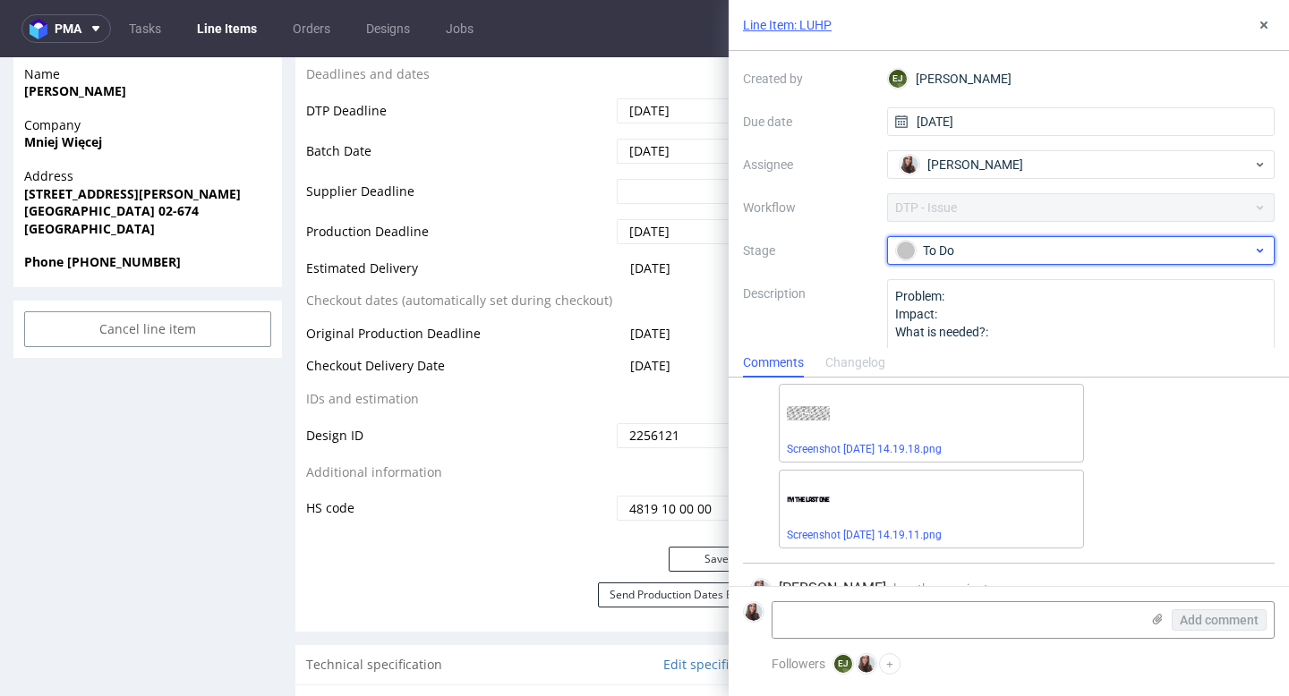
click at [950, 253] on div "To Do" at bounding box center [1074, 251] width 356 height 20
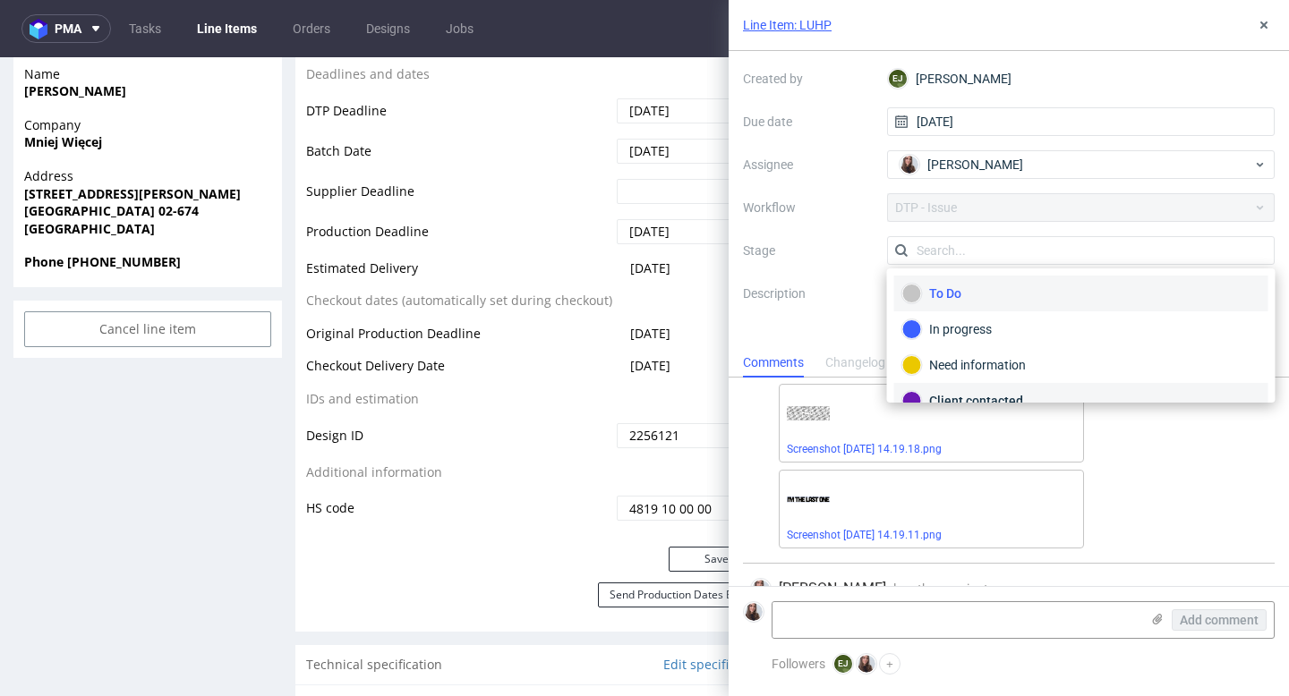
click at [981, 389] on div "Client contacted" at bounding box center [1081, 401] width 374 height 36
